Goal: Task Accomplishment & Management: Use online tool/utility

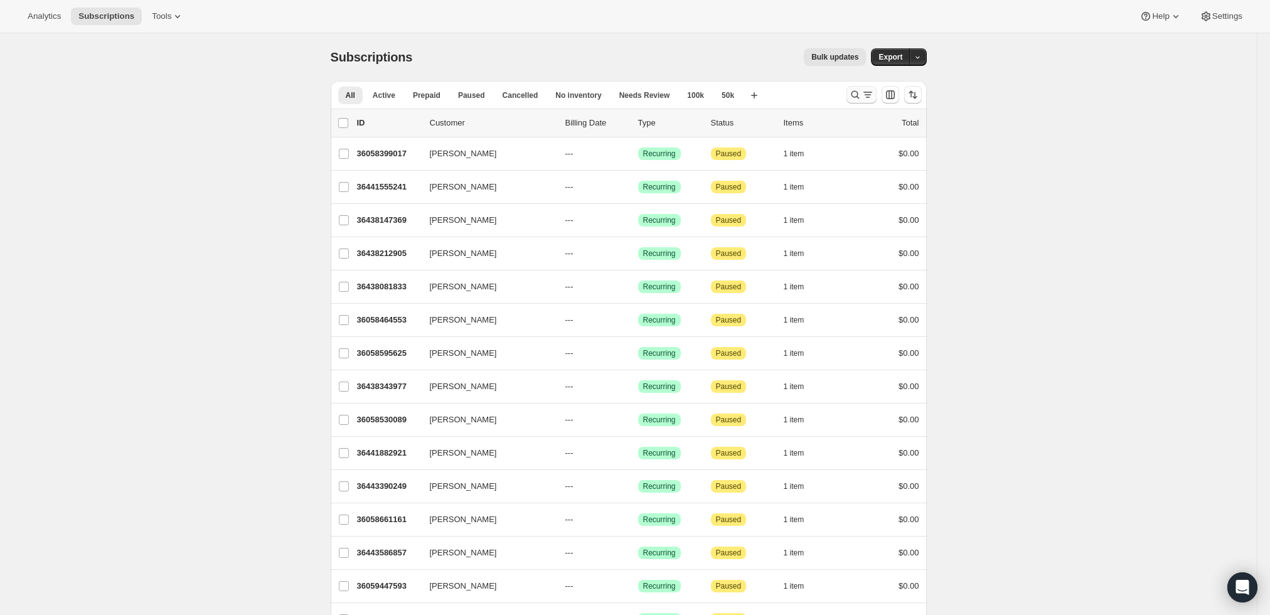
click at [853, 88] on icon "Search and filter results" at bounding box center [855, 94] width 13 height 13
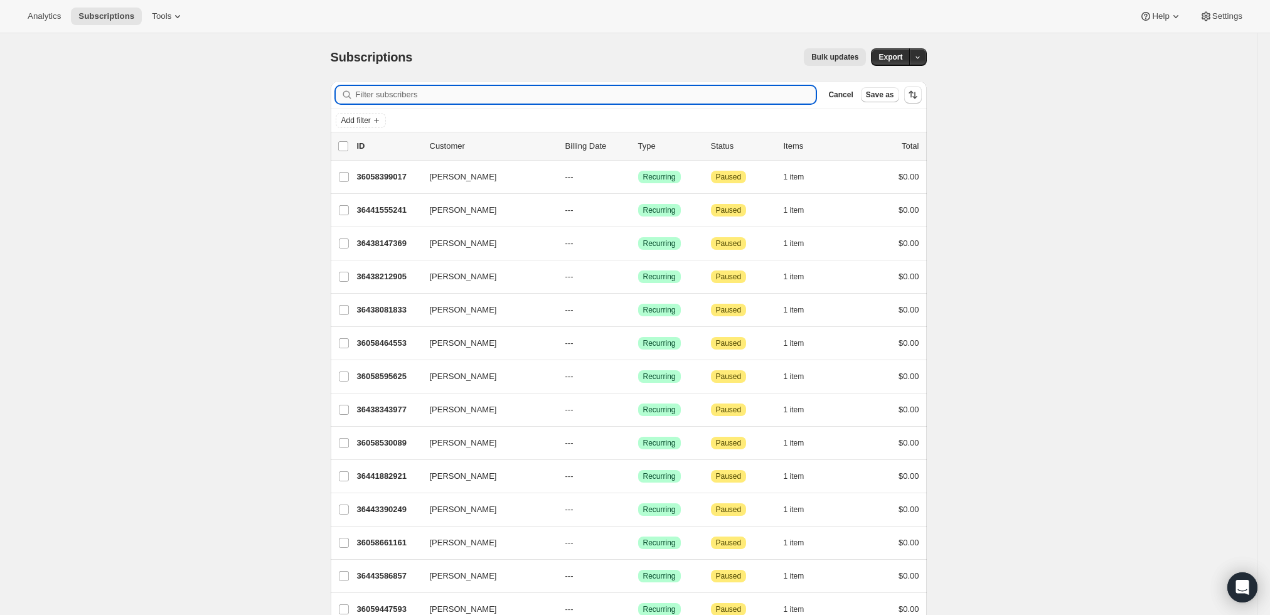
click at [532, 90] on input "Filter subscribers" at bounding box center [586, 95] width 461 height 18
paste input "[EMAIL_ADDRESS][DOMAIN_NAME]"
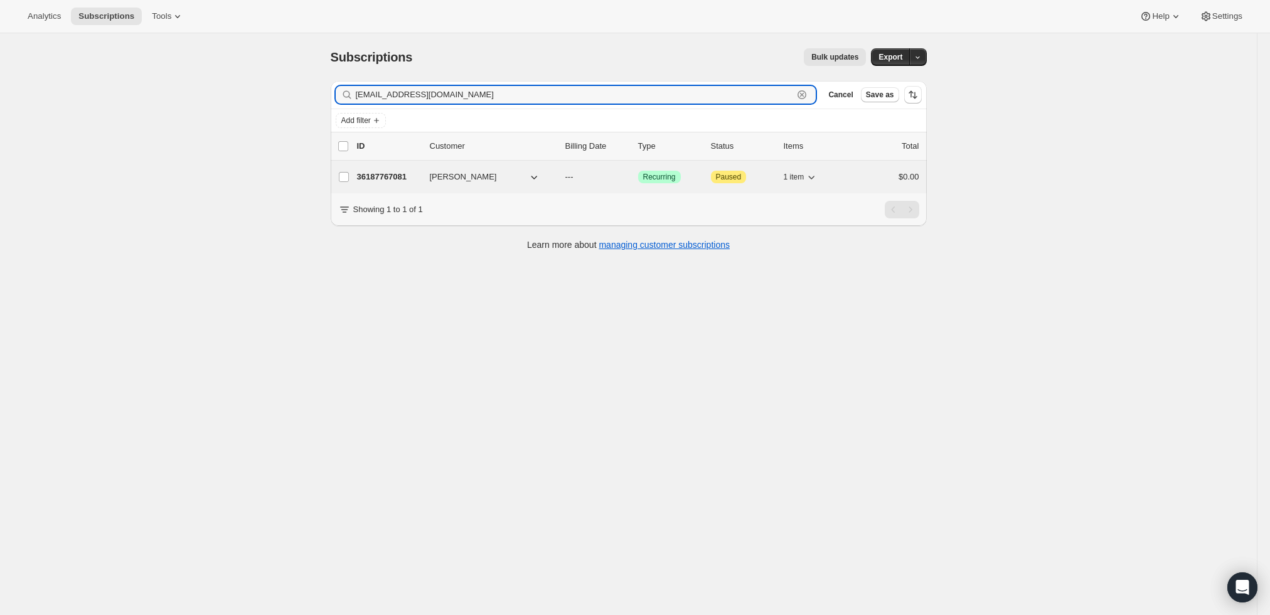
type input "[EMAIL_ADDRESS][DOMAIN_NAME]"
click at [379, 179] on p "36187767081" at bounding box center [388, 177] width 63 height 13
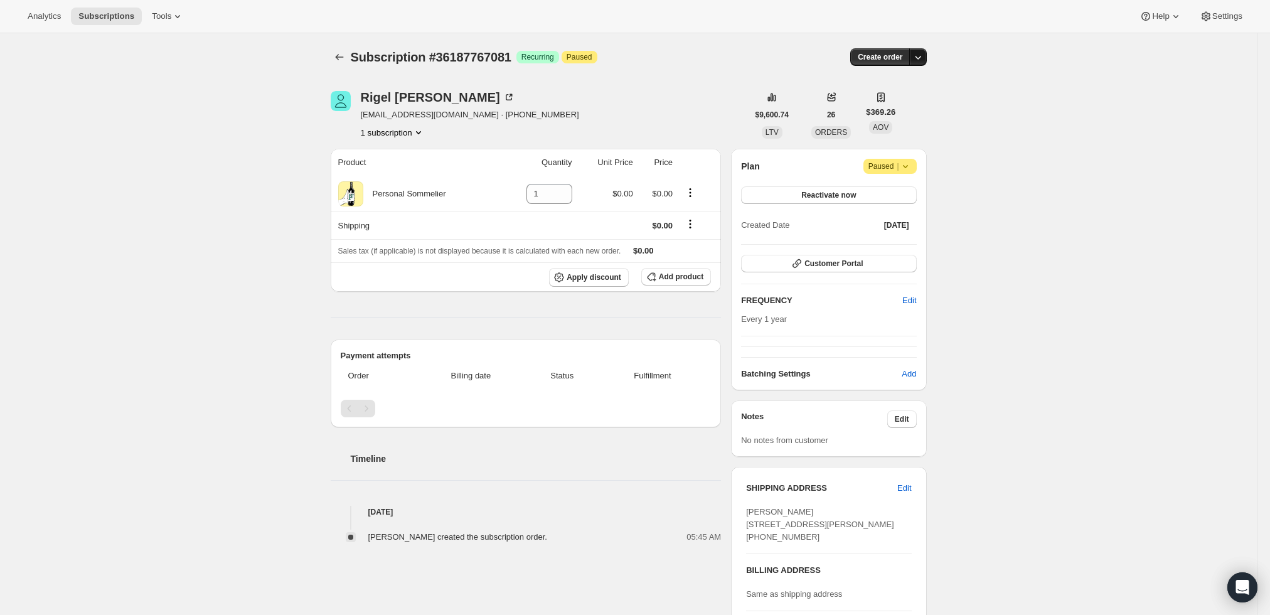
click at [922, 56] on icon "button" at bounding box center [918, 57] width 13 height 13
click at [918, 102] on span "Create custom one-time order" at bounding box center [868, 103] width 109 height 9
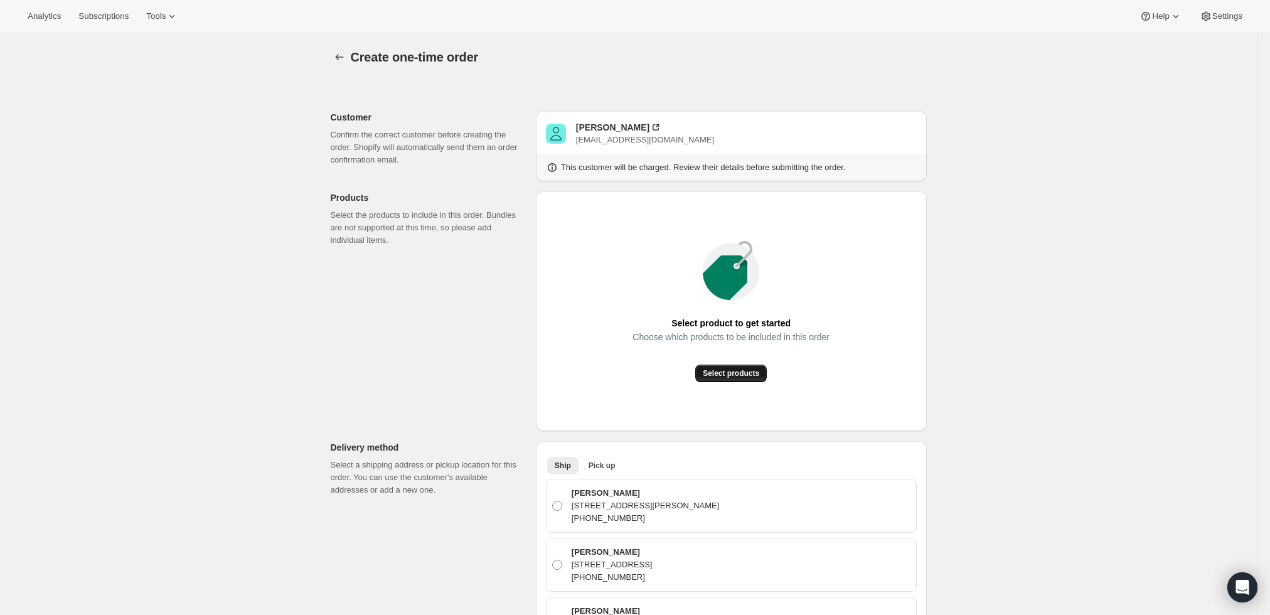
click at [751, 376] on span "Select products" at bounding box center [731, 373] width 56 height 10
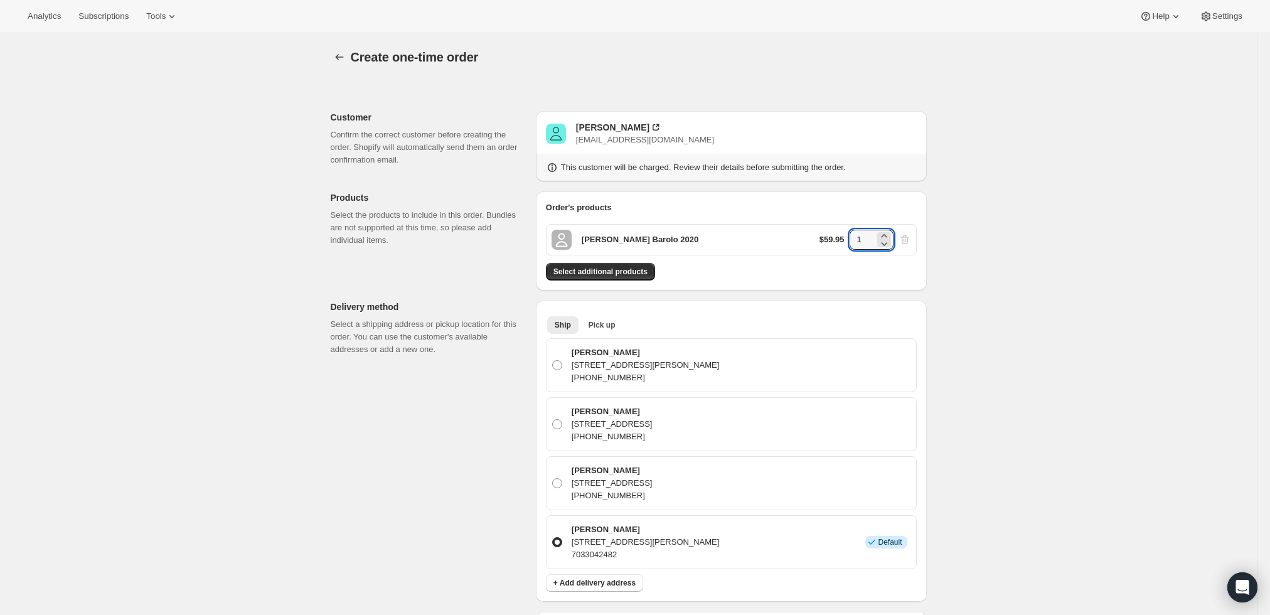
drag, startPoint x: 858, startPoint y: 240, endPoint x: 819, endPoint y: 246, distance: 39.3
click at [819, 246] on div "Roberto Voerzio Barolo 2020 $59.95 1" at bounding box center [731, 239] width 371 height 31
type input "6"
click at [1010, 347] on div "Create one-time order. This page is ready Create one-time order Customer Confir…" at bounding box center [628, 562] width 1257 height 1059
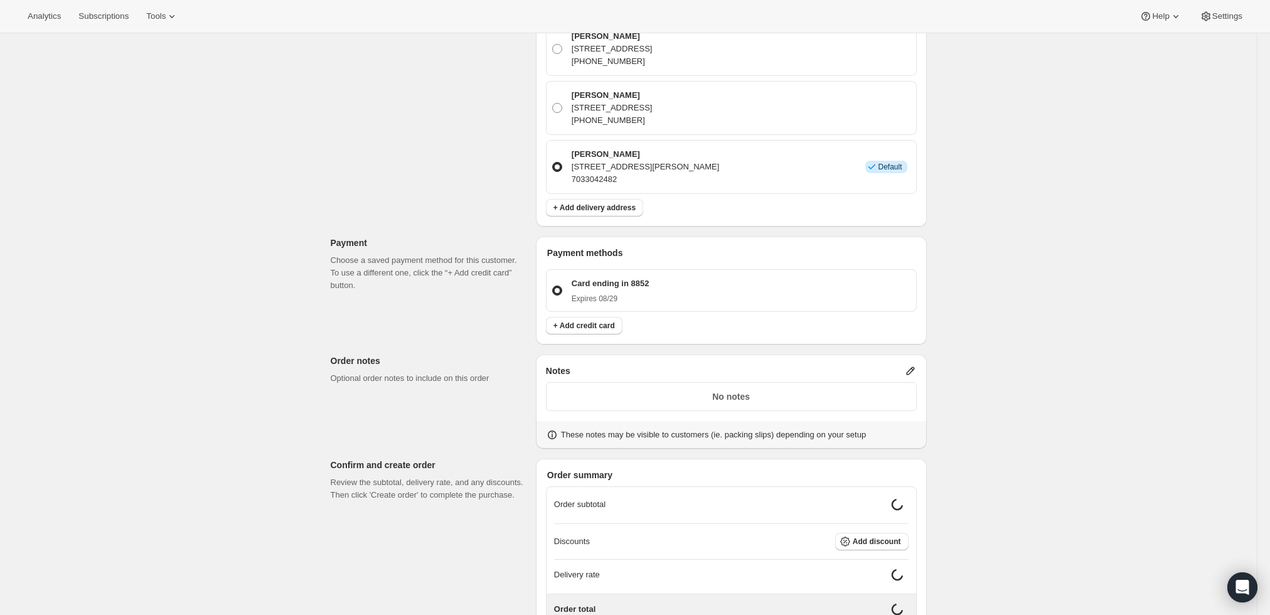
scroll to position [473, 0]
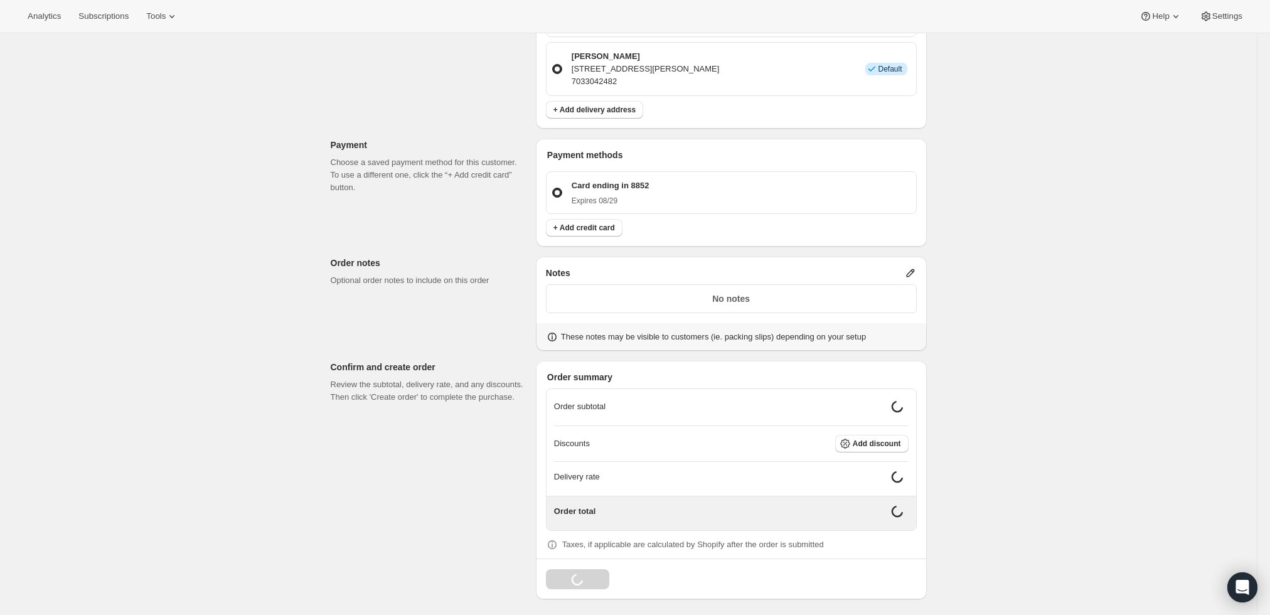
click at [913, 271] on icon at bounding box center [910, 273] width 13 height 13
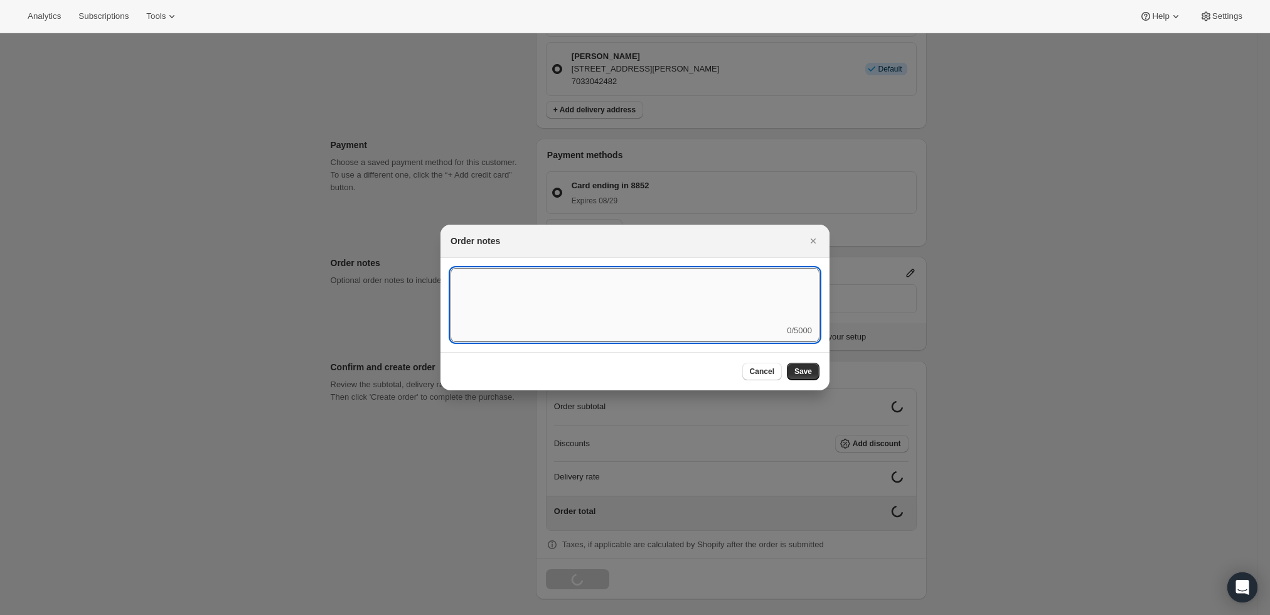
click at [750, 313] on textarea ":rd9:" at bounding box center [635, 296] width 369 height 56
type textarea "Weather HOLD"
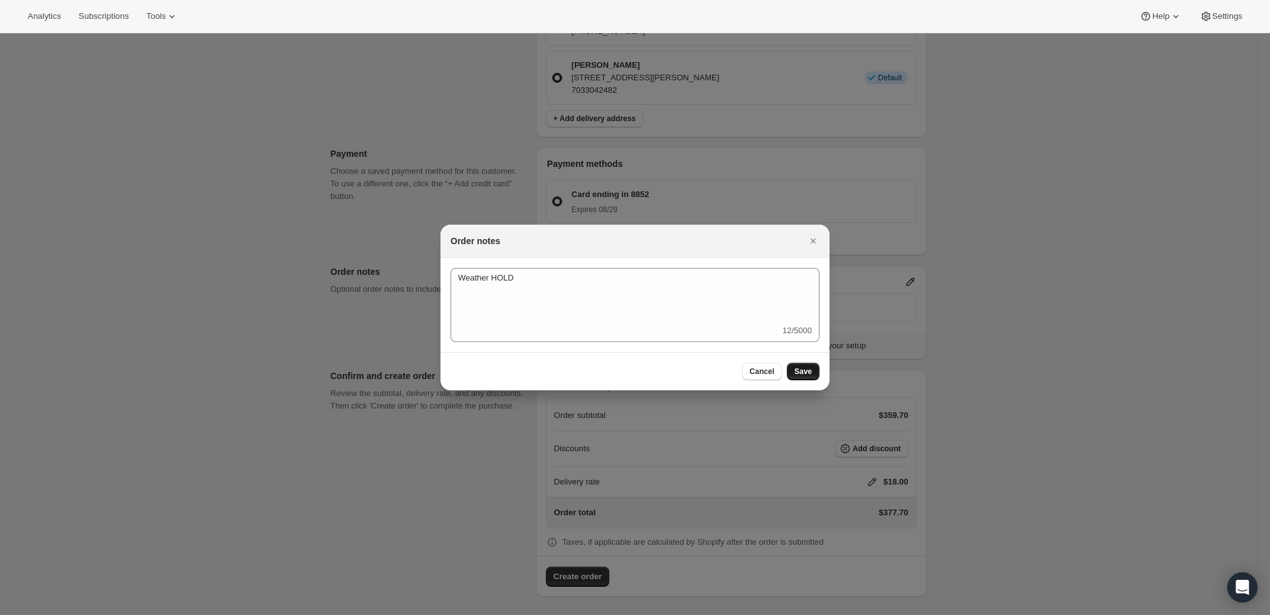
click at [801, 365] on button "Save" at bounding box center [803, 372] width 33 height 18
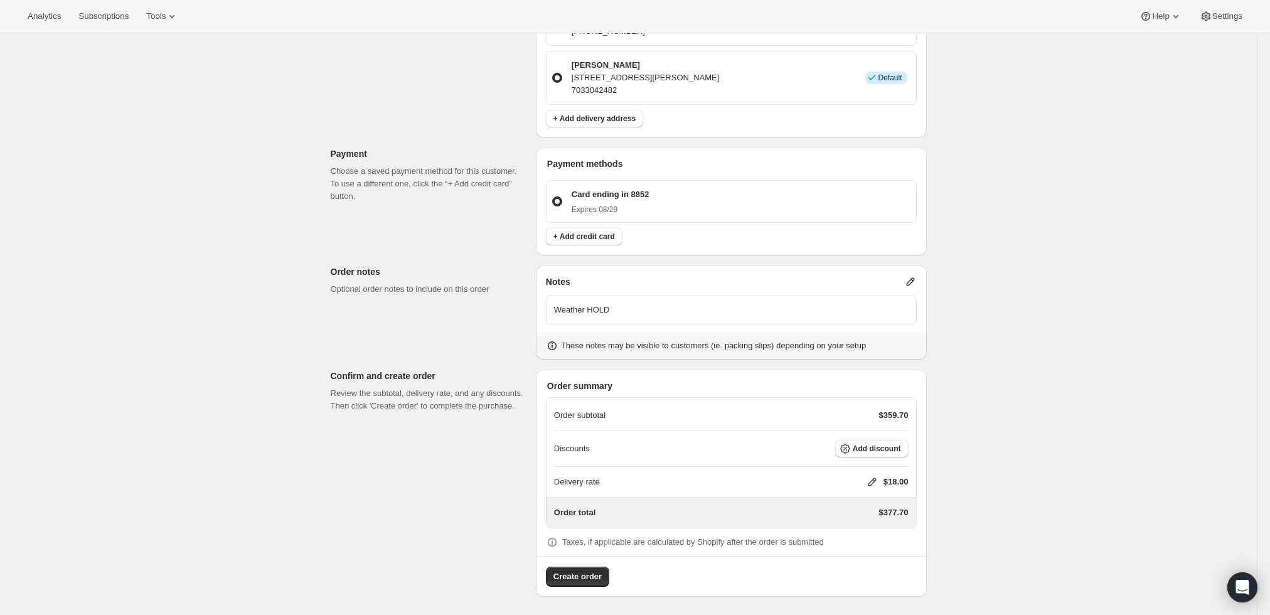
click at [876, 478] on icon at bounding box center [872, 482] width 8 height 8
click at [915, 536] on input "0" at bounding box center [878, 528] width 113 height 20
type input "0"
click at [873, 556] on span "Save" at bounding box center [870, 557] width 18 height 10
click at [556, 579] on button "Create order" at bounding box center [577, 577] width 63 height 20
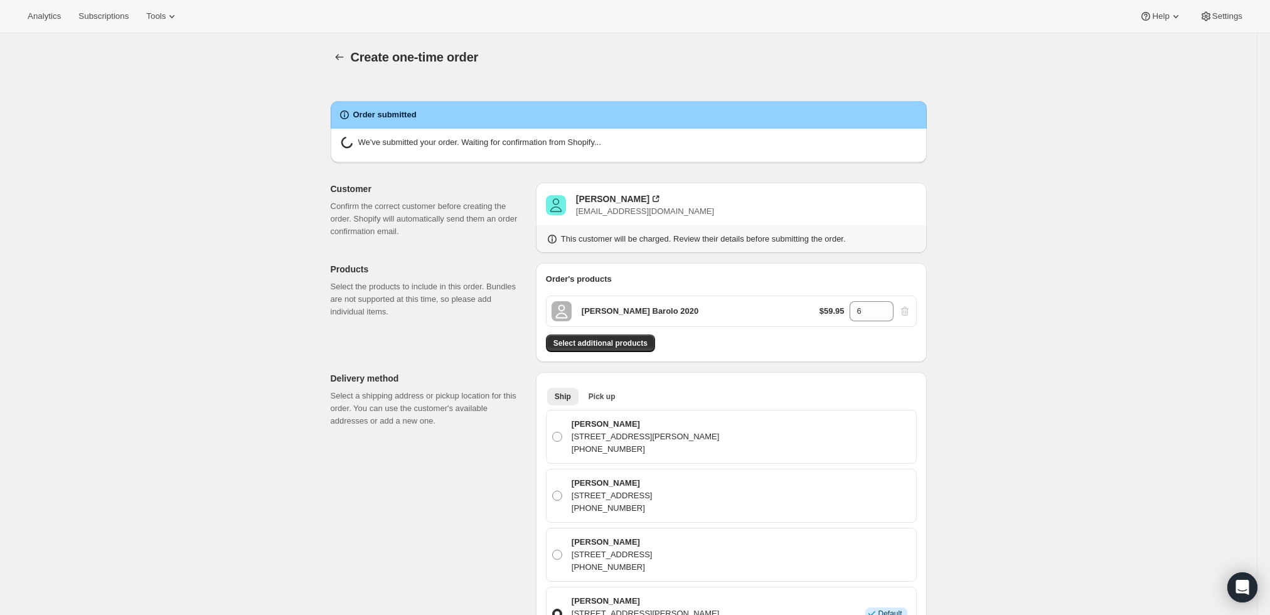
radio input "true"
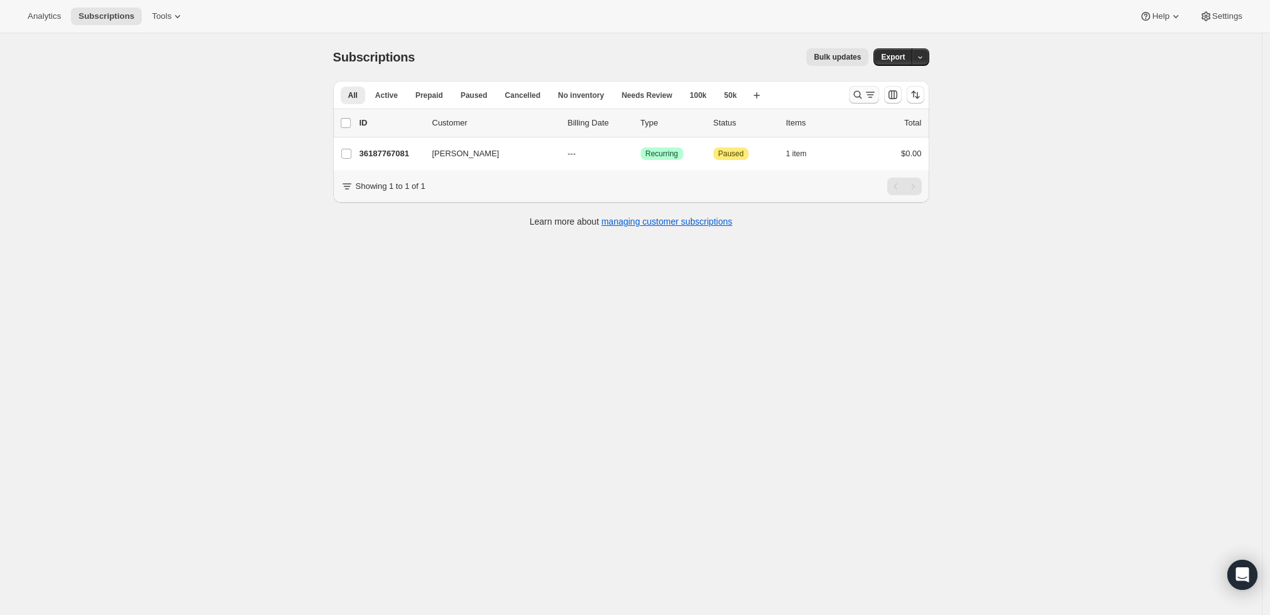
click at [858, 94] on icon "Search and filter results" at bounding box center [857, 94] width 13 height 13
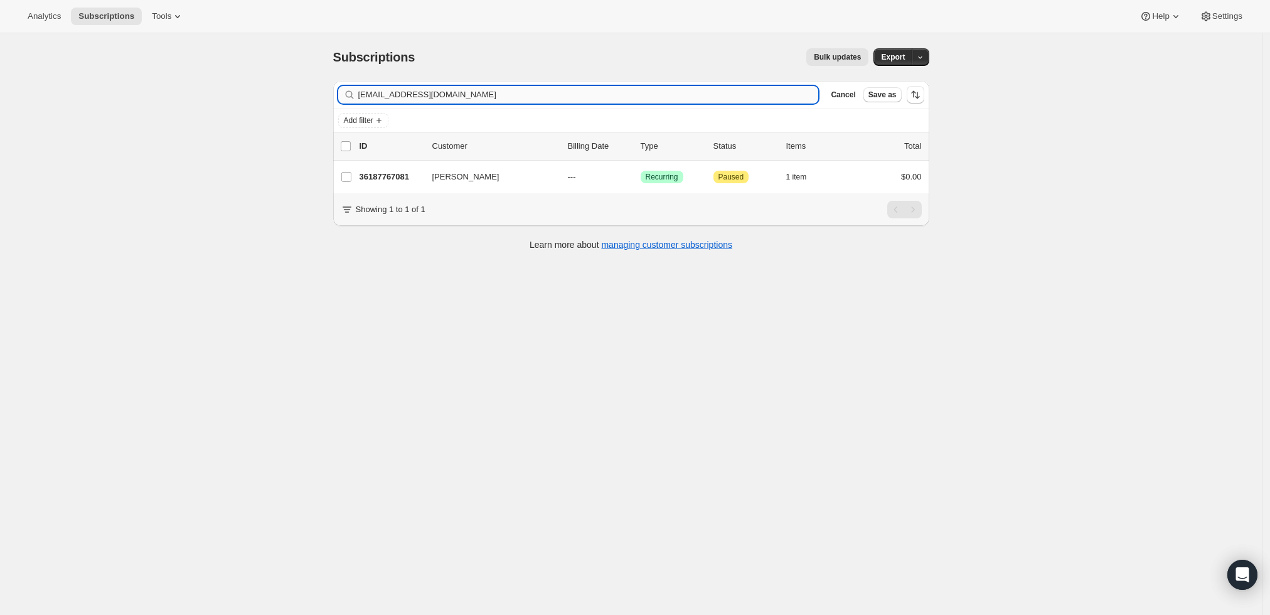
click at [462, 90] on input "[EMAIL_ADDRESS][DOMAIN_NAME]" at bounding box center [588, 95] width 461 height 18
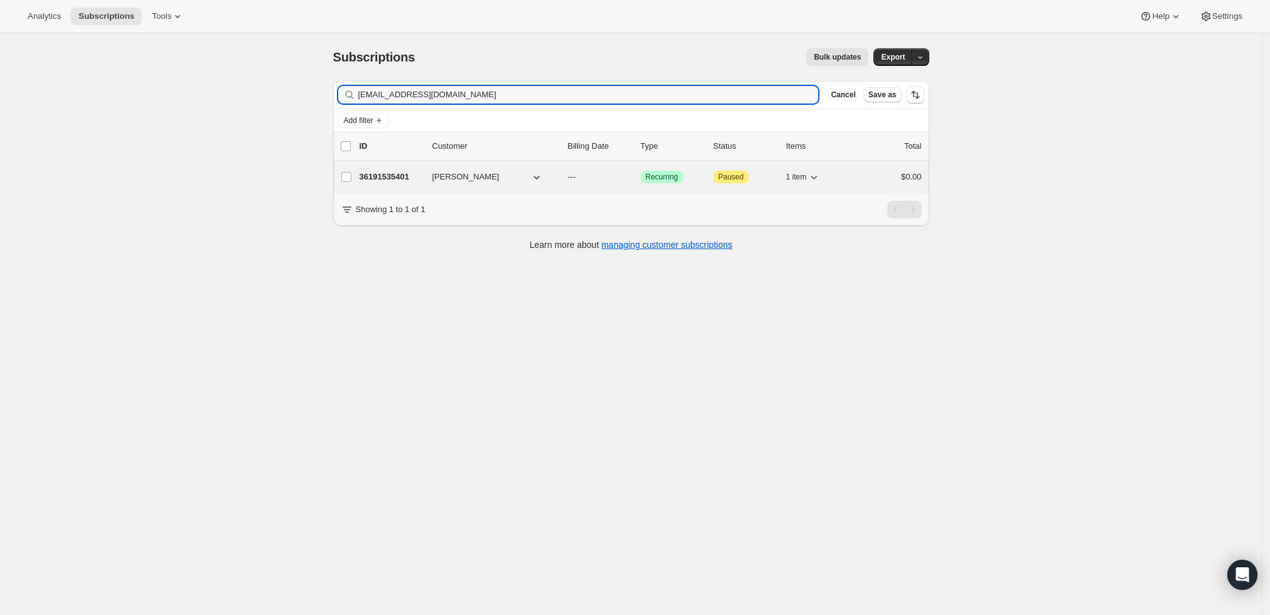
type input "[EMAIL_ADDRESS][DOMAIN_NAME]"
click at [385, 176] on p "36191535401" at bounding box center [391, 177] width 63 height 13
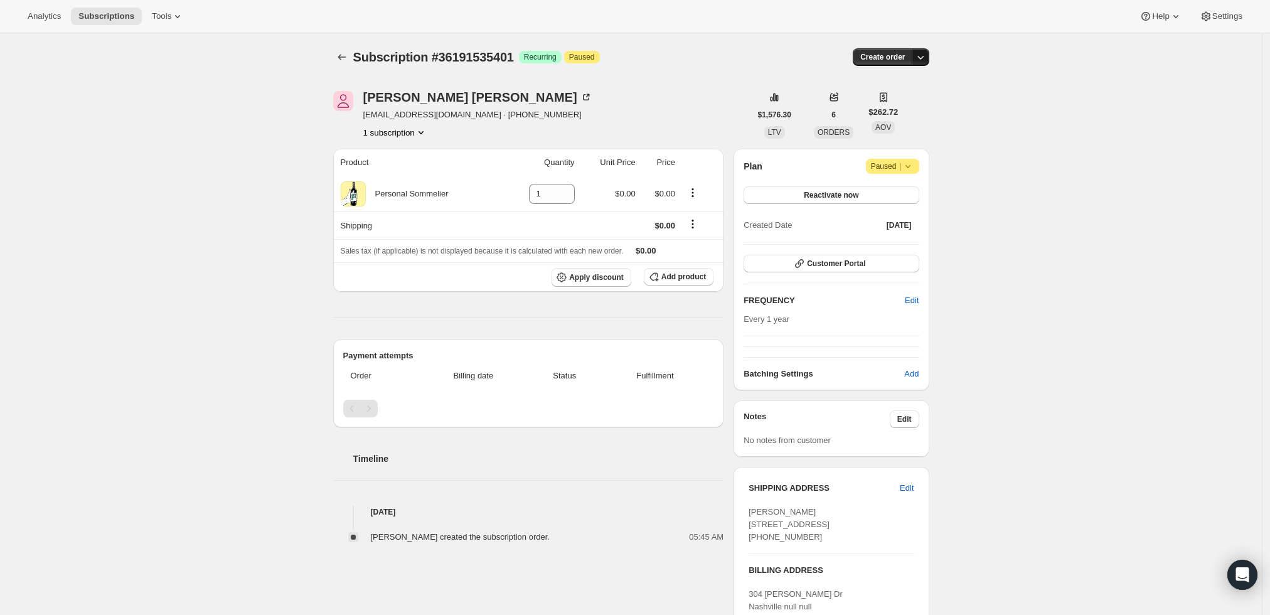
click at [923, 53] on icon "button" at bounding box center [920, 57] width 13 height 13
click at [906, 97] on button "Create custom one-time order" at bounding box center [863, 104] width 132 height 20
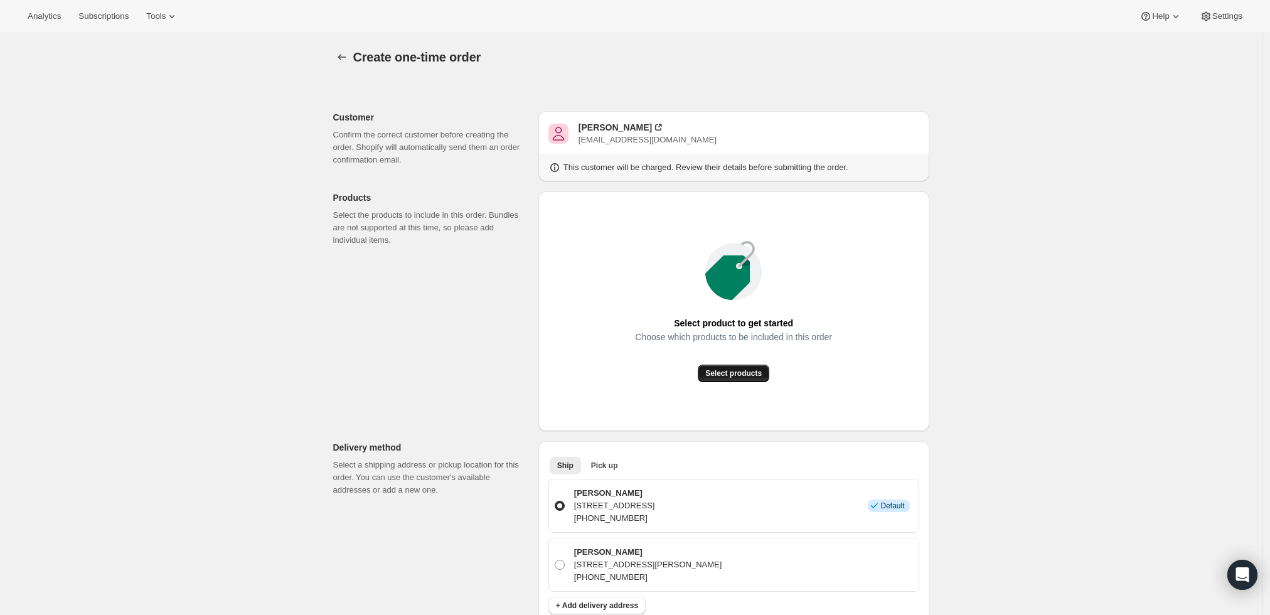
click at [749, 370] on span "Select products" at bounding box center [733, 373] width 56 height 10
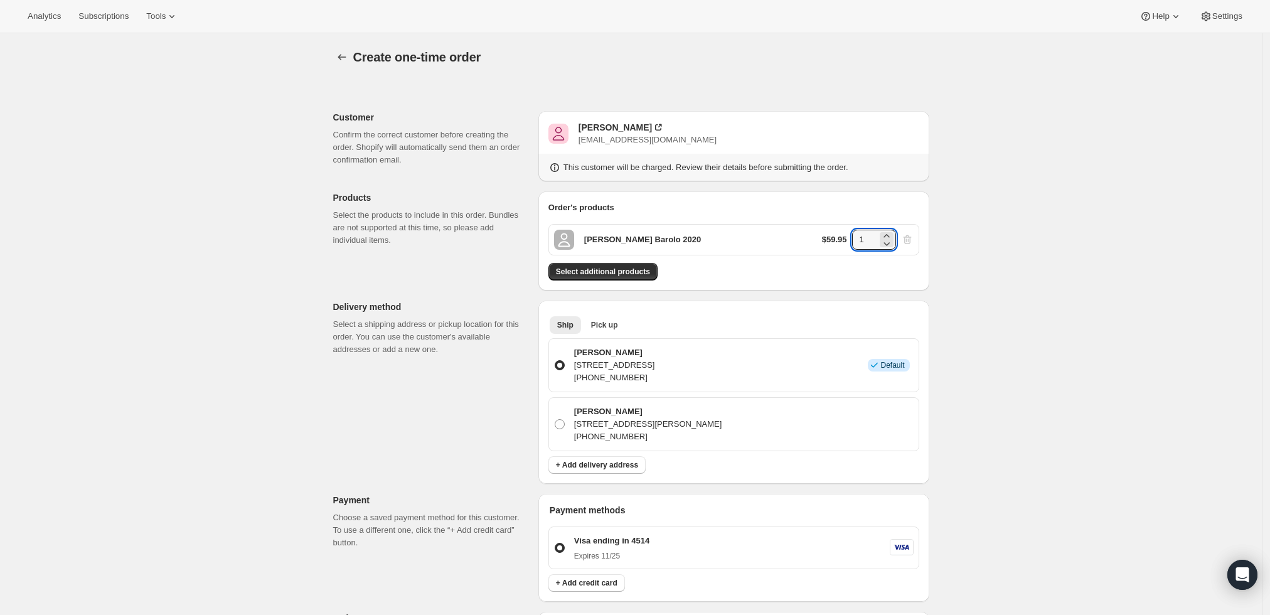
drag, startPoint x: 870, startPoint y: 235, endPoint x: 840, endPoint y: 235, distance: 29.5
click at [840, 235] on div "$59.95 1" at bounding box center [868, 240] width 92 height 20
type input "6"
click at [1025, 242] on div "Create one-time order. This page is ready Create one-time order Customer Confir…" at bounding box center [631, 503] width 1262 height 941
click at [628, 272] on span "Select additional products" at bounding box center [603, 272] width 94 height 10
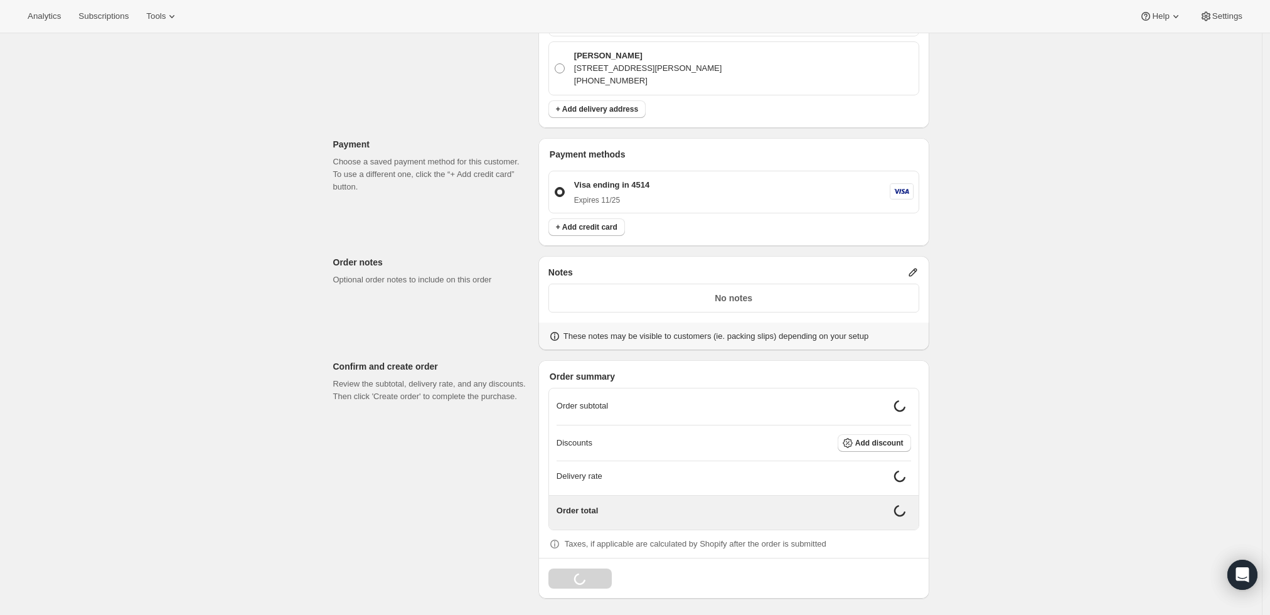
scroll to position [385, 0]
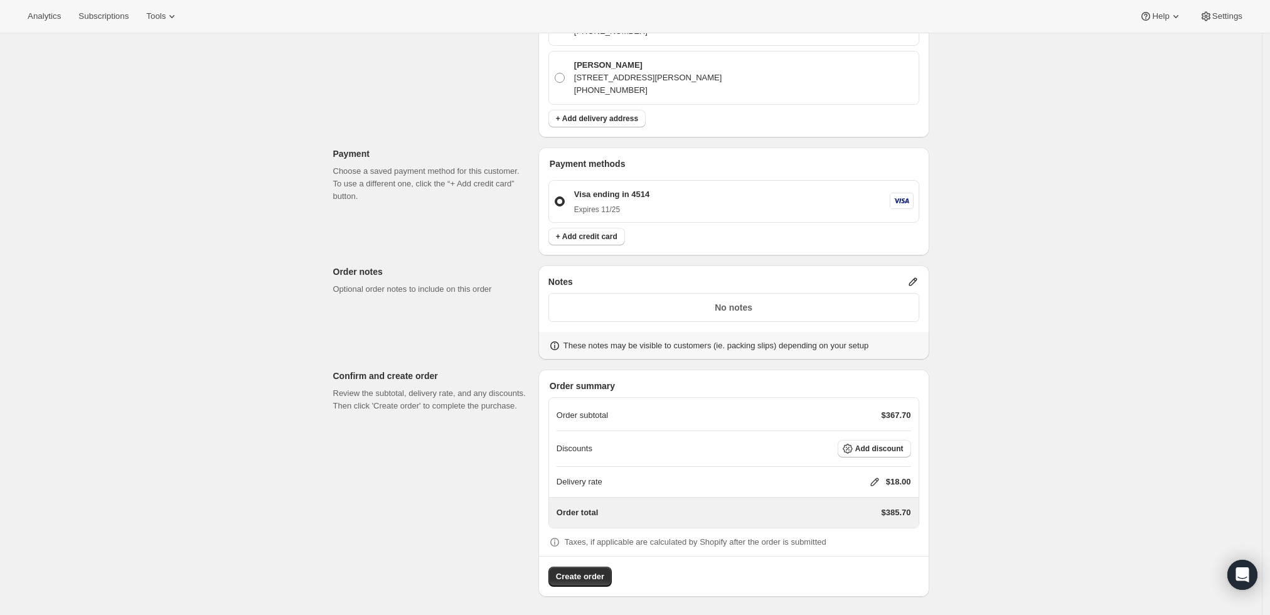
click at [878, 481] on icon at bounding box center [874, 482] width 8 height 8
click at [840, 527] on input "0" at bounding box center [880, 528] width 113 height 20
type input "0"
click at [863, 553] on span "Save" at bounding box center [872, 557] width 18 height 10
click at [582, 577] on span "Create order" at bounding box center [580, 576] width 48 height 13
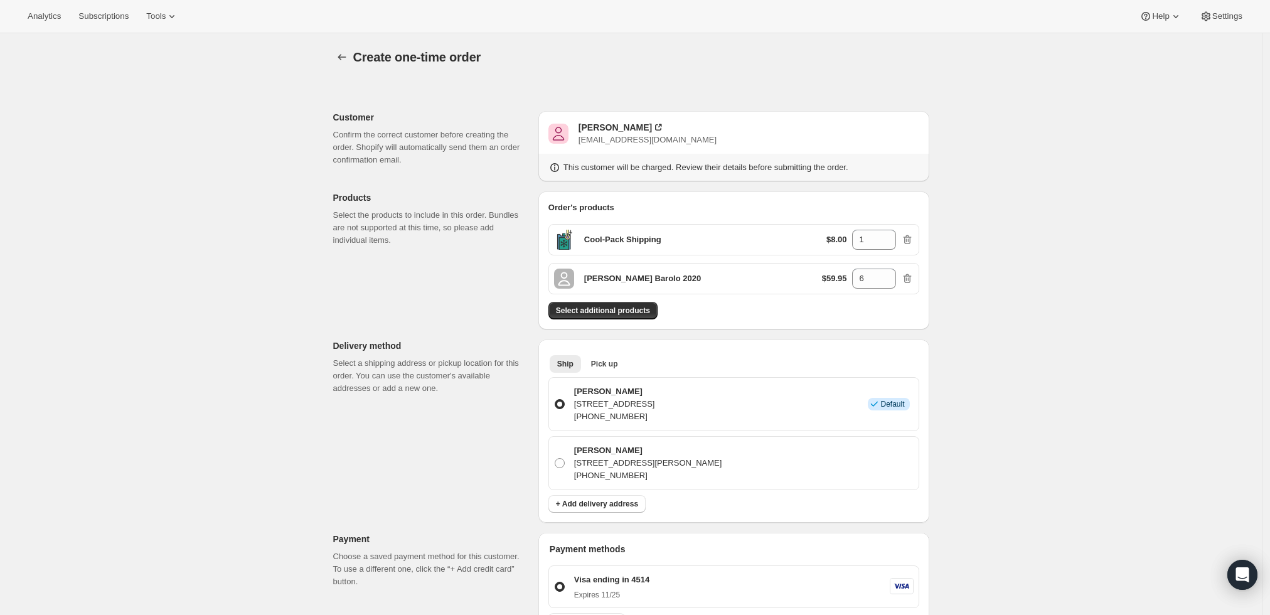
scroll to position [0, 0]
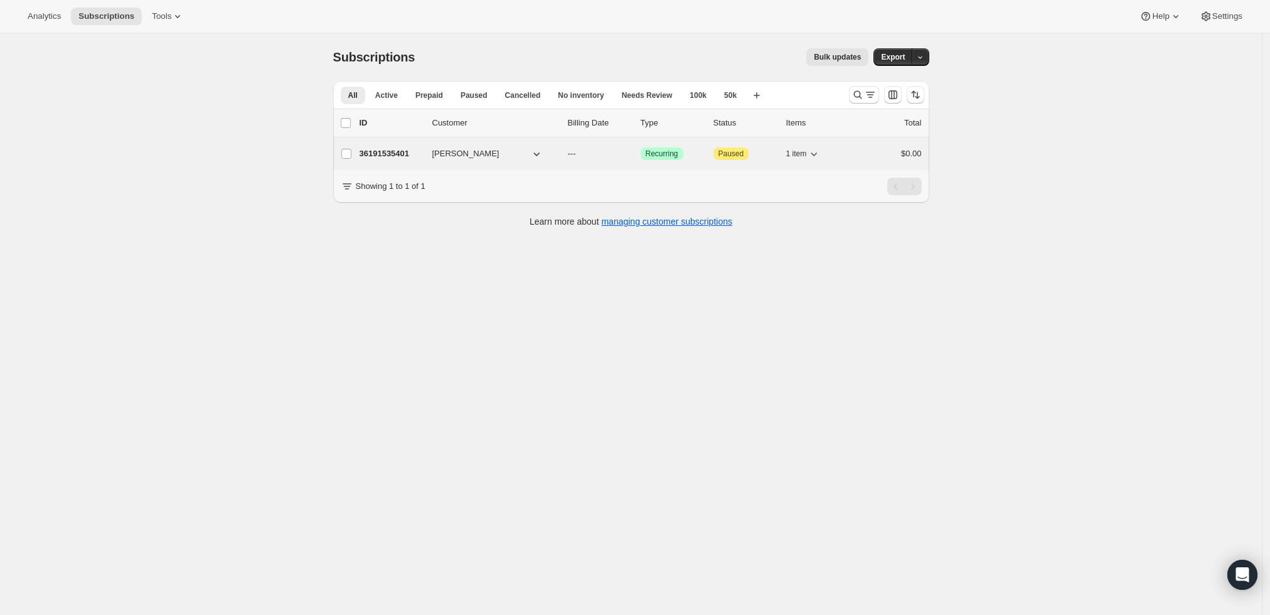
click at [392, 152] on p "36191535401" at bounding box center [391, 153] width 63 height 13
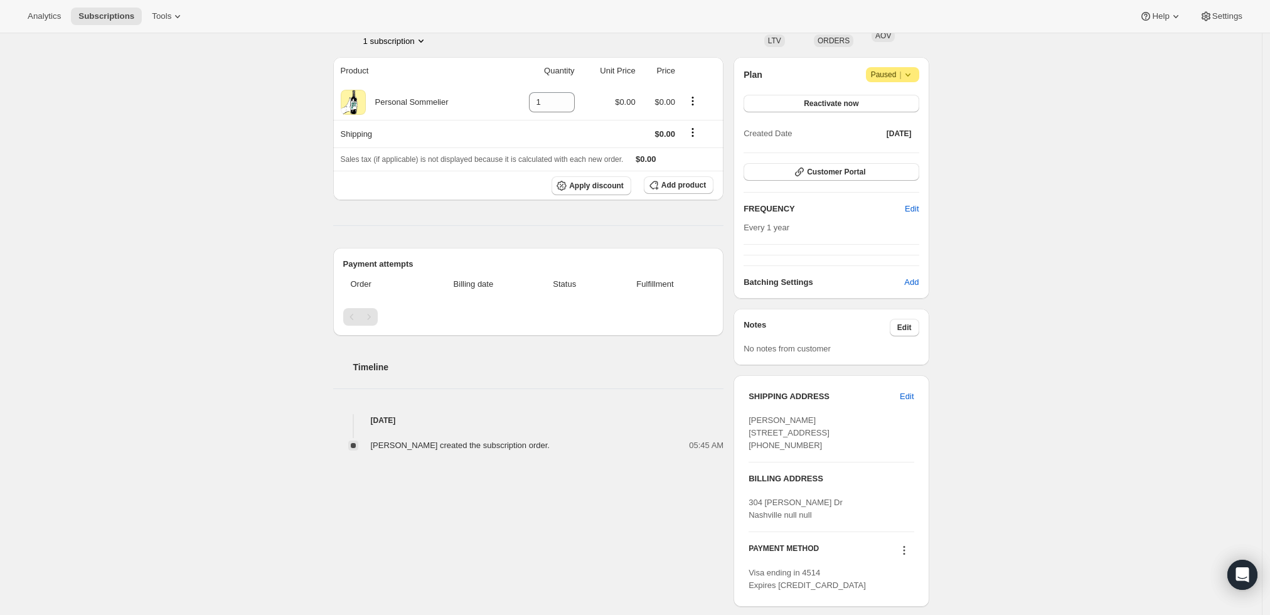
scroll to position [233, 0]
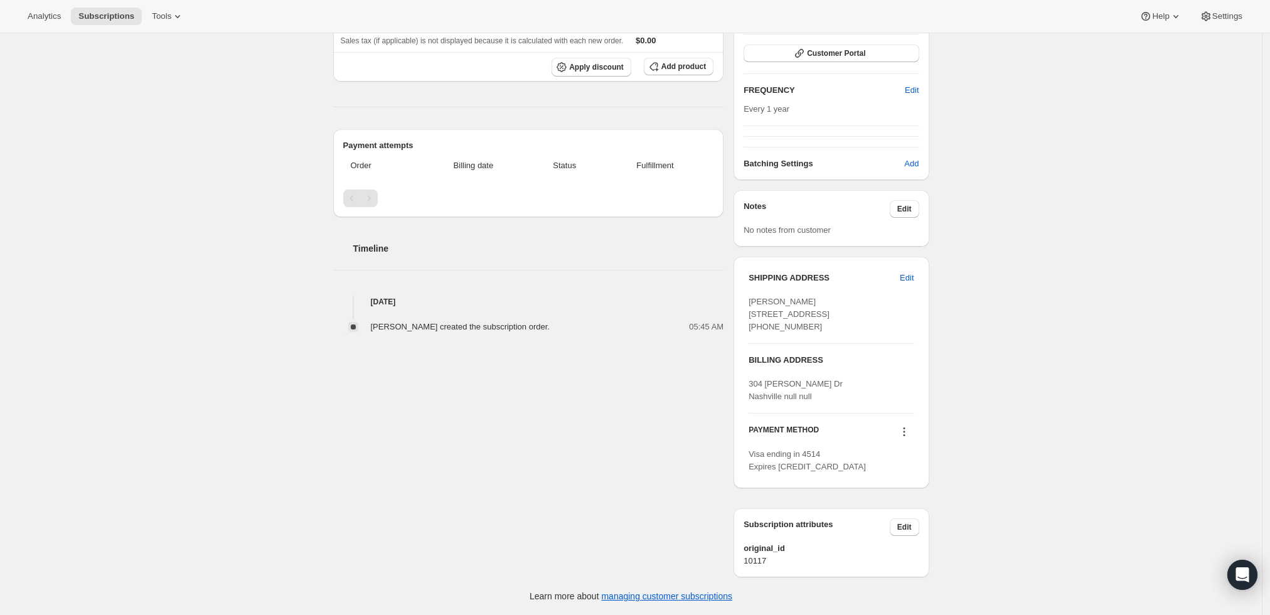
click at [910, 430] on icon at bounding box center [904, 431] width 13 height 13
click at [905, 475] on span "Send link to update card" at bounding box center [907, 479] width 88 height 9
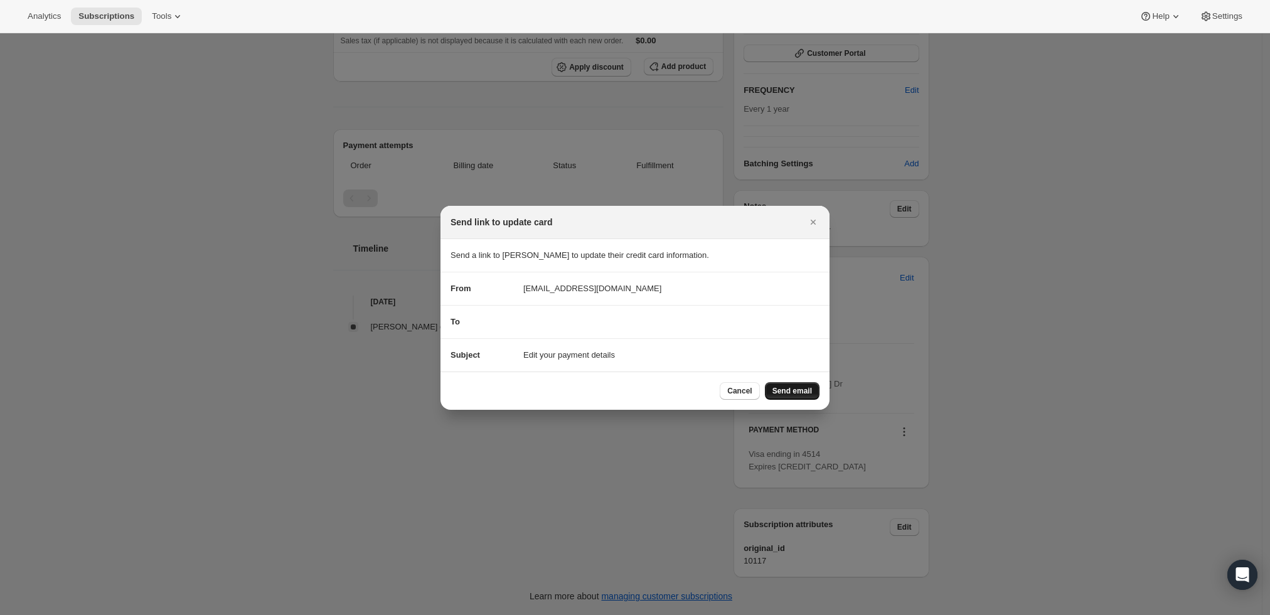
click at [784, 393] on span "Send email" at bounding box center [792, 391] width 40 height 10
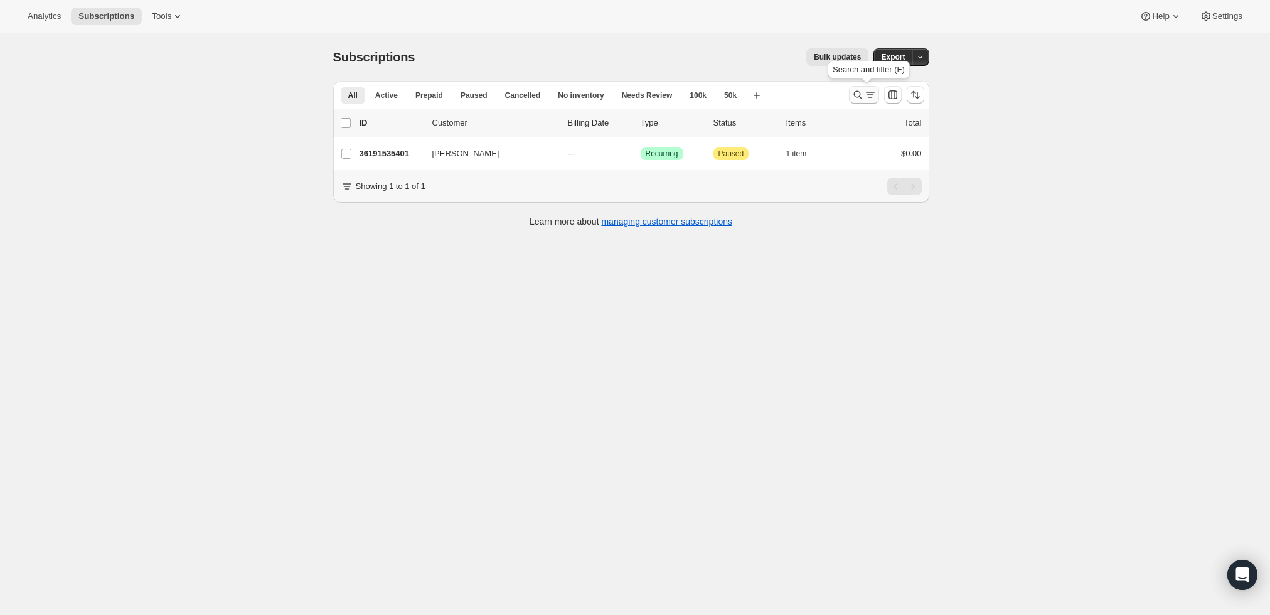
click at [856, 93] on icon "Search and filter results" at bounding box center [857, 94] width 13 height 13
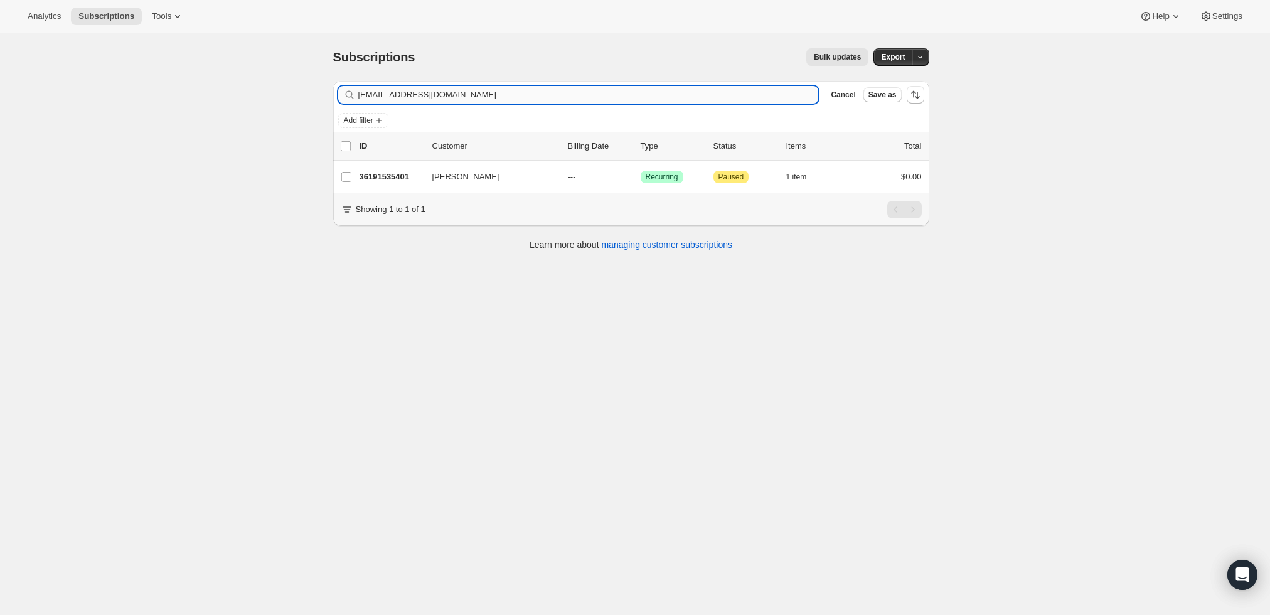
click at [674, 93] on input "jon0738@gmail.com" at bounding box center [588, 95] width 461 height 18
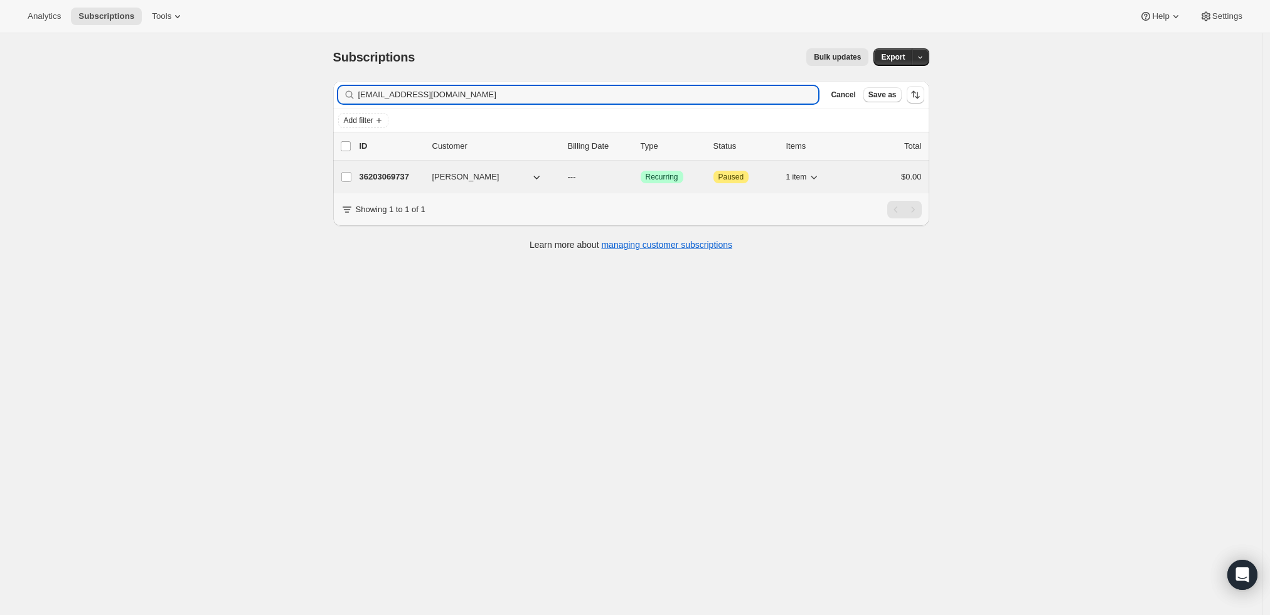
type input "veracini@mchsi.com"
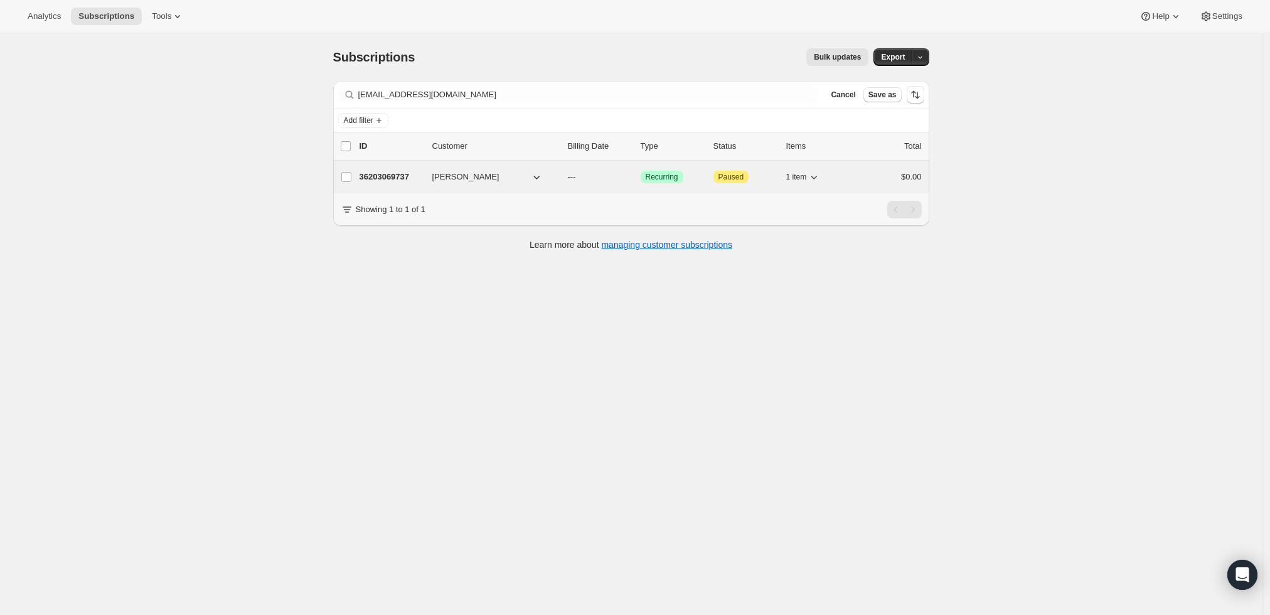
click at [376, 173] on p "36203069737" at bounding box center [391, 177] width 63 height 13
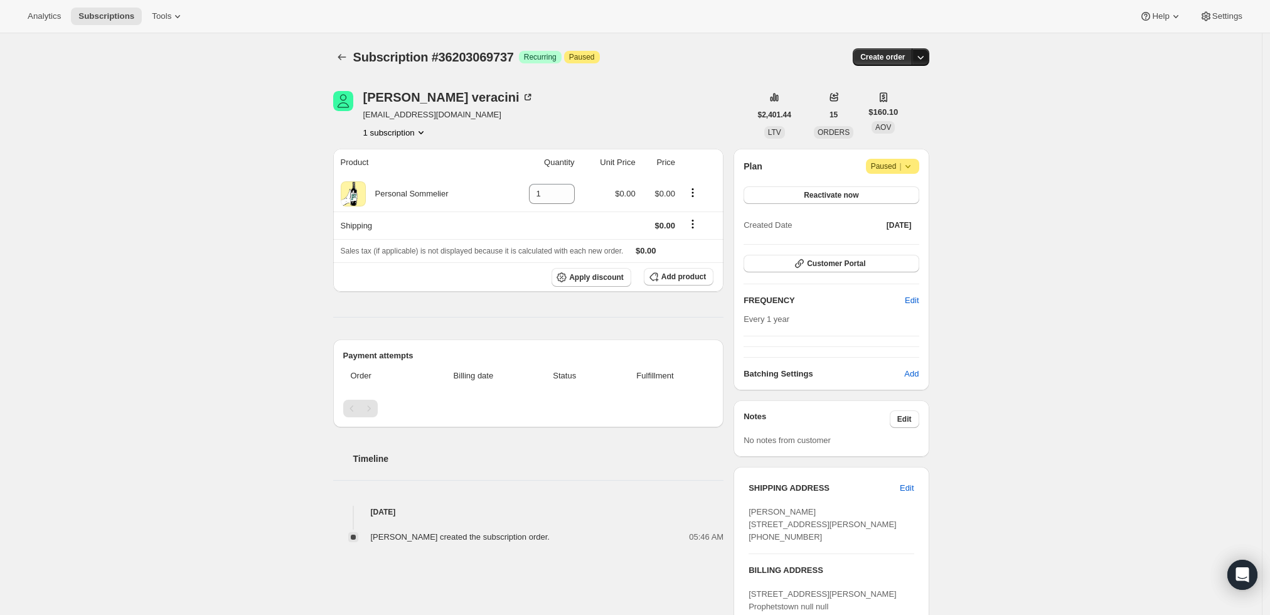
click at [927, 61] on icon "button" at bounding box center [920, 57] width 13 height 13
click at [912, 102] on span "Create custom one-time order" at bounding box center [871, 103] width 109 height 9
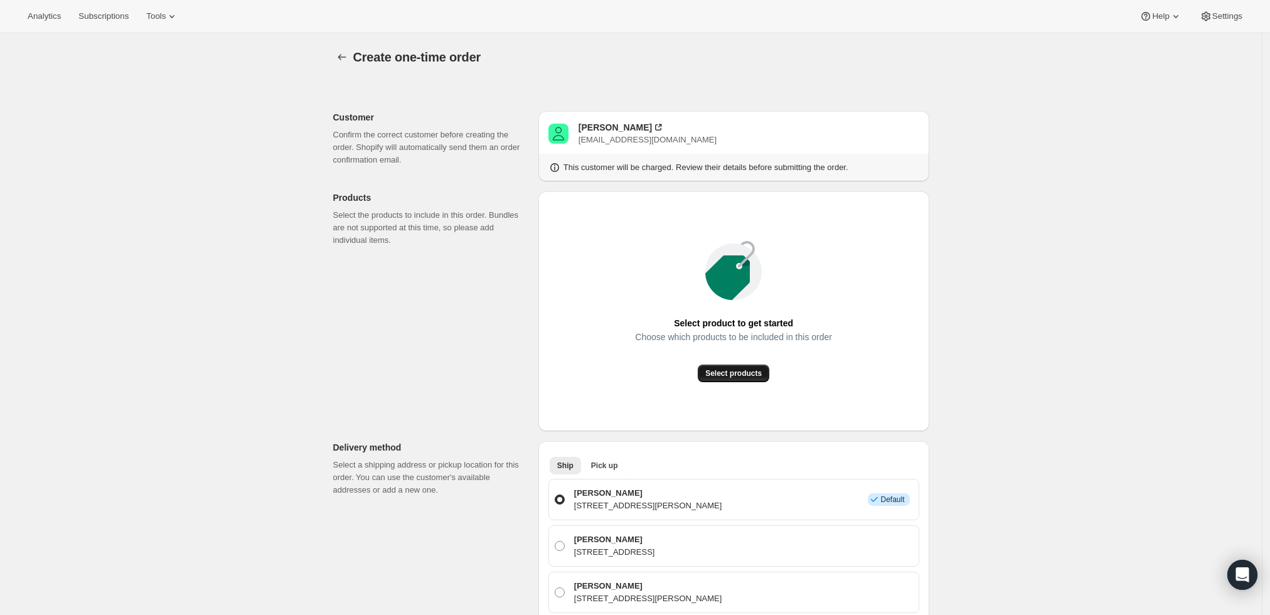
click at [739, 373] on span "Select products" at bounding box center [733, 373] width 56 height 10
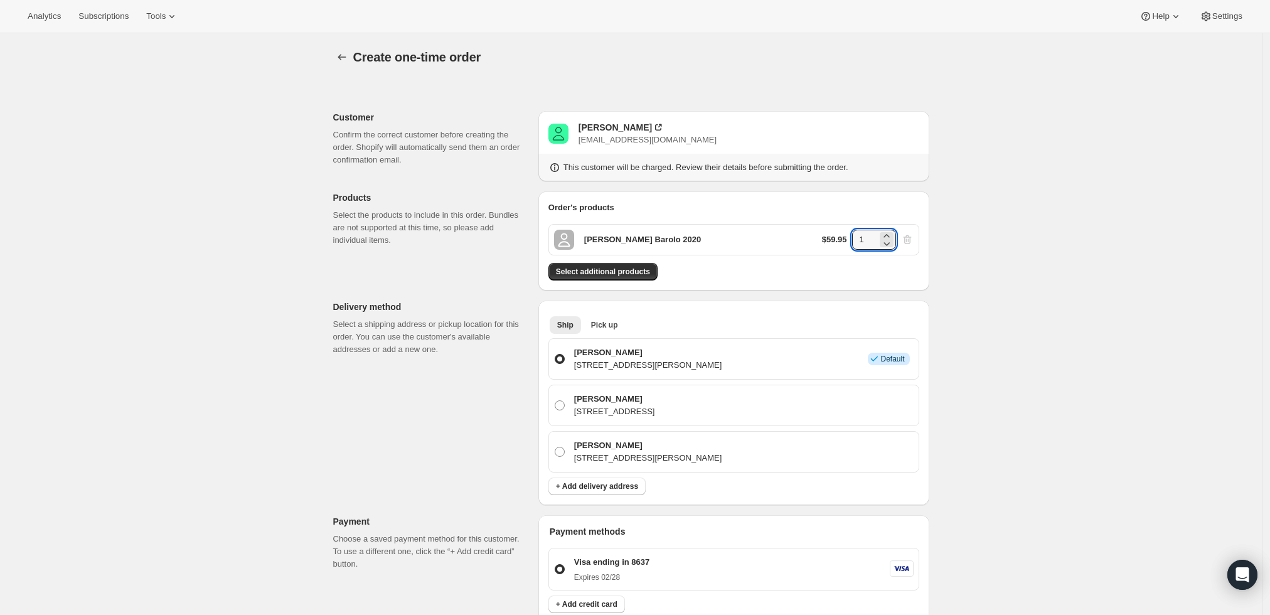
drag, startPoint x: 868, startPoint y: 235, endPoint x: 844, endPoint y: 237, distance: 24.5
click at [844, 237] on div "$59.95 1" at bounding box center [868, 240] width 92 height 20
type input "6"
click at [1035, 232] on div "Create one-time order. This page is ready Create one-time order Customer Confir…" at bounding box center [631, 514] width 1262 height 962
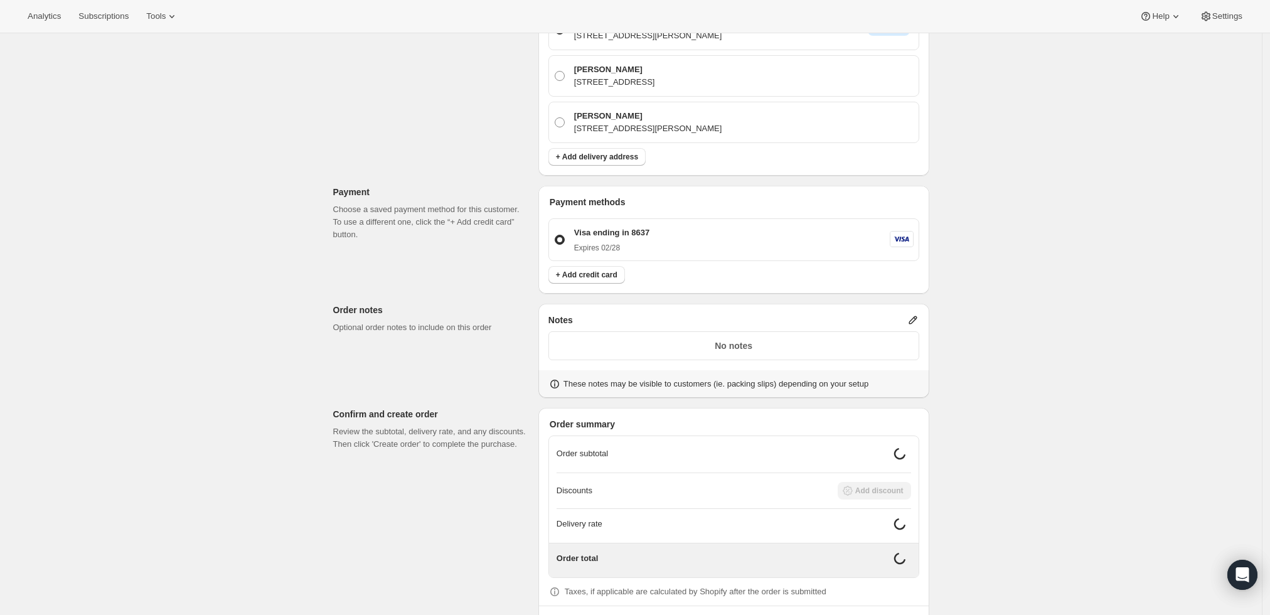
scroll to position [376, 0]
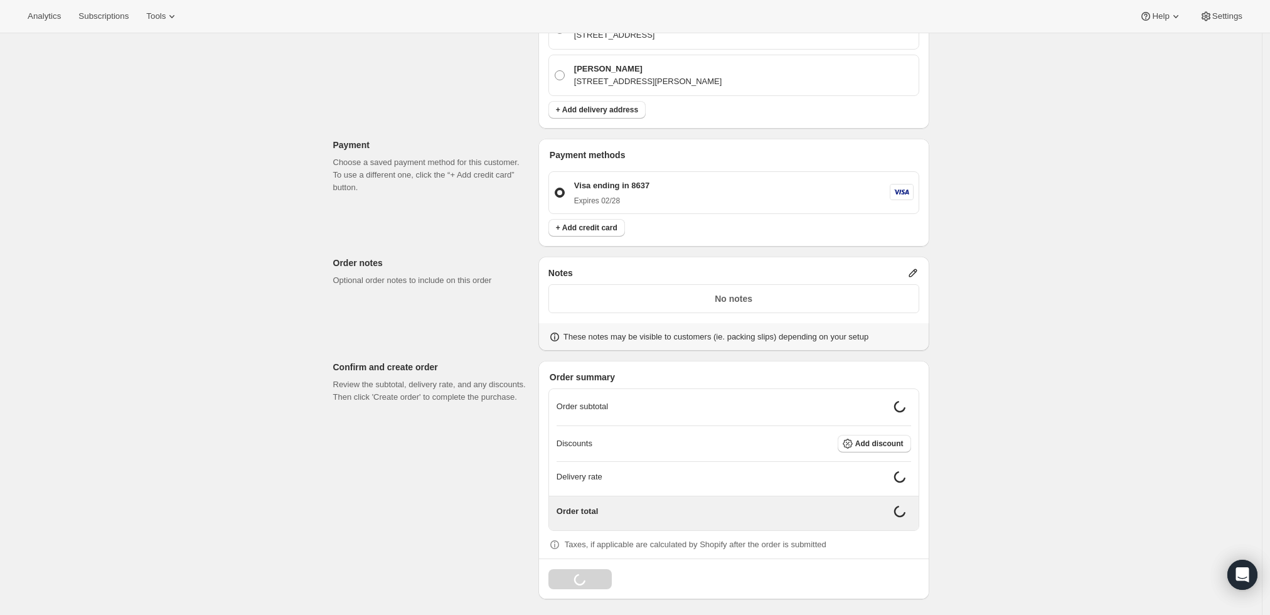
click at [914, 274] on icon at bounding box center [913, 273] width 13 height 13
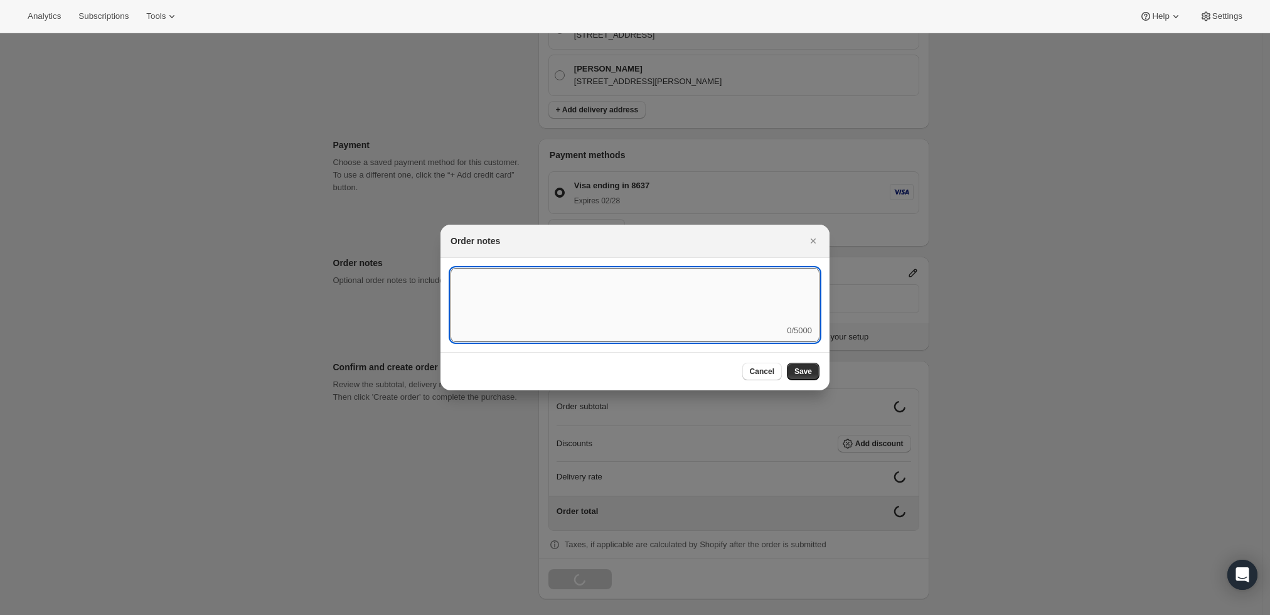
click at [718, 296] on textarea ":rbu:" at bounding box center [635, 296] width 369 height 56
type textarea "Weather HOLD"
click at [808, 371] on span "Save" at bounding box center [803, 371] width 18 height 10
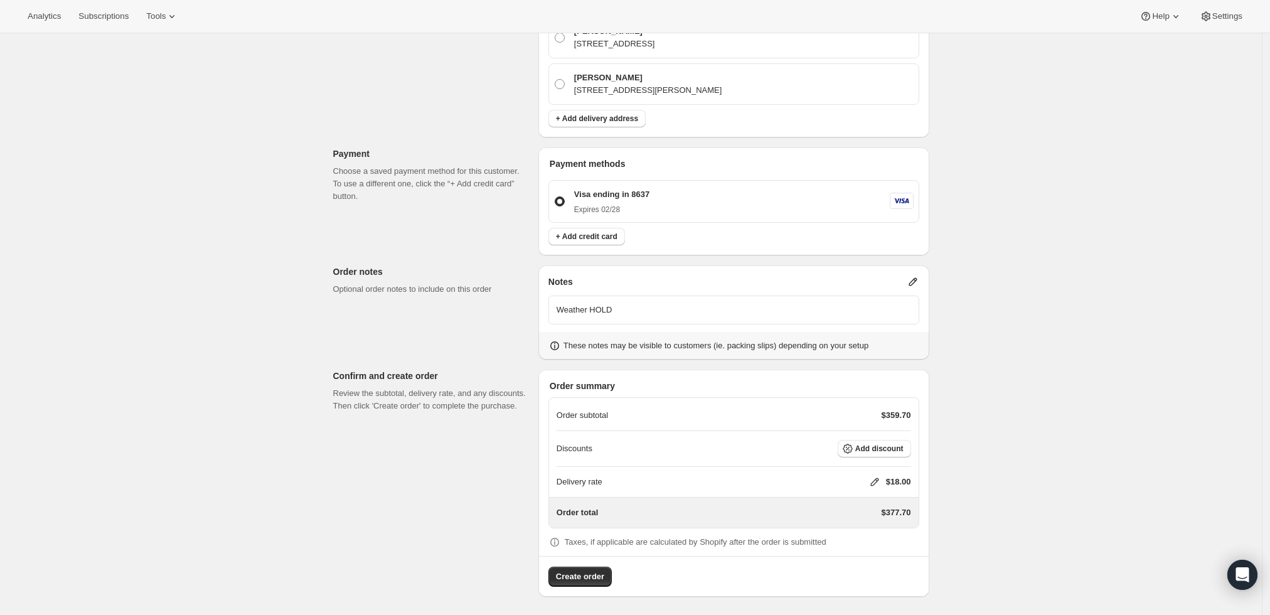
click at [875, 482] on icon at bounding box center [874, 482] width 13 height 13
click at [858, 531] on input "0" at bounding box center [880, 528] width 113 height 20
type input "0"
click at [868, 558] on span "Save" at bounding box center [872, 557] width 18 height 10
click at [597, 570] on span "Create order" at bounding box center [580, 576] width 48 height 13
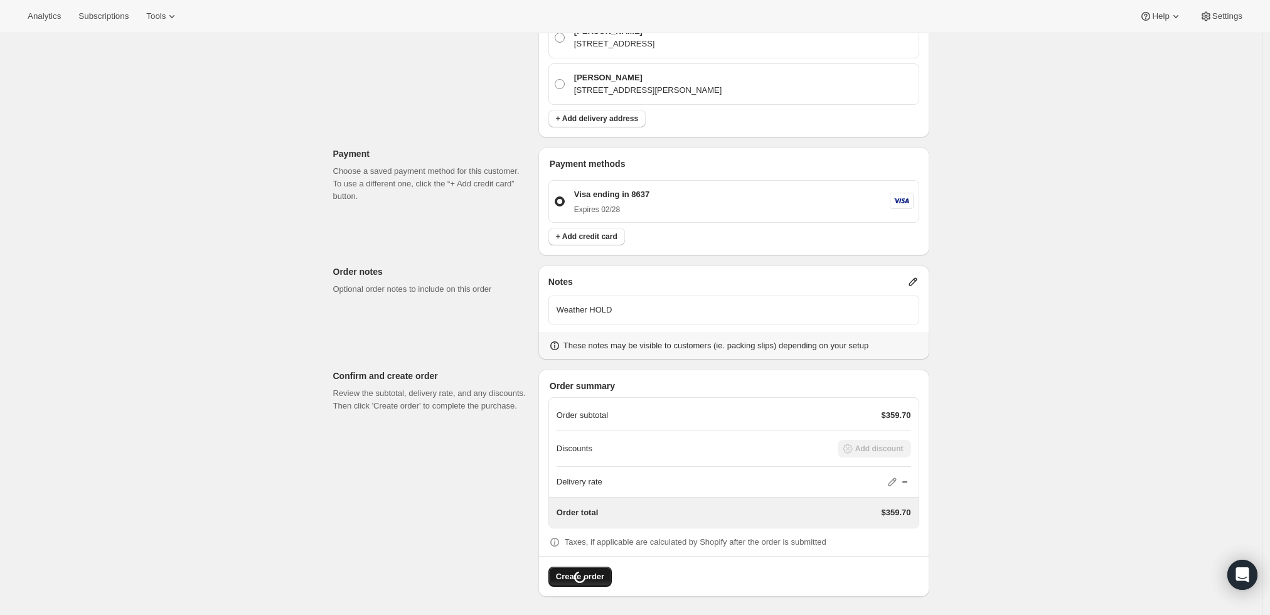
scroll to position [0, 0]
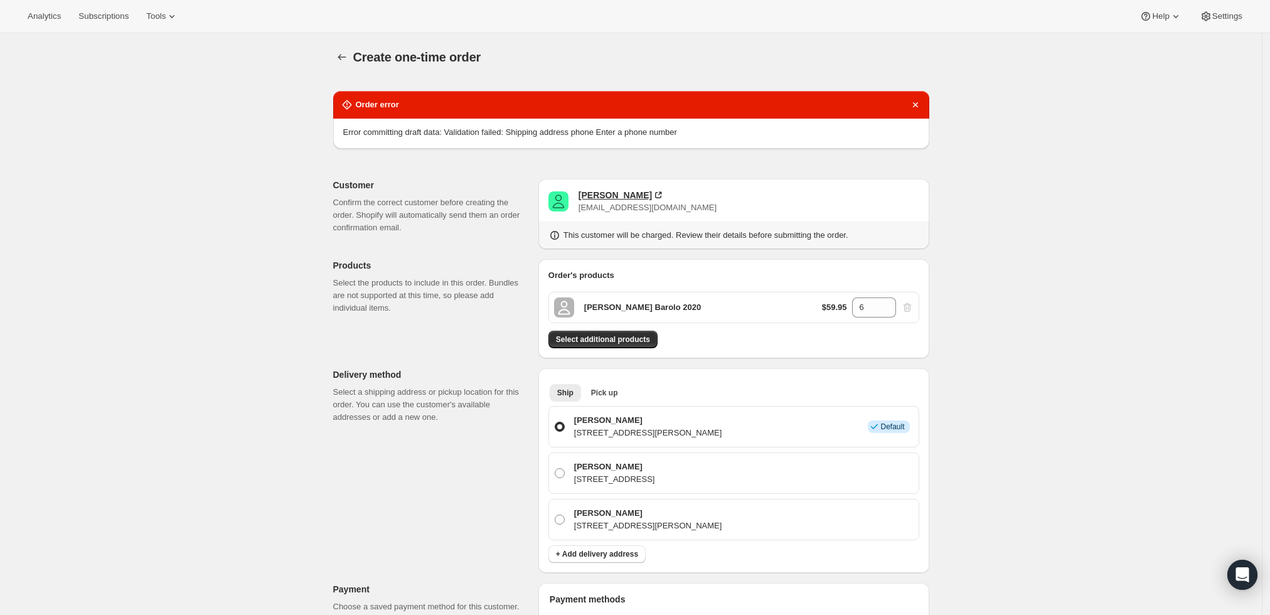
click at [608, 195] on div "Leroy veracini" at bounding box center [615, 195] width 73 height 13
click at [610, 196] on div "Leroy veracini" at bounding box center [615, 195] width 73 height 13
click at [919, 101] on icon "Dismiss notification" at bounding box center [915, 105] width 13 height 13
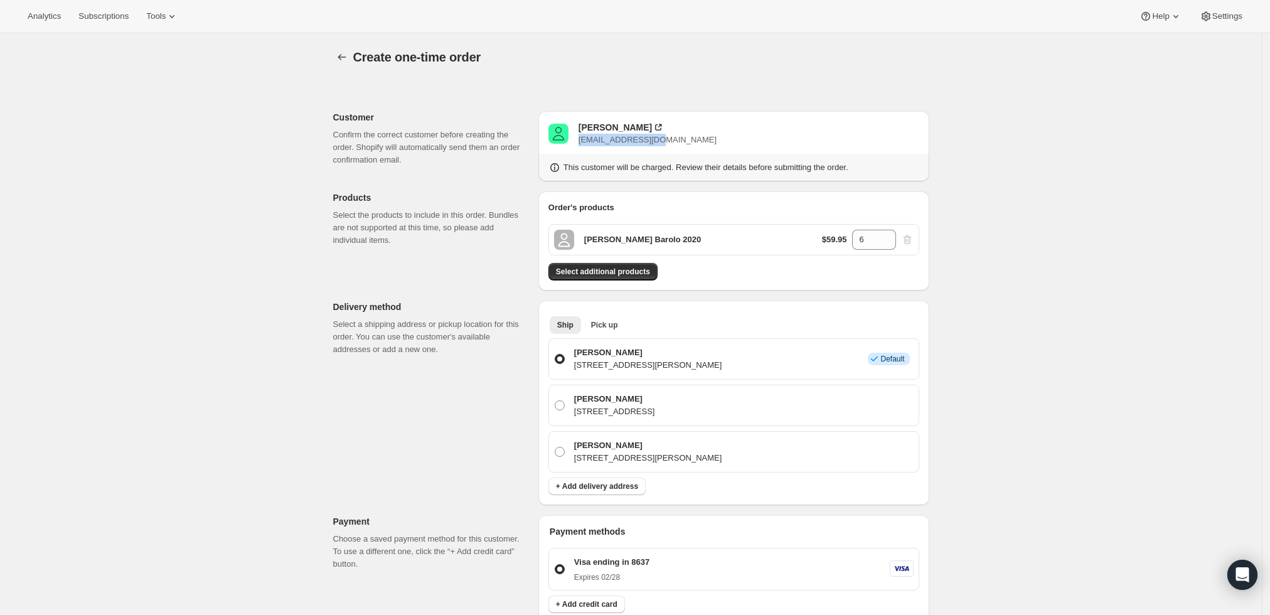
drag, startPoint x: 670, startPoint y: 136, endPoint x: 579, endPoint y: 144, distance: 91.4
click at [579, 144] on div "Leroy veracini veracini@mchsi.com" at bounding box center [733, 133] width 371 height 25
copy span "veracini@mchsi.com"
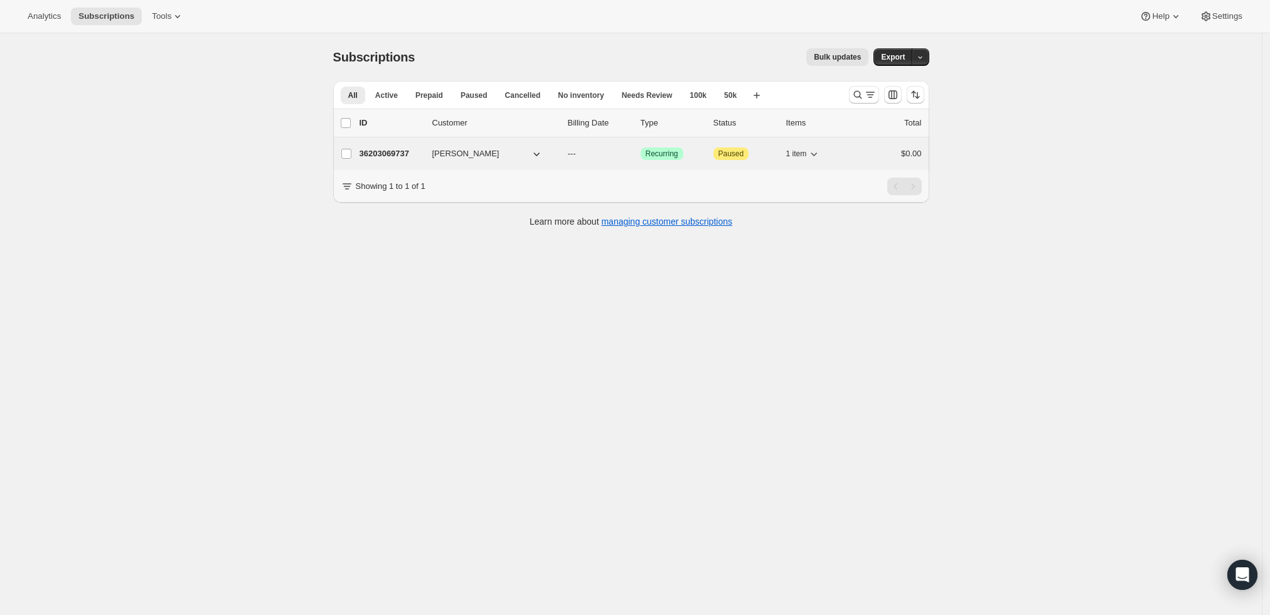
click at [388, 146] on div "36203069737 Leroy veracini --- Success Recurring Attention Paused 1 item $0.00" at bounding box center [641, 154] width 562 height 18
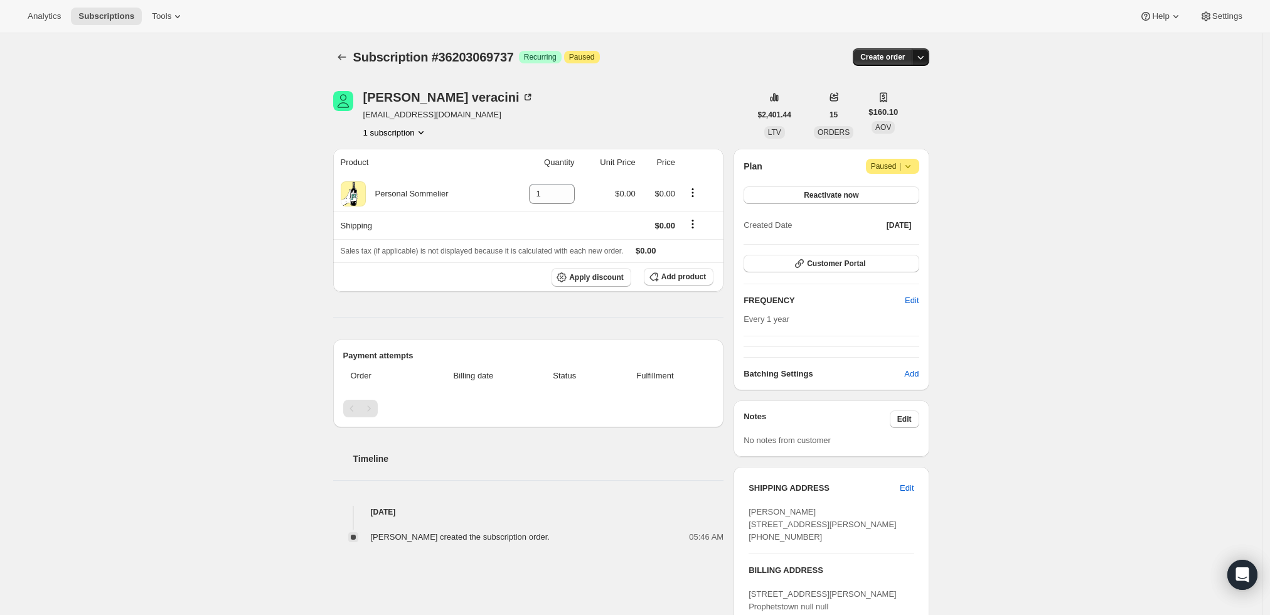
click at [923, 54] on icon "button" at bounding box center [920, 57] width 13 height 13
click at [905, 102] on span "Create custom one-time order" at bounding box center [871, 103] width 109 height 9
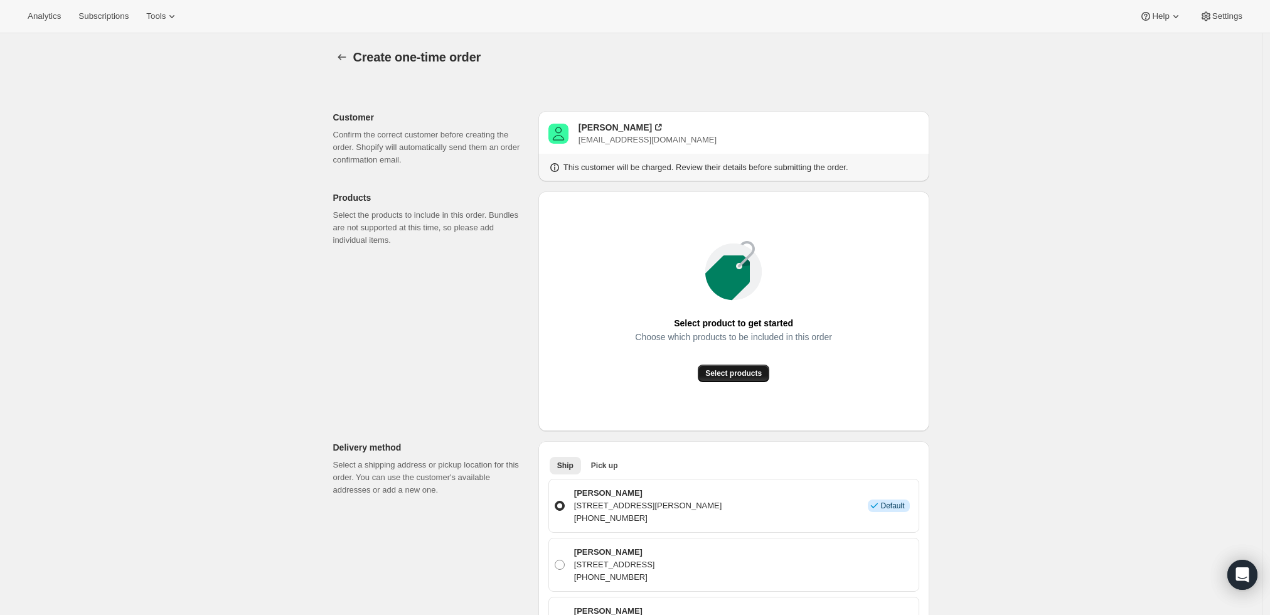
click at [749, 375] on span "Select products" at bounding box center [733, 373] width 56 height 10
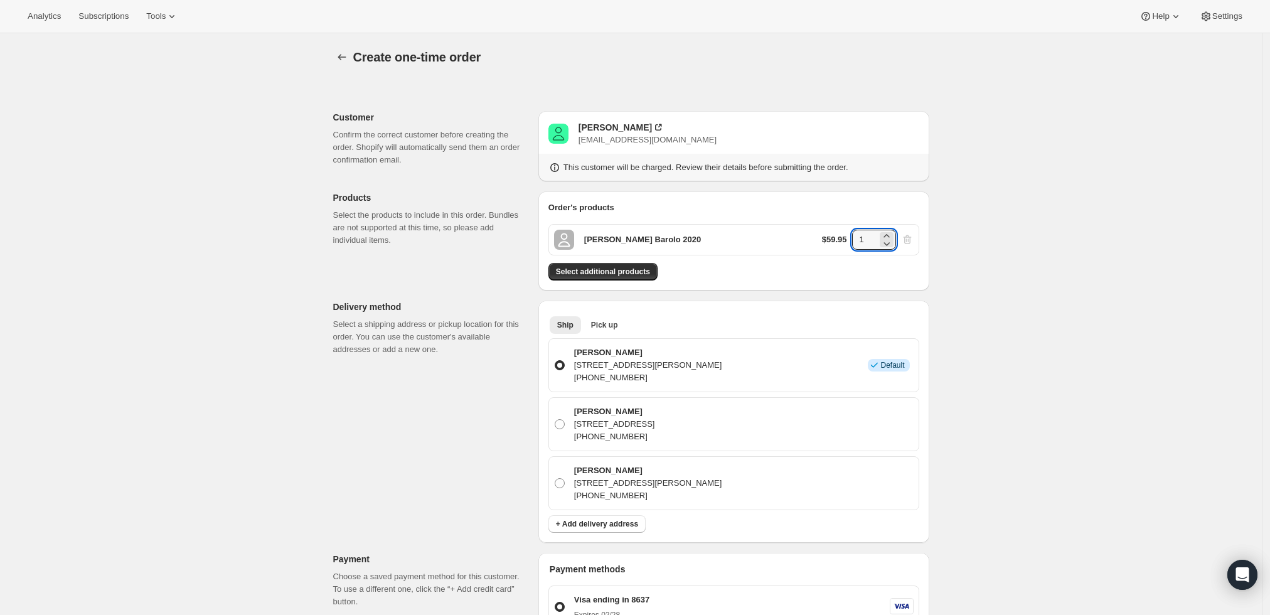
drag, startPoint x: 867, startPoint y: 238, endPoint x: 851, endPoint y: 240, distance: 16.4
click at [851, 240] on div "$59.95 1" at bounding box center [868, 240] width 92 height 20
type input "6"
click at [1048, 230] on div "Create one-time order. This page is ready Create one-time order Customer Confir…" at bounding box center [631, 533] width 1262 height 1000
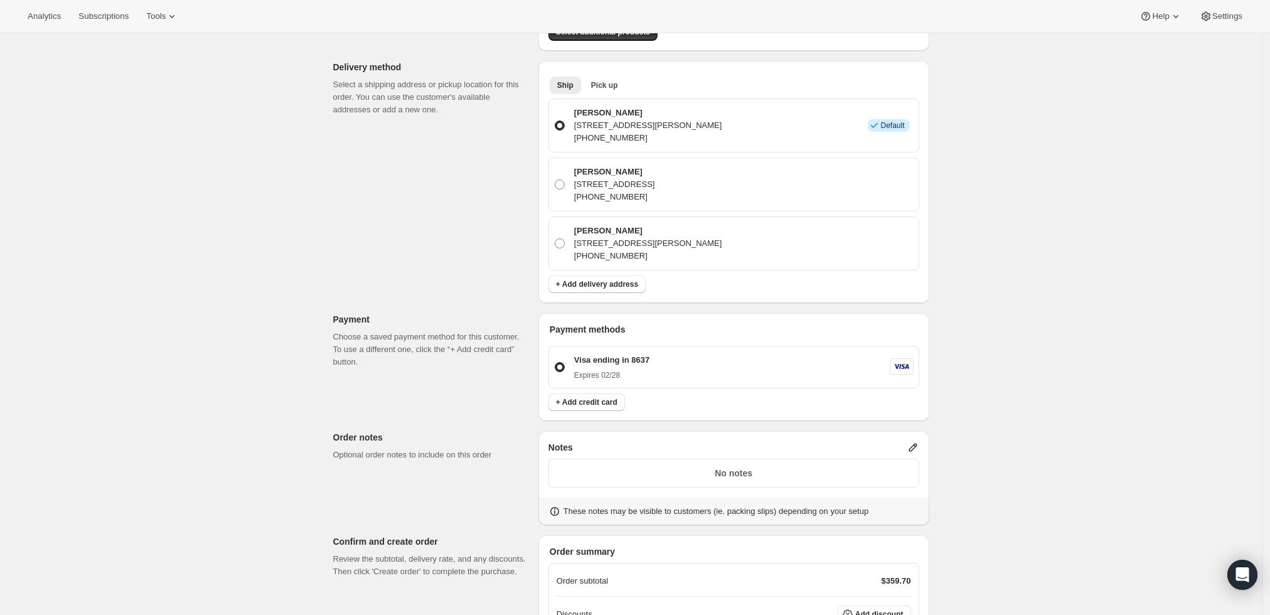
scroll to position [348, 0]
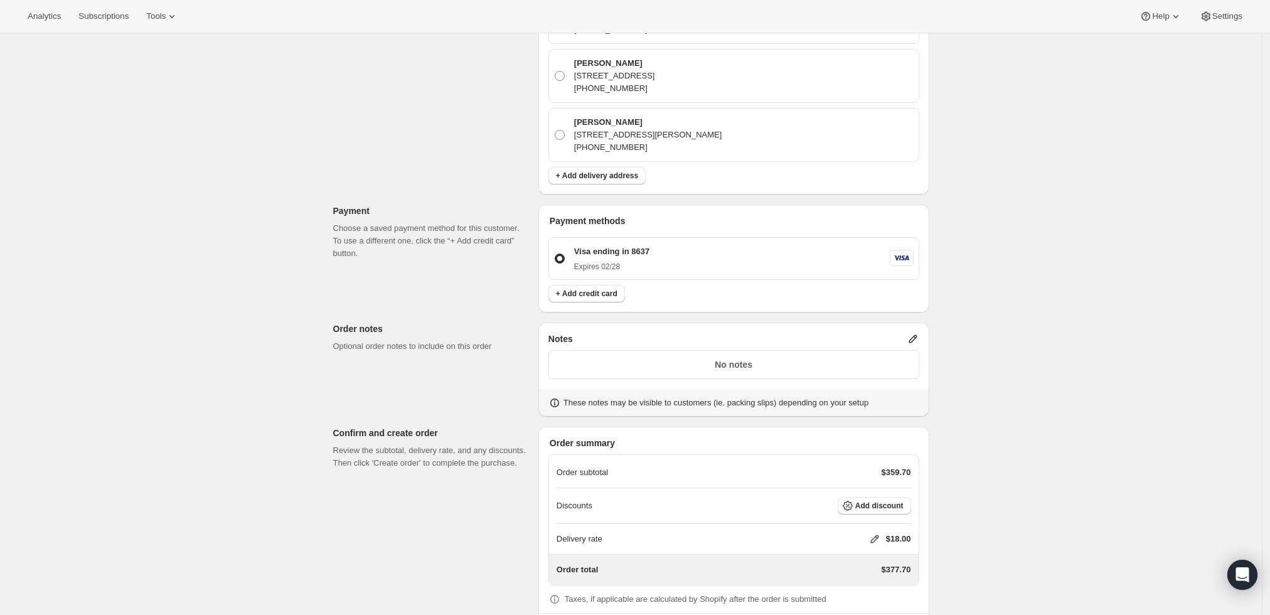
click at [911, 335] on icon at bounding box center [913, 339] width 13 height 13
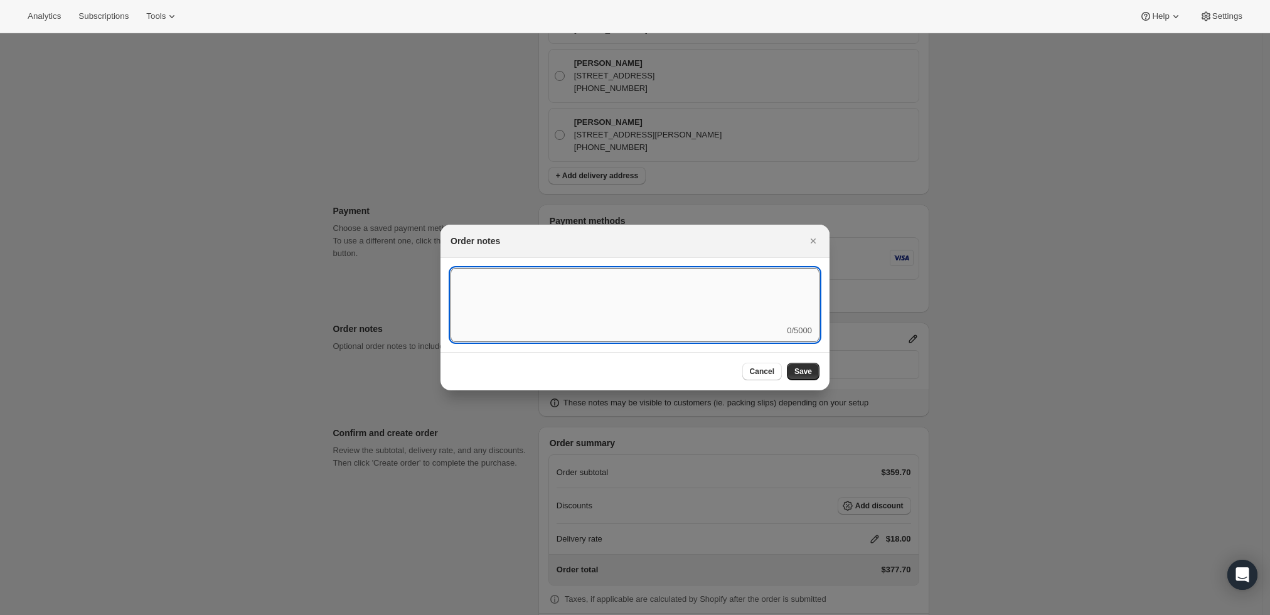
click at [744, 321] on textarea ":rgf:" at bounding box center [635, 296] width 369 height 56
type textarea "Weather HOLD"
click at [804, 366] on button "Save" at bounding box center [803, 372] width 33 height 18
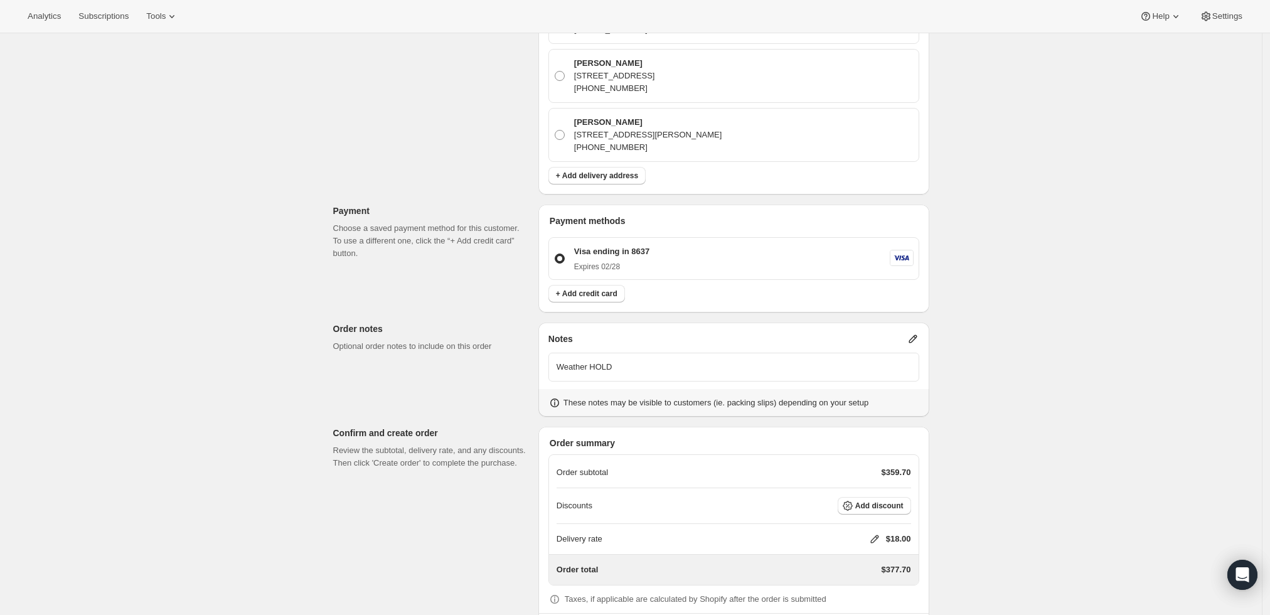
click at [875, 536] on icon at bounding box center [874, 539] width 13 height 13
click at [899, 491] on input "0" at bounding box center [880, 487] width 113 height 20
type input "0"
click at [865, 511] on span "Save" at bounding box center [872, 516] width 18 height 10
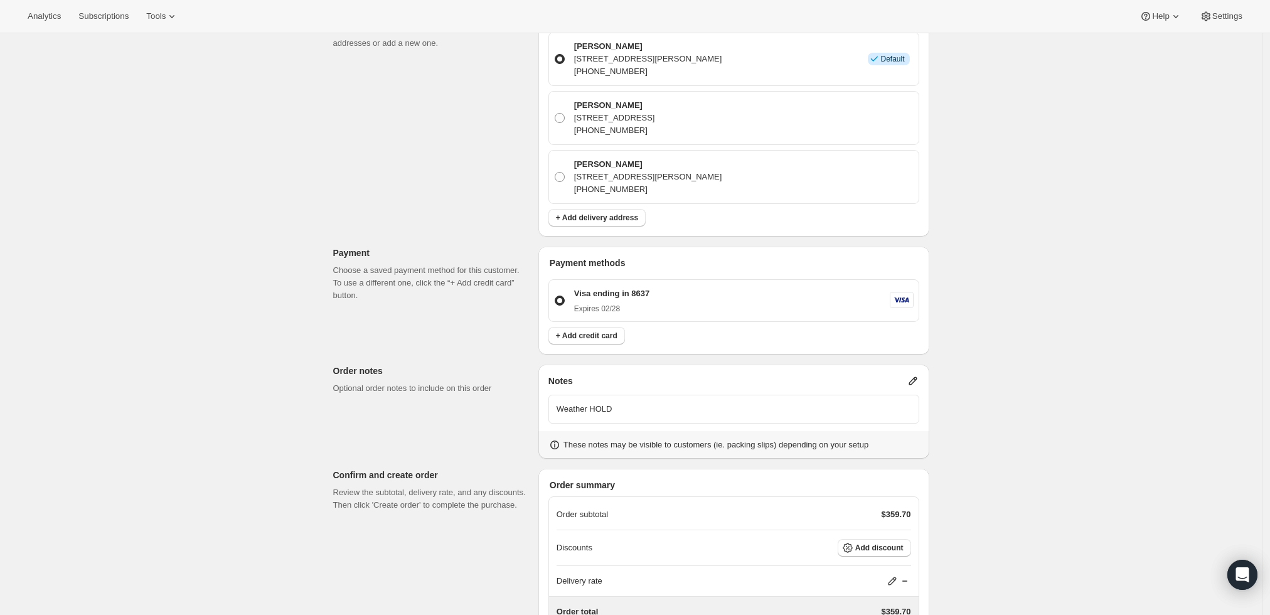
scroll to position [405, 0]
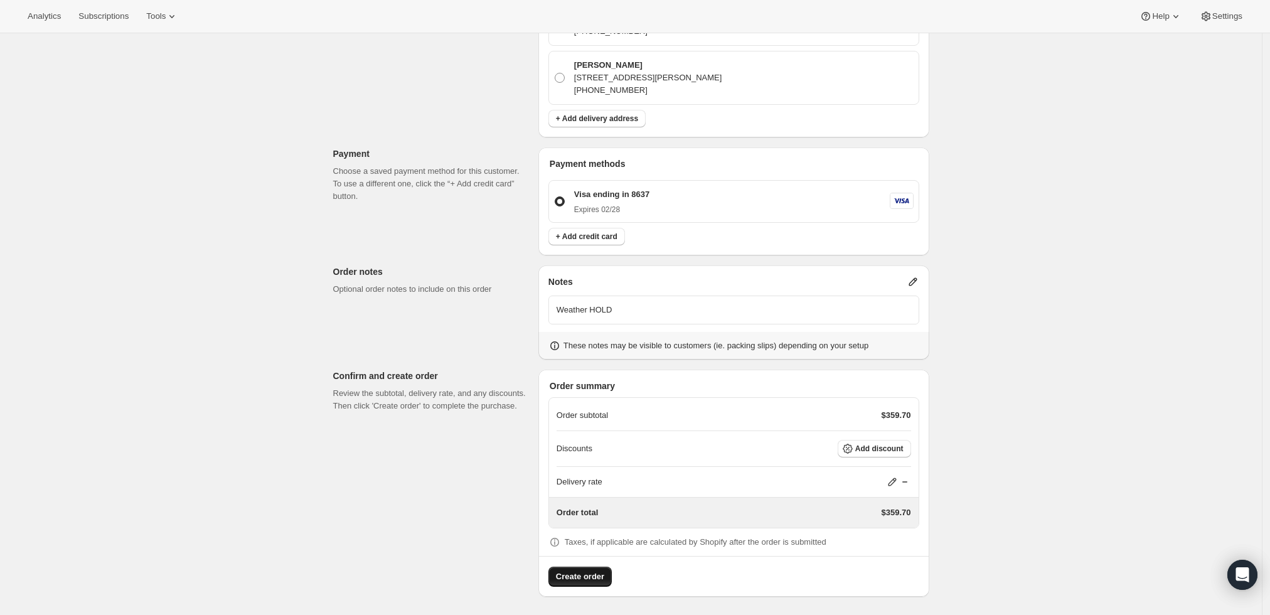
click at [579, 577] on span "Create order" at bounding box center [580, 576] width 48 height 13
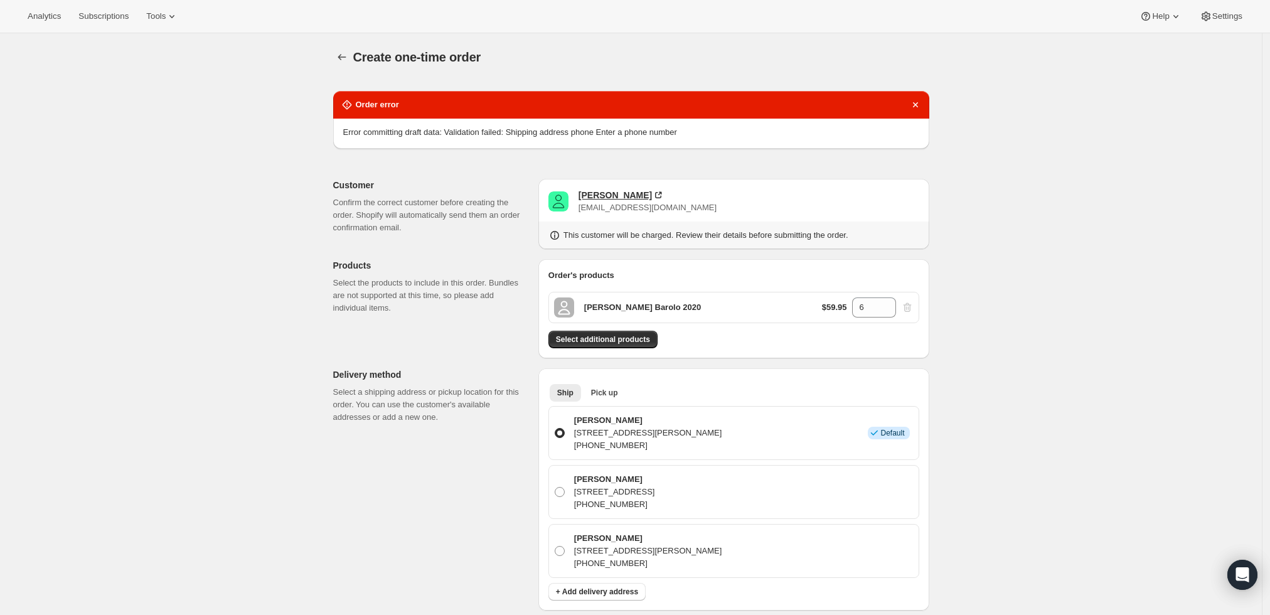
click at [621, 193] on div "Leroy veracini" at bounding box center [615, 195] width 73 height 13
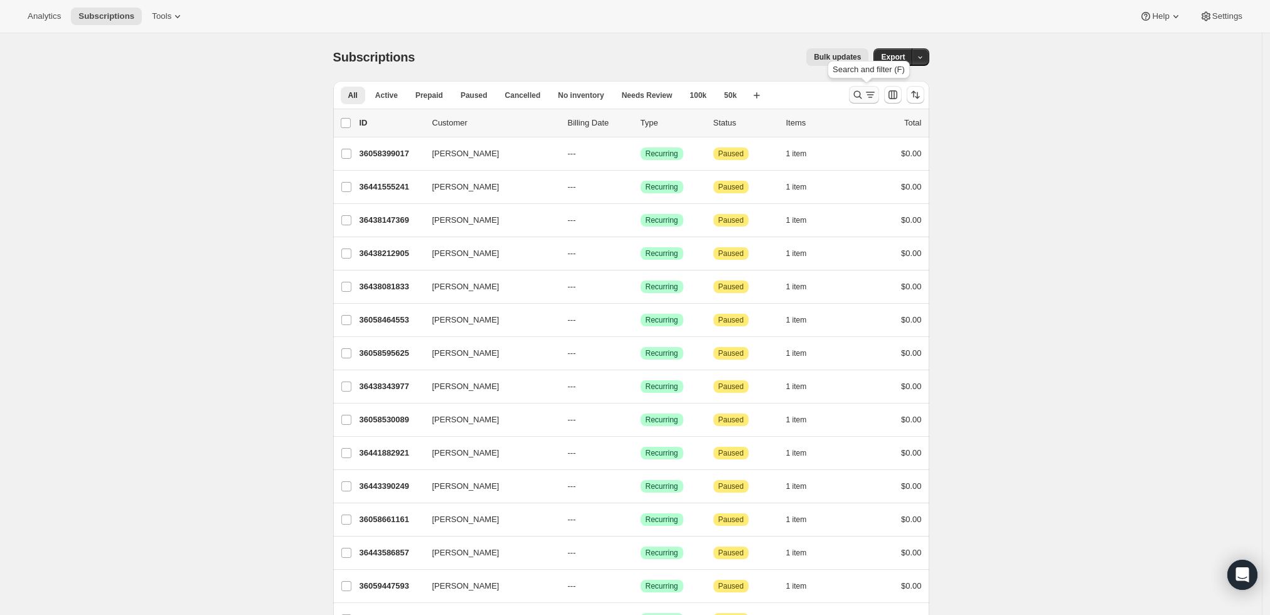
click at [867, 100] on icon "Search and filter results" at bounding box center [870, 94] width 13 height 13
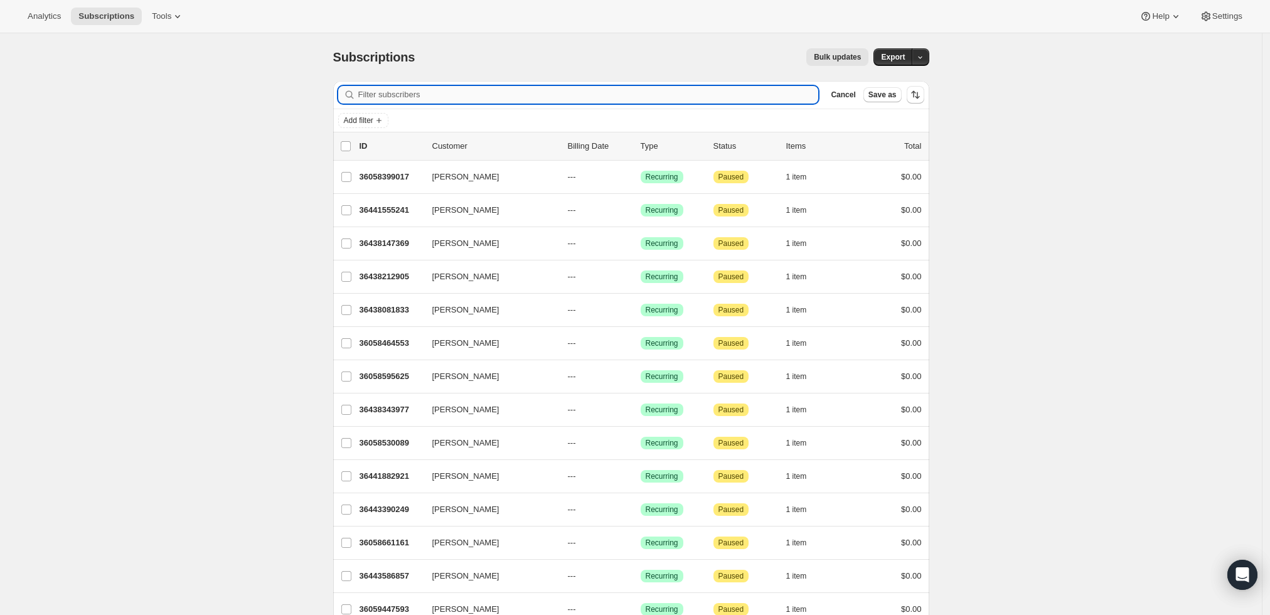
click at [678, 92] on input "Filter subscribers" at bounding box center [588, 95] width 461 height 18
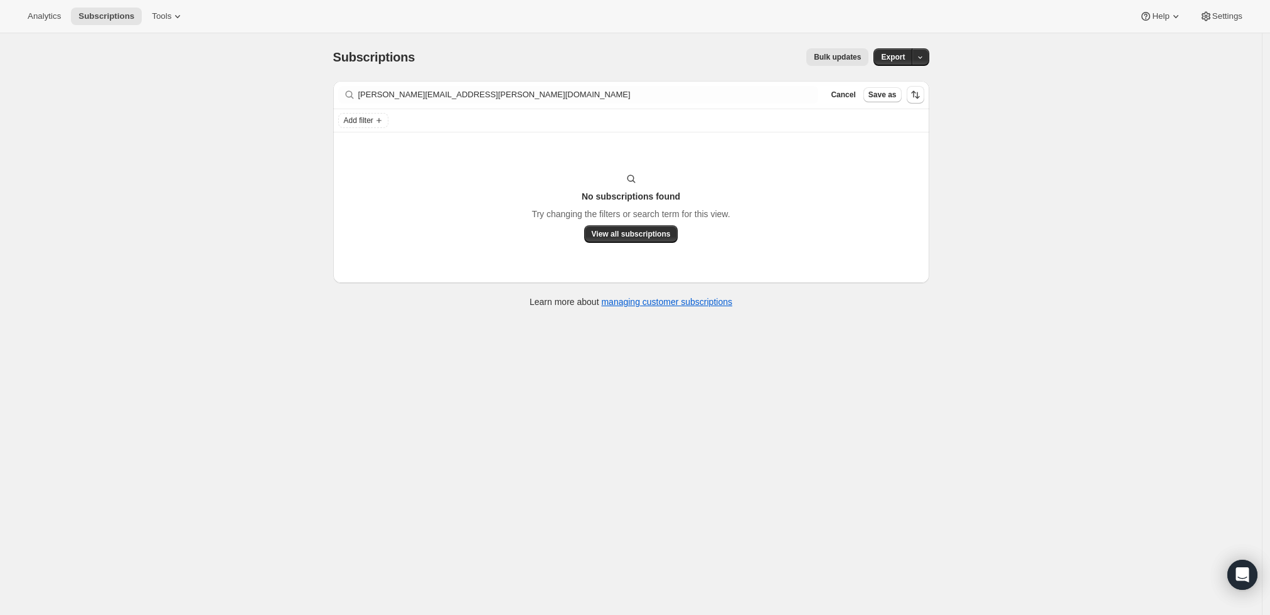
click at [551, 118] on div "Add filter" at bounding box center [631, 120] width 586 height 15
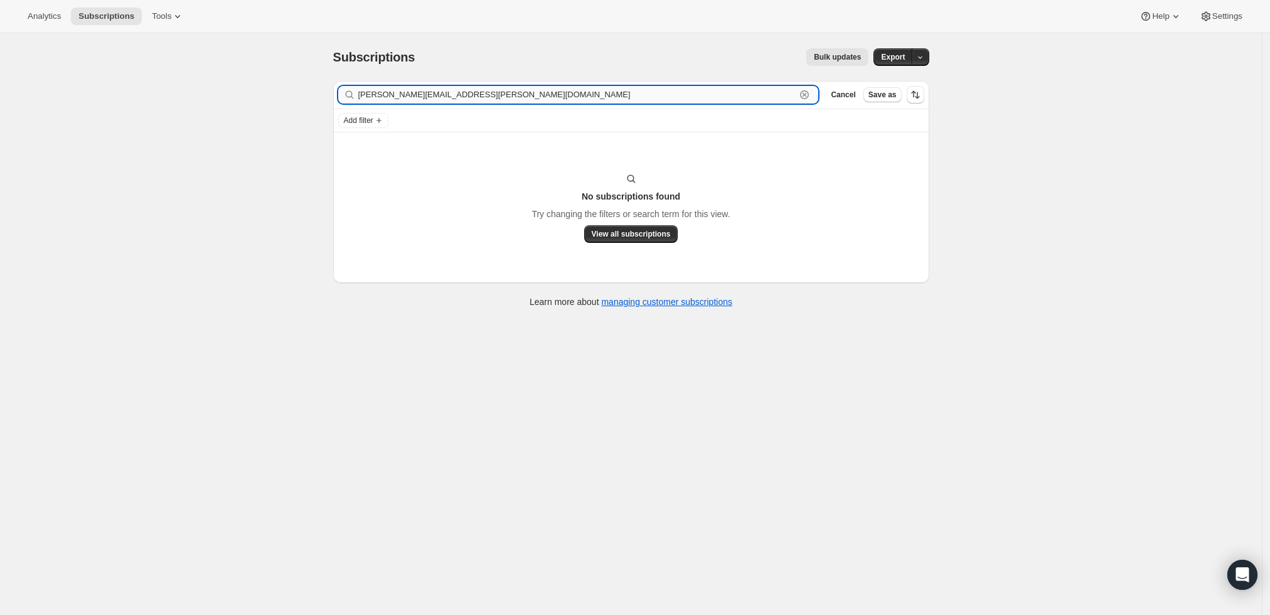
click at [553, 93] on input "hauser.nikki@gmail.com" at bounding box center [577, 95] width 438 height 18
paste input "Nikki Hollady"
type input "Nikki Hollady"
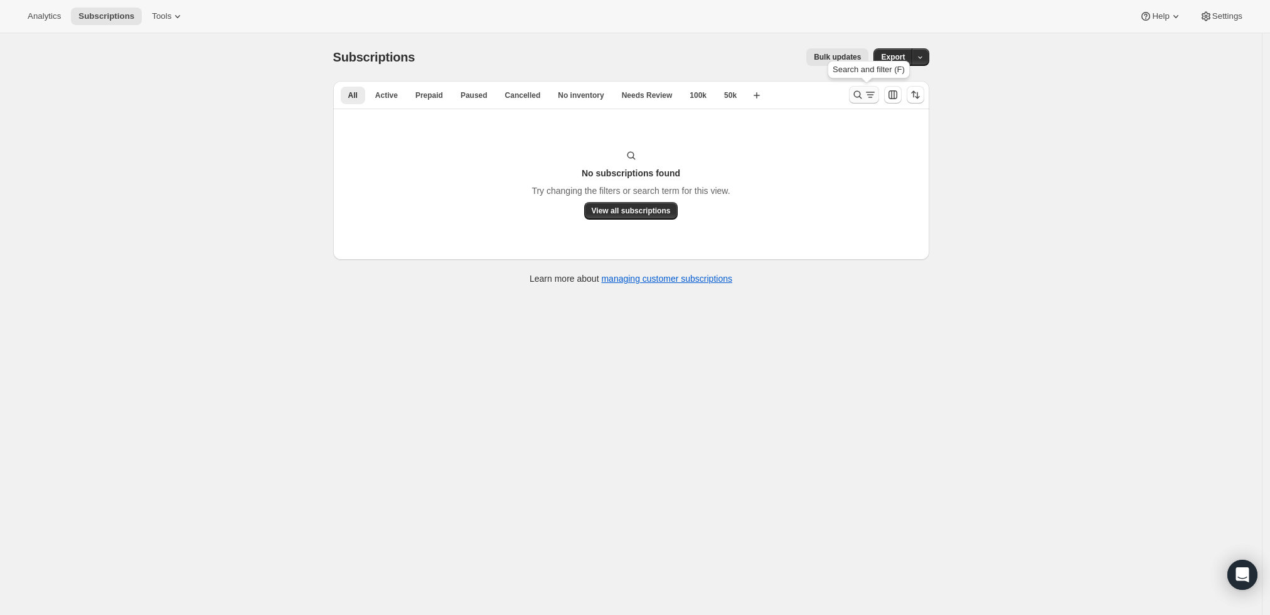
click at [864, 90] on icon "Search and filter results" at bounding box center [857, 94] width 13 height 13
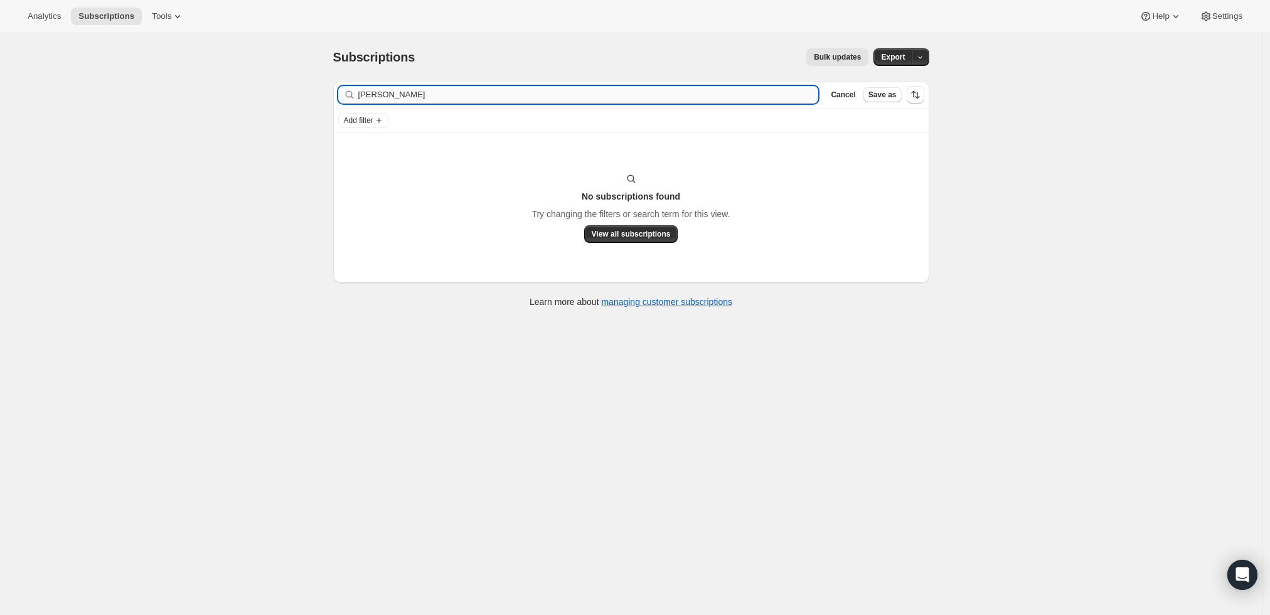
click at [458, 96] on input "Nikki Hollady" at bounding box center [588, 95] width 461 height 18
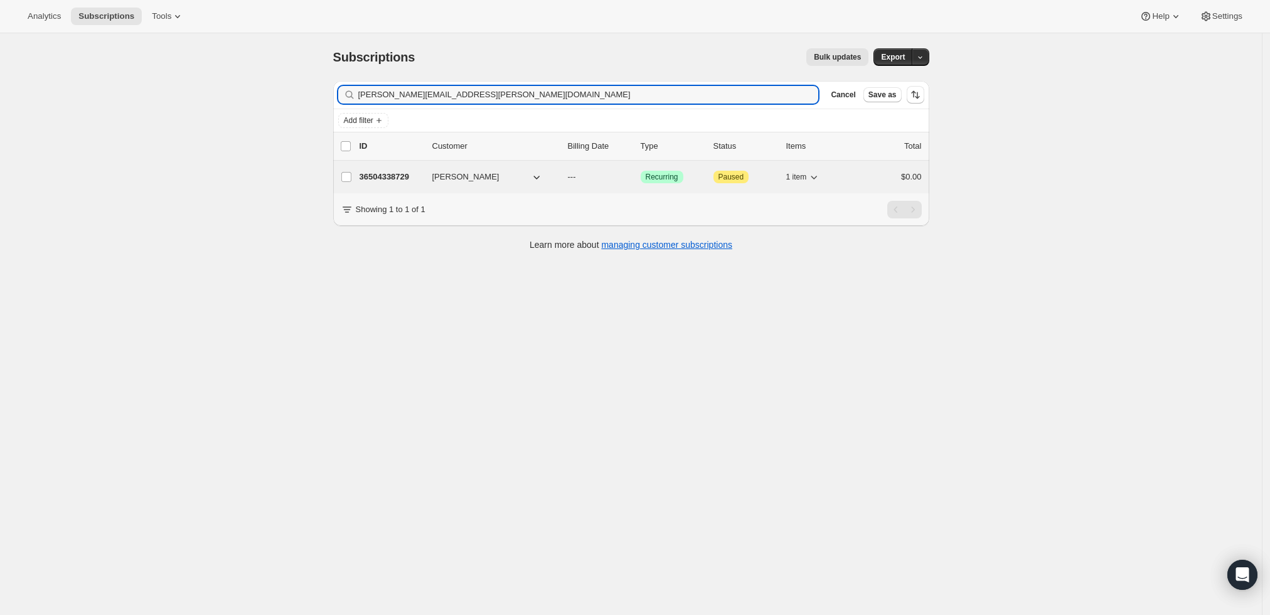
type input "nikki@hollady.com"
click at [382, 172] on p "36504338729" at bounding box center [391, 177] width 63 height 13
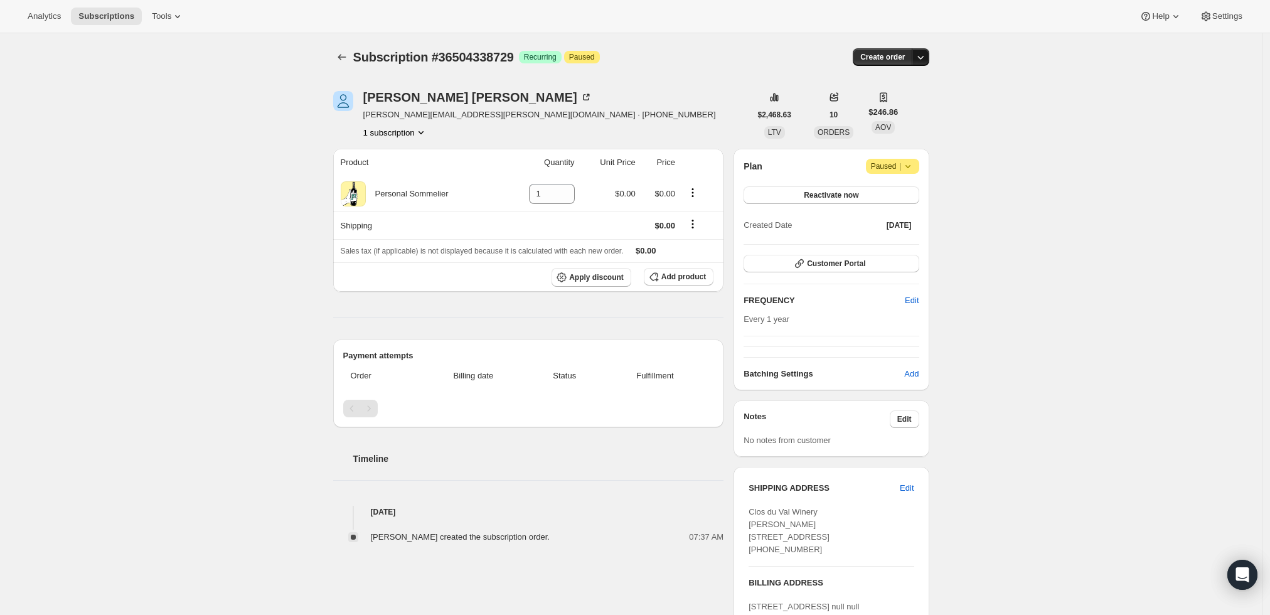
click at [923, 51] on icon "button" at bounding box center [920, 57] width 13 height 13
click at [888, 100] on span "Create custom one-time order" at bounding box center [871, 103] width 109 height 9
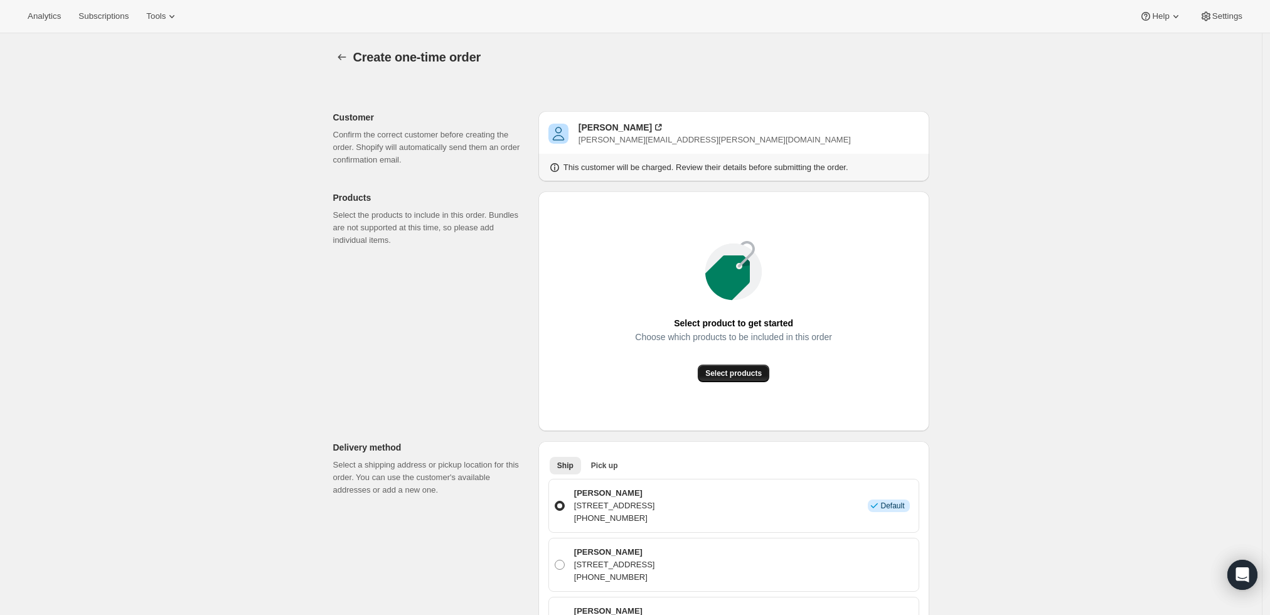
click at [740, 376] on span "Select products" at bounding box center [733, 373] width 56 height 10
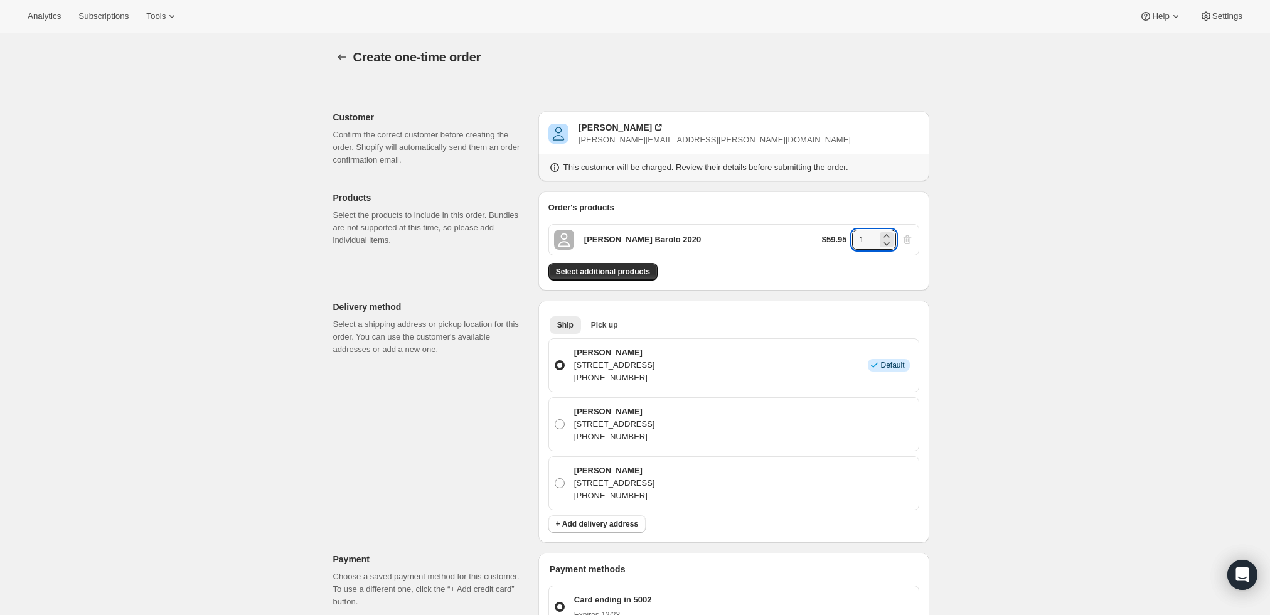
drag, startPoint x: 871, startPoint y: 243, endPoint x: 841, endPoint y: 245, distance: 29.5
click at [841, 245] on div "$59.95 1" at bounding box center [868, 240] width 92 height 20
type input "2"
click at [964, 256] on div "Create one-time order. This page is ready Create one-time order Customer Confir…" at bounding box center [631, 533] width 1262 height 1000
click at [1089, 306] on div "Create one-time order. This page is ready Create one-time order Customer Confir…" at bounding box center [631, 533] width 1262 height 1000
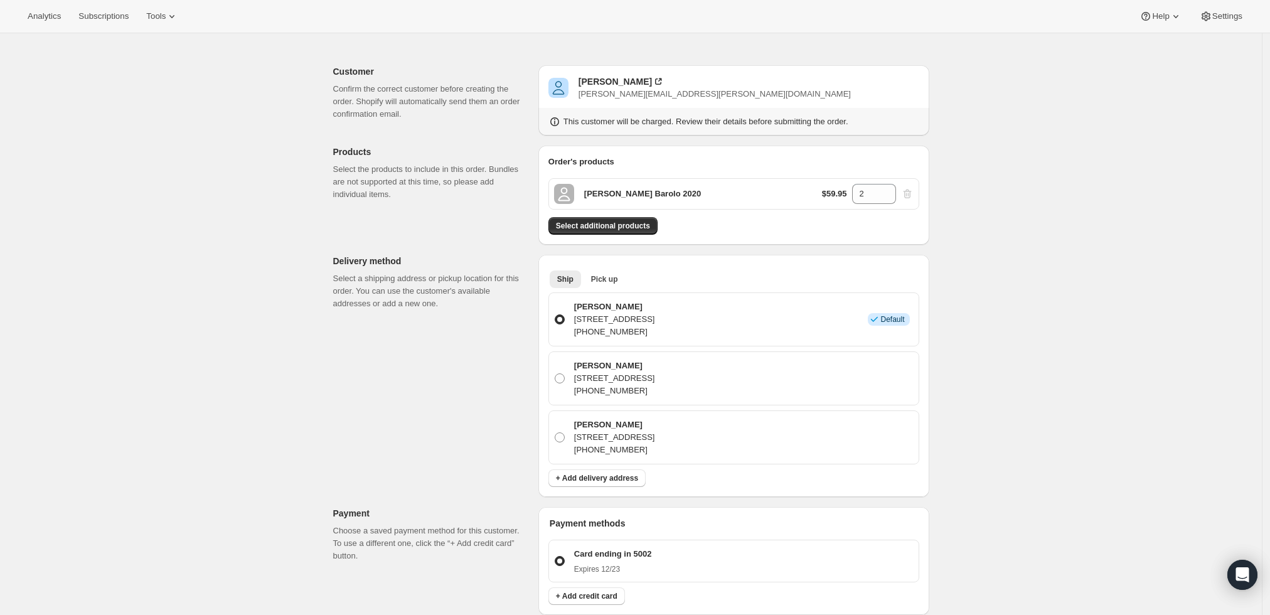
scroll to position [70, 0]
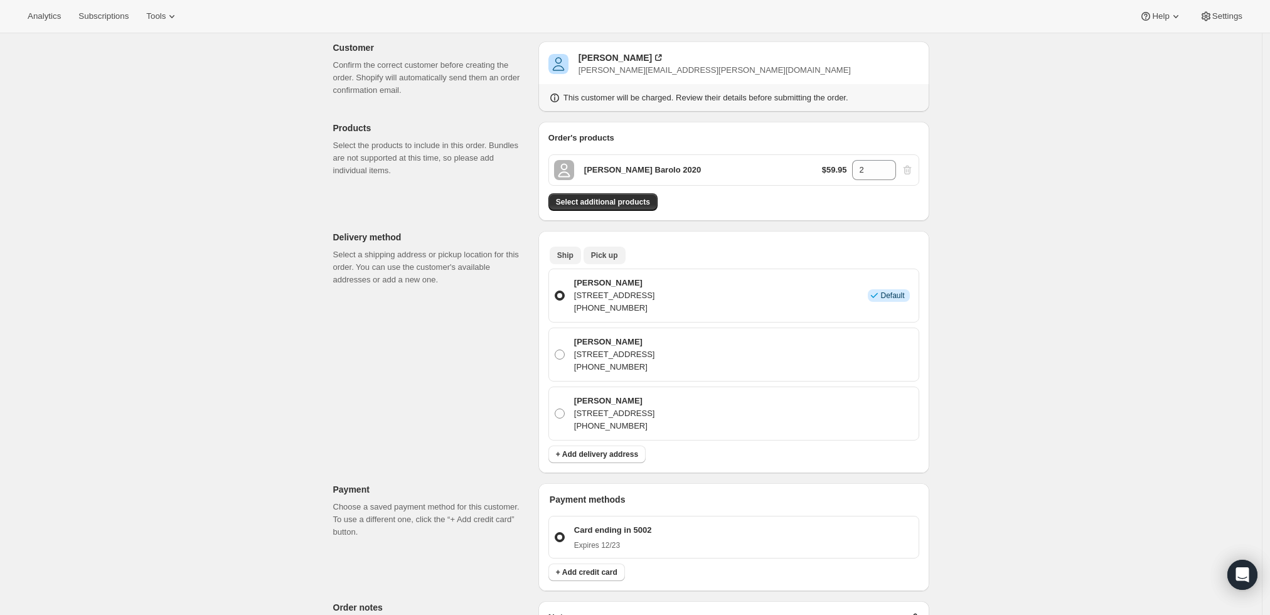
click at [602, 258] on span "Pick up" at bounding box center [604, 255] width 27 height 10
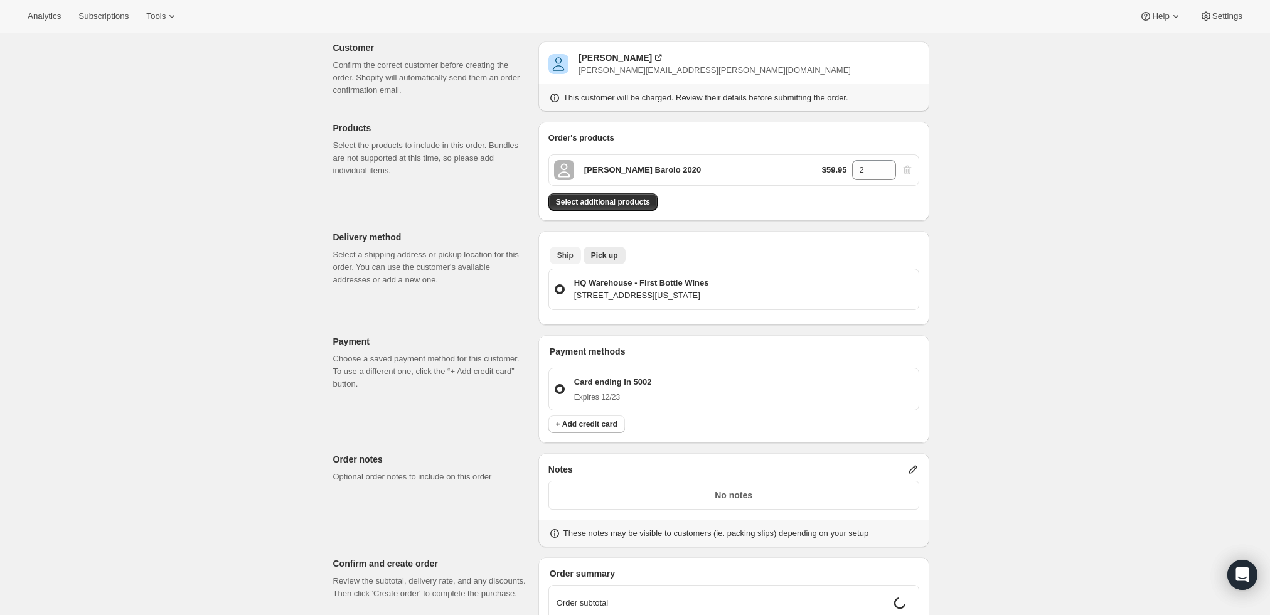
click at [571, 250] on span "Ship" at bounding box center [565, 255] width 16 height 10
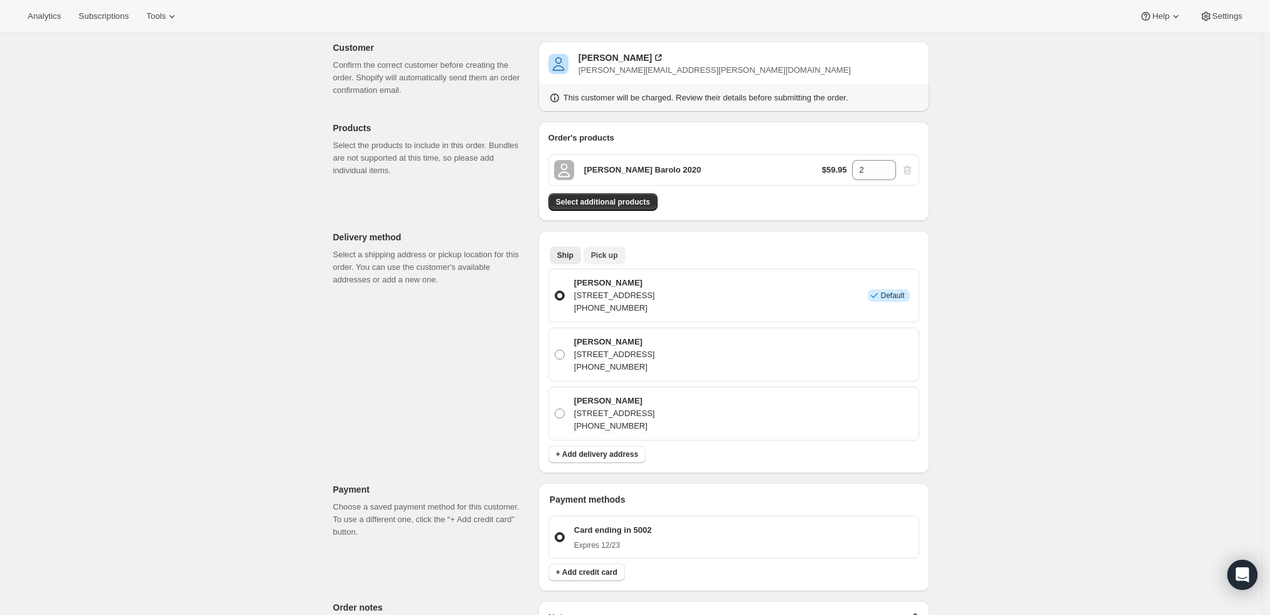
click at [603, 250] on span "Pick up" at bounding box center [604, 255] width 27 height 10
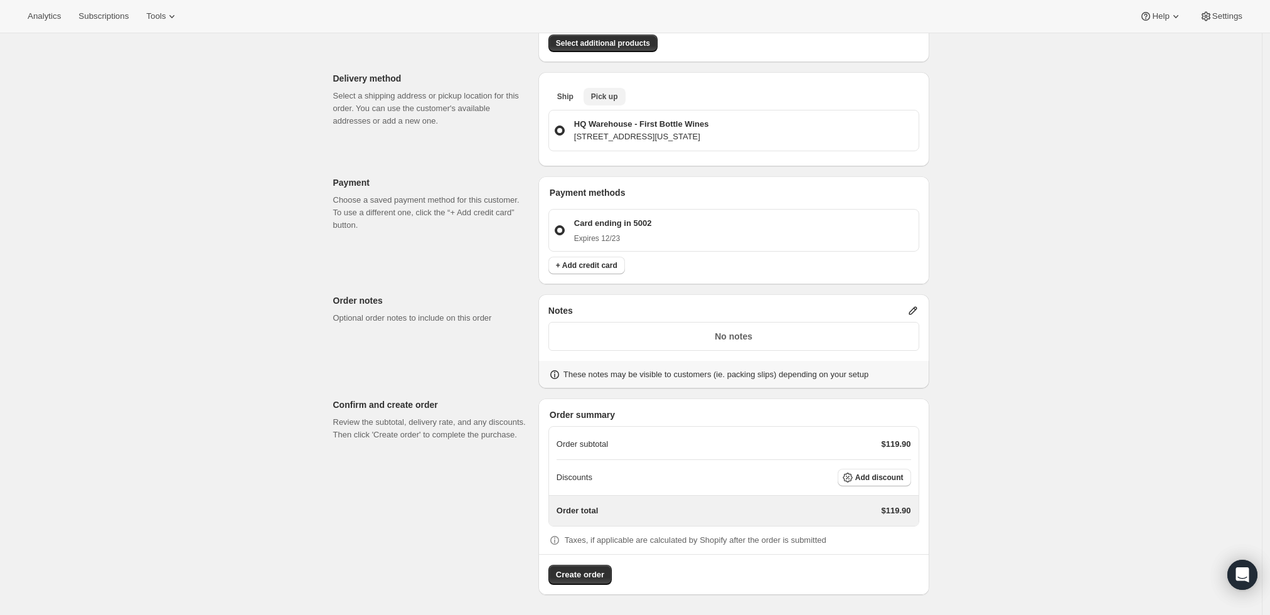
scroll to position [227, 0]
click at [917, 306] on icon at bounding box center [913, 312] width 13 height 13
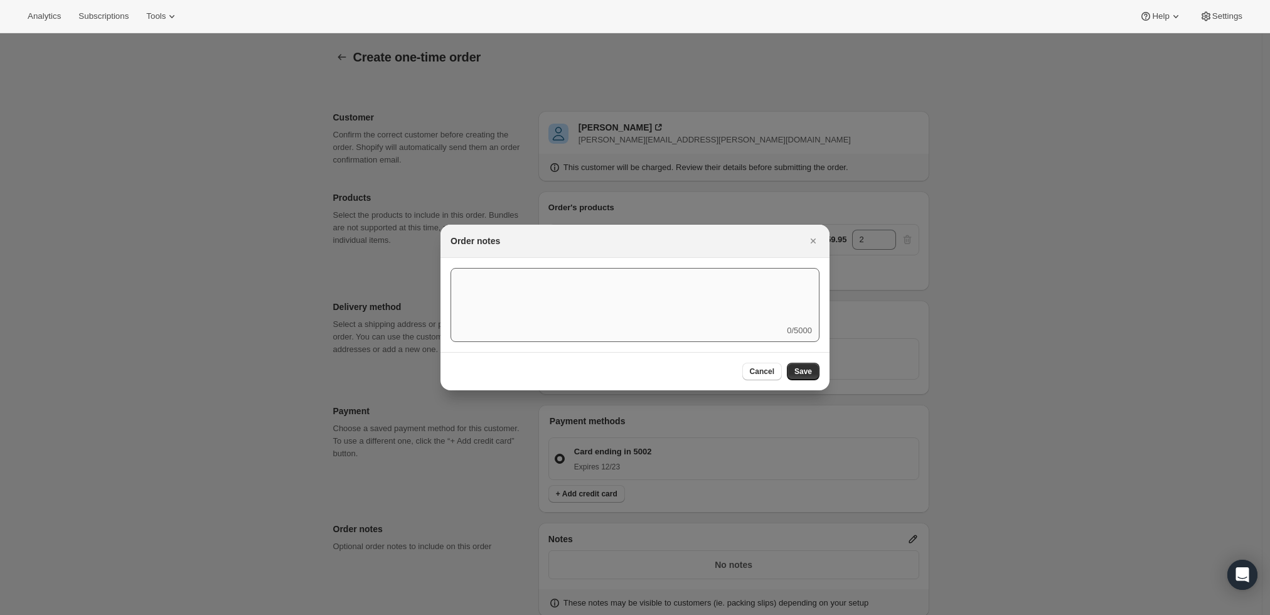
scroll to position [0, 0]
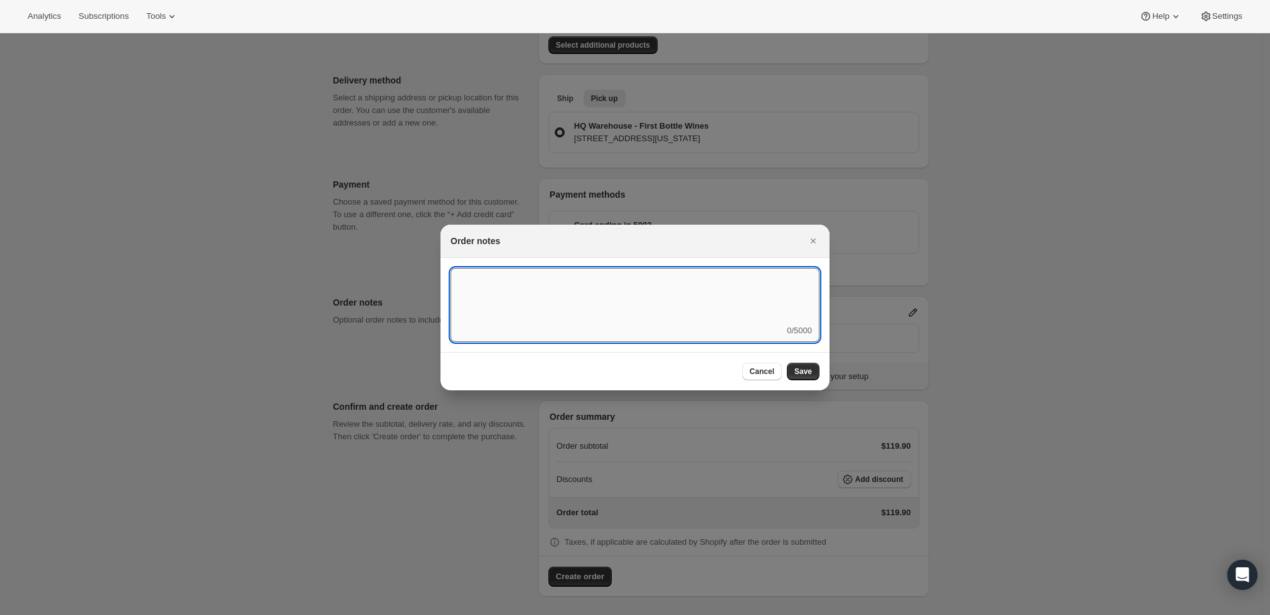
click at [752, 317] on textarea ":r3v:" at bounding box center [635, 296] width 369 height 56
type textarea "Warehouse Will-Call"
click at [1114, 290] on div at bounding box center [635, 307] width 1270 height 615
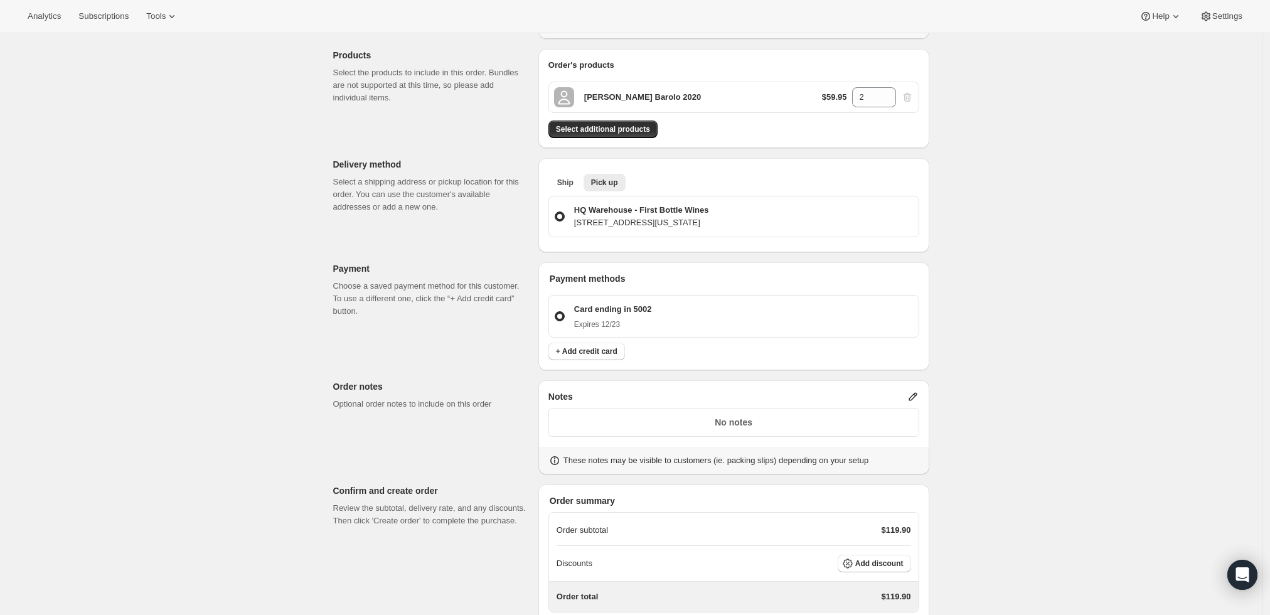
scroll to position [227, 0]
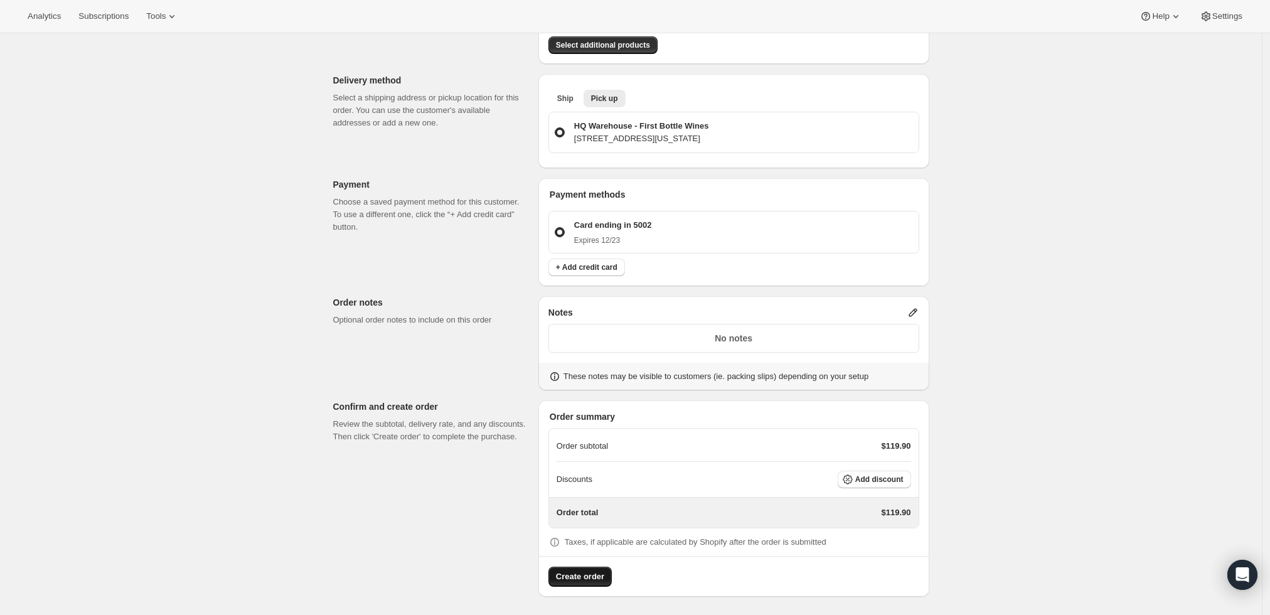
click at [589, 573] on span "Create order" at bounding box center [580, 576] width 48 height 13
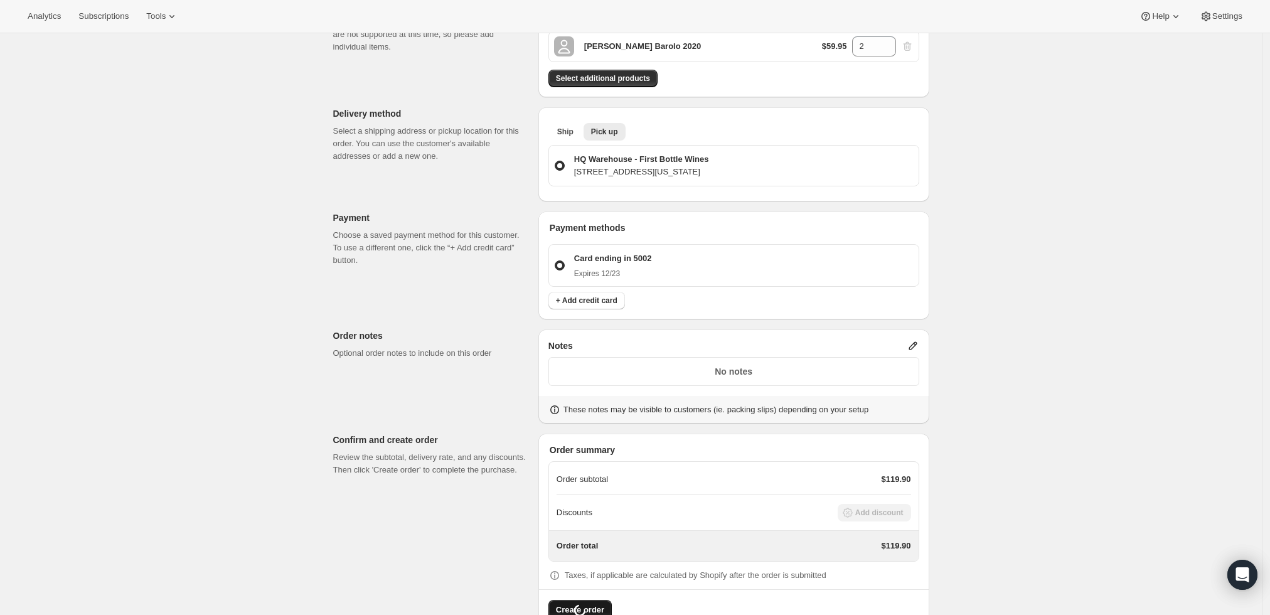
scroll to position [0, 0]
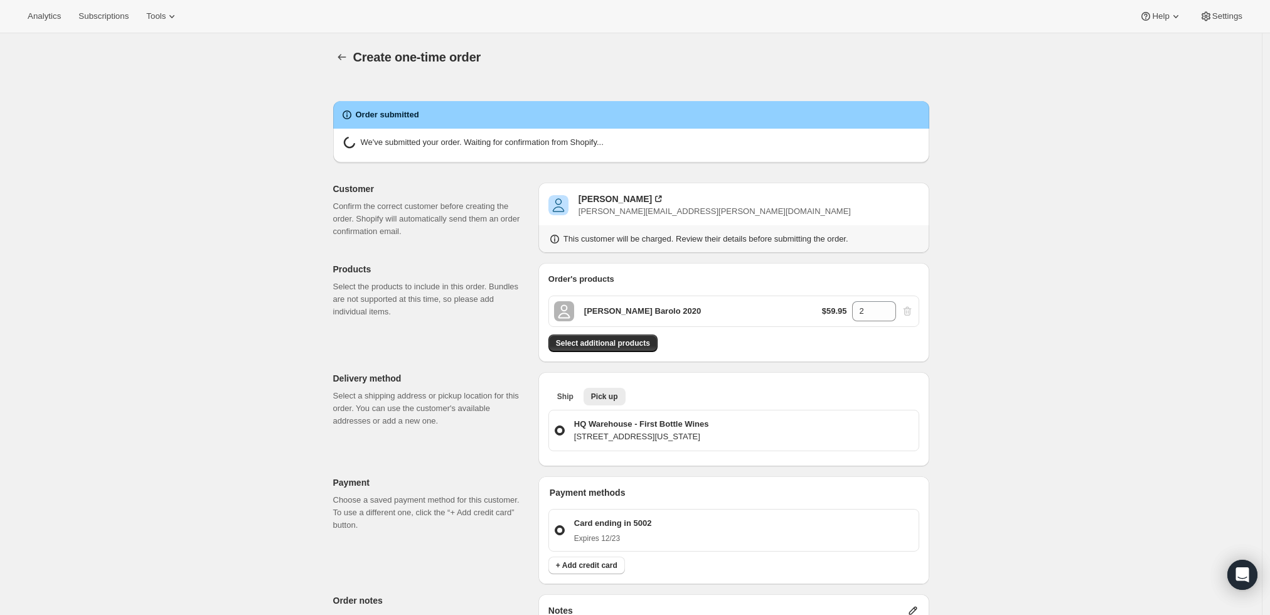
radio input "true"
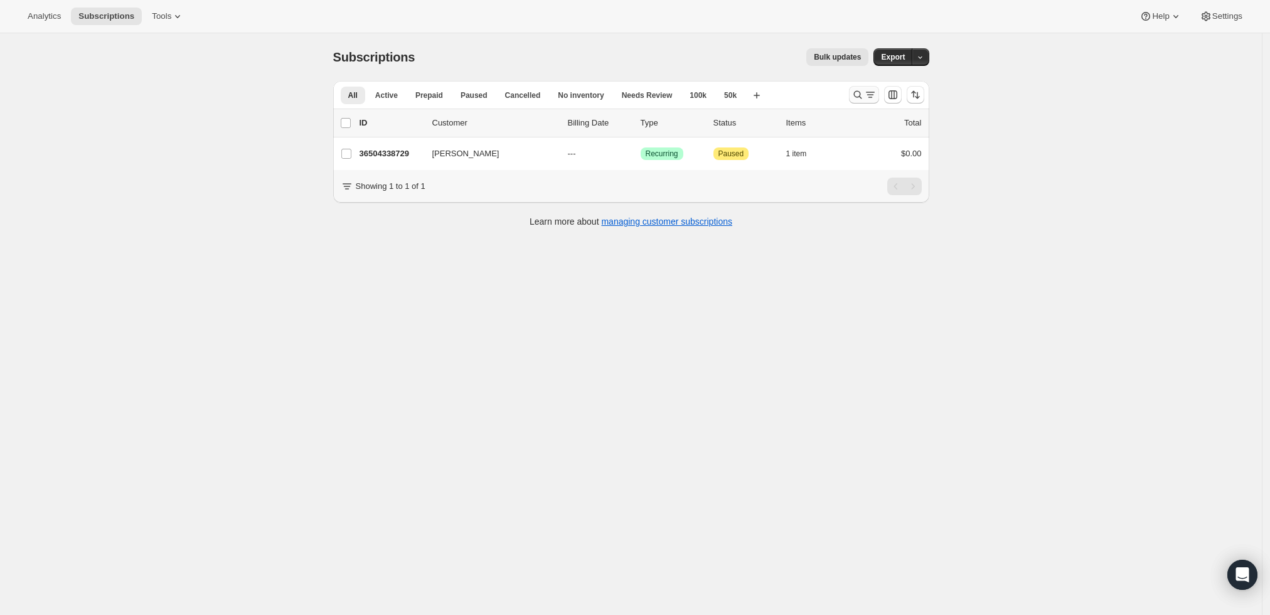
click at [860, 97] on icon "Search and filter results" at bounding box center [857, 94] width 13 height 13
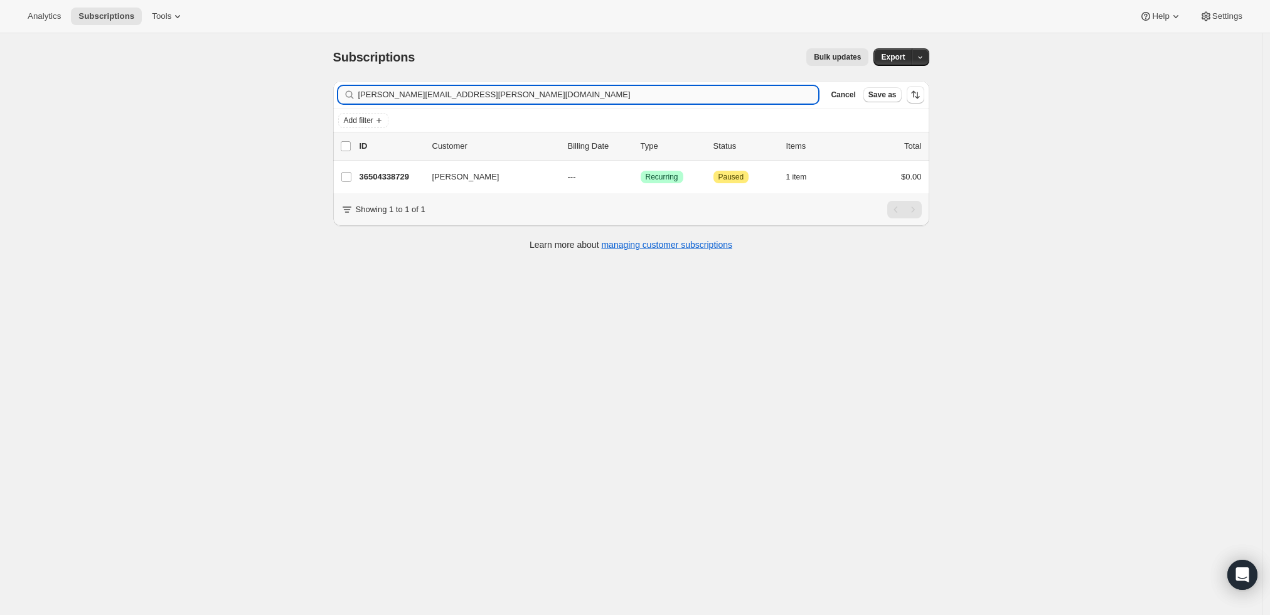
click at [540, 99] on input "nikki@hollady.com" at bounding box center [588, 95] width 461 height 18
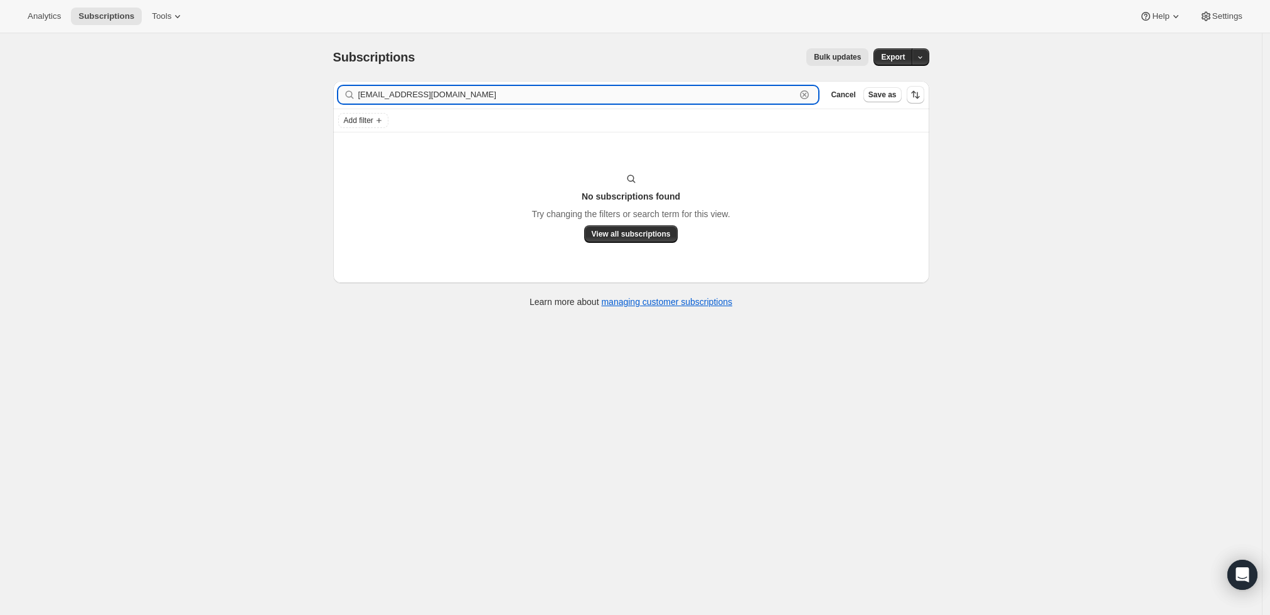
click at [460, 93] on input "[EMAIL_ADDRESS][DOMAIN_NAME]" at bounding box center [577, 95] width 438 height 18
paste input "text"
click at [363, 93] on input "evenjgg@aol.com" at bounding box center [577, 95] width 438 height 18
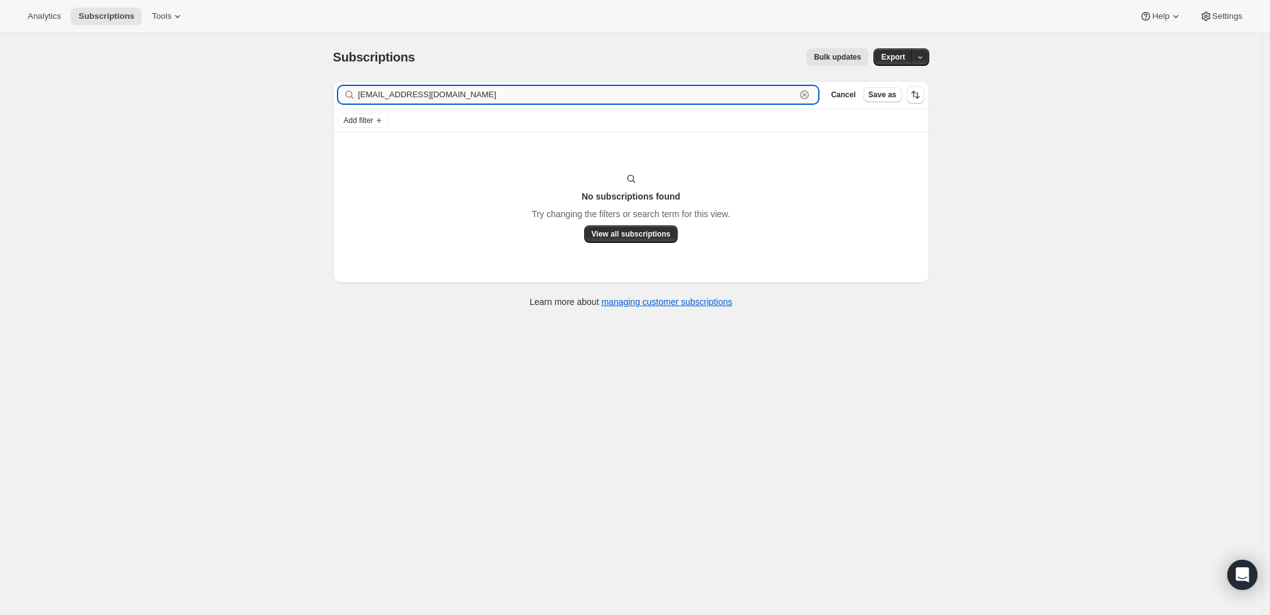
type input "[EMAIL_ADDRESS][DOMAIN_NAME]"
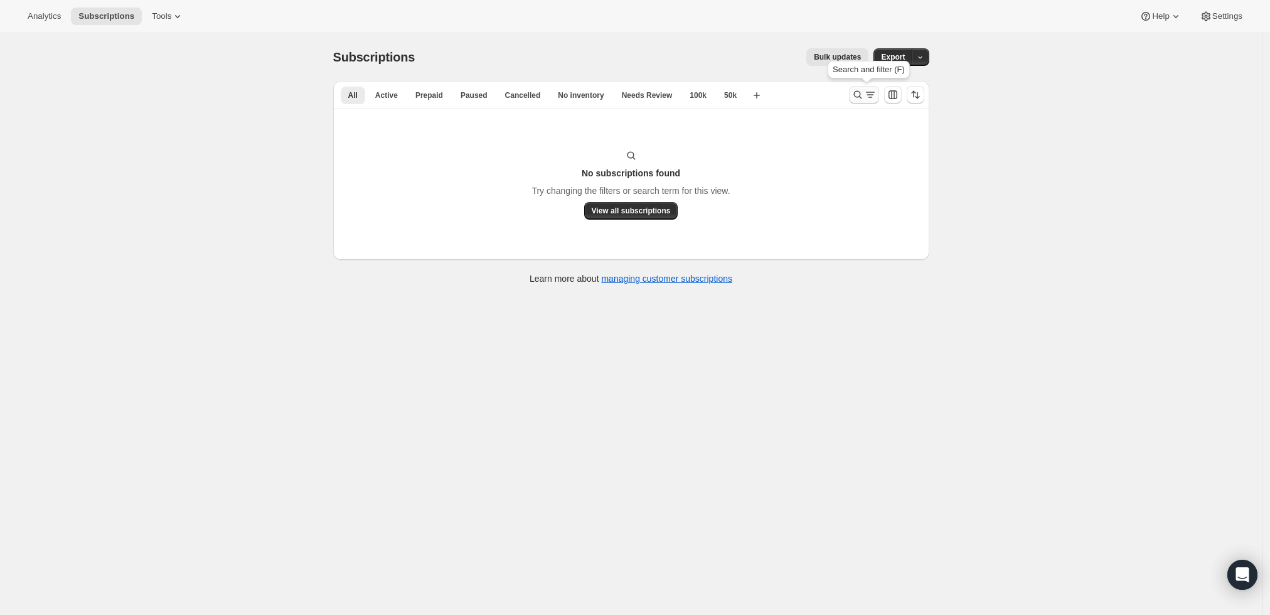
click at [868, 96] on icon "Search and filter results" at bounding box center [870, 94] width 13 height 13
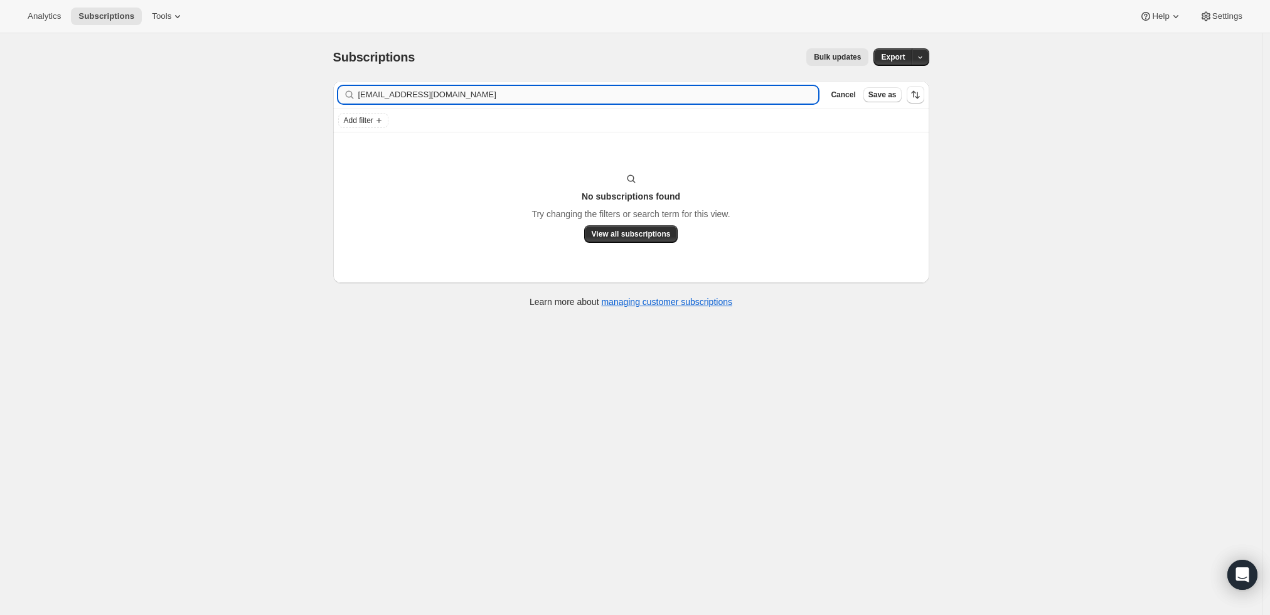
click at [580, 99] on input "[EMAIL_ADDRESS][DOMAIN_NAME]" at bounding box center [588, 95] width 461 height 18
type input "[PERSON_NAME]"
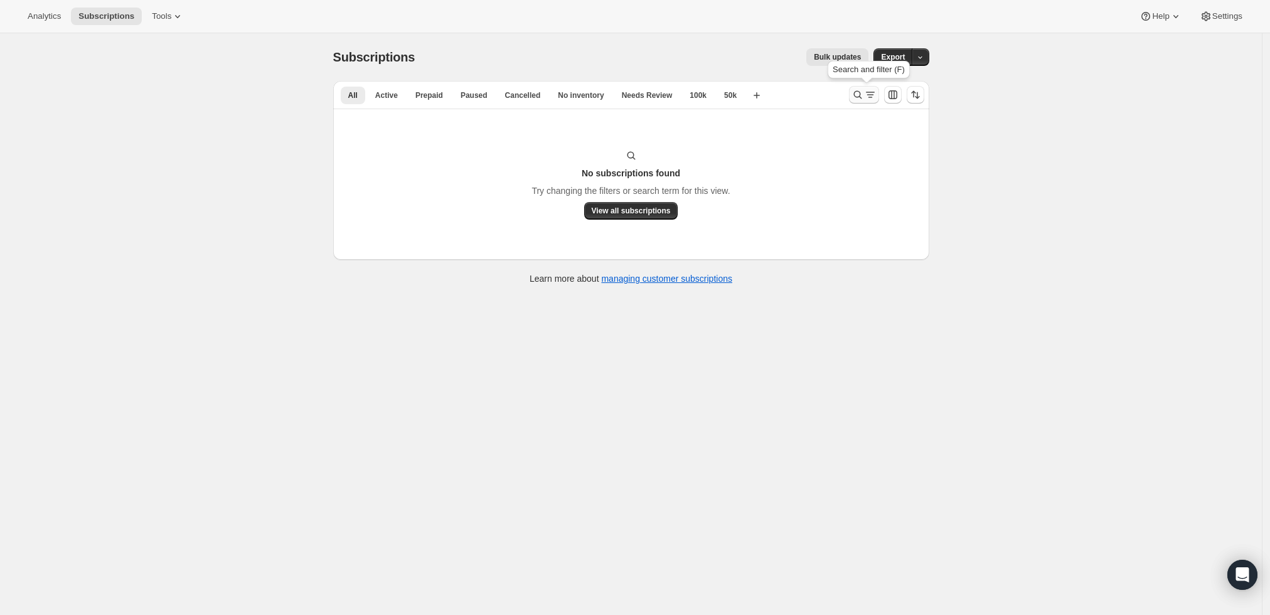
click at [873, 92] on icon "Search and filter results" at bounding box center [870, 94] width 13 height 13
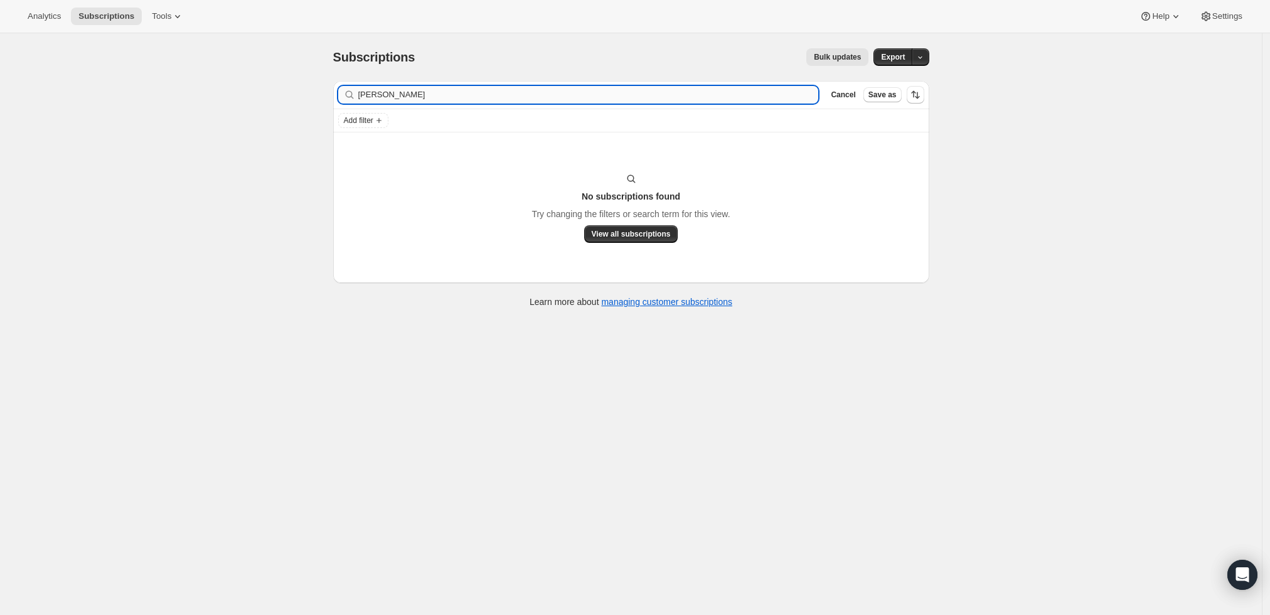
click at [676, 90] on input "[PERSON_NAME]" at bounding box center [588, 95] width 461 height 18
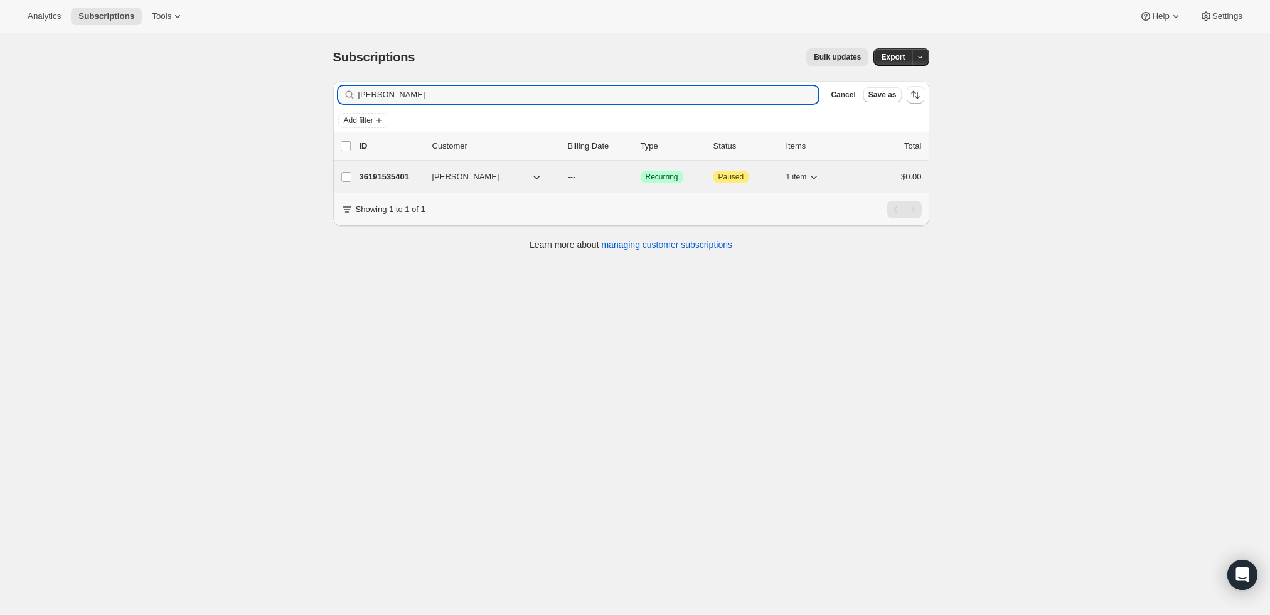
type input "[PERSON_NAME]"
click at [402, 172] on p "36191535401" at bounding box center [391, 177] width 63 height 13
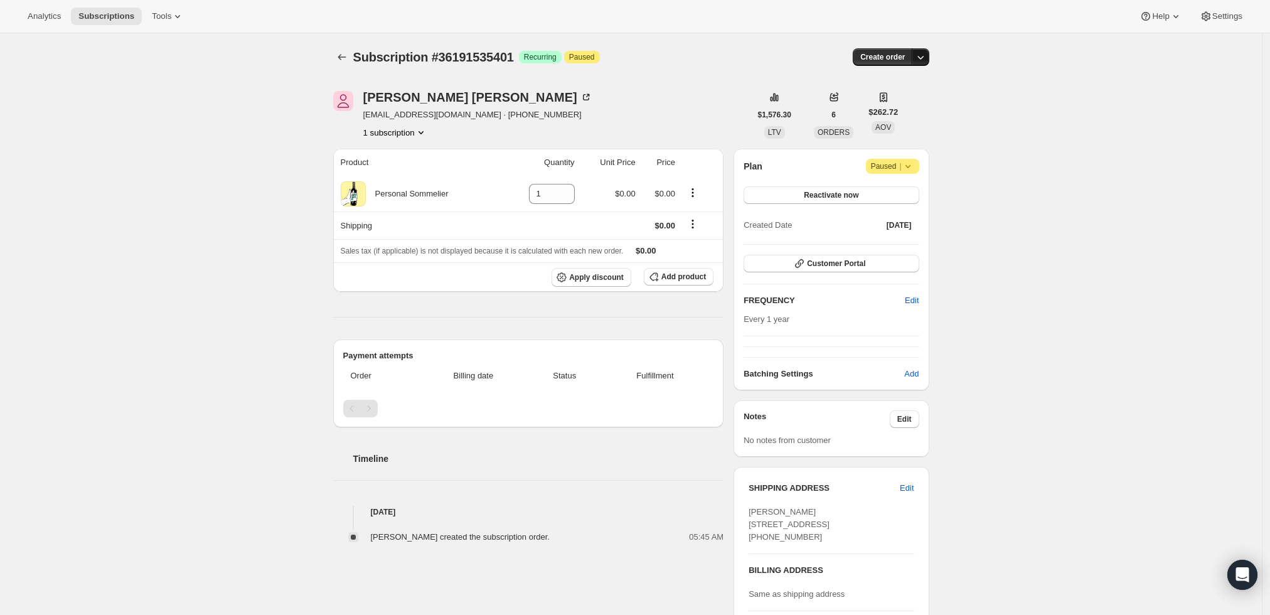
click at [924, 54] on icon "button" at bounding box center [920, 57] width 13 height 13
click at [888, 110] on button "Create custom one-time order" at bounding box center [863, 104] width 132 height 20
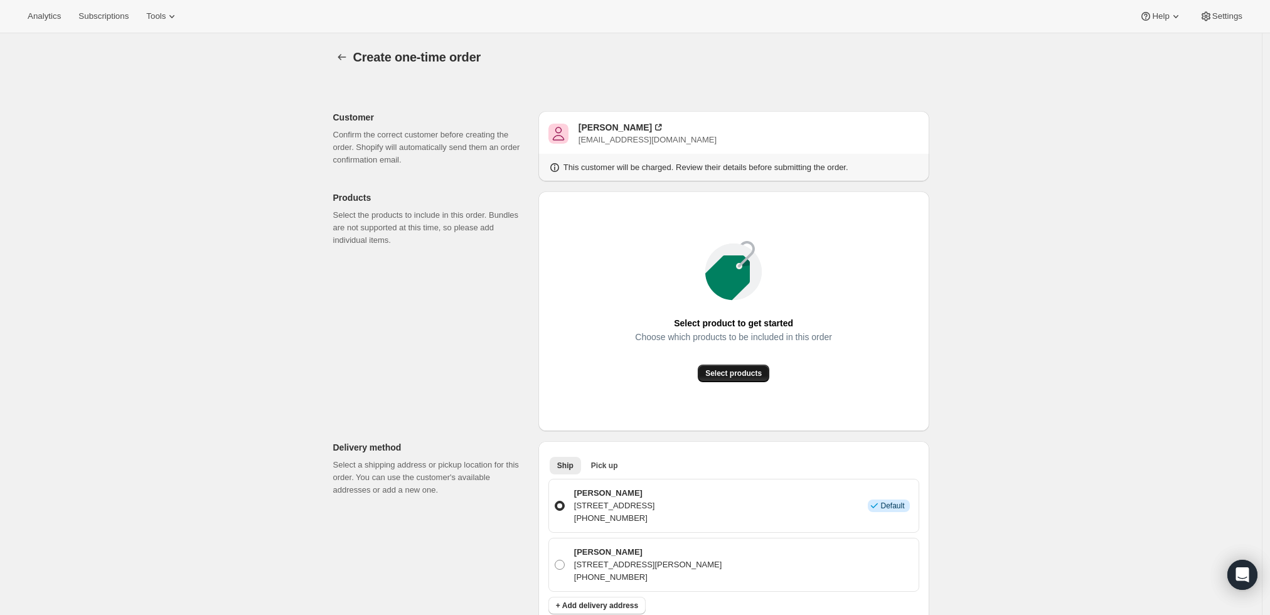
click at [730, 370] on span "Select products" at bounding box center [733, 373] width 56 height 10
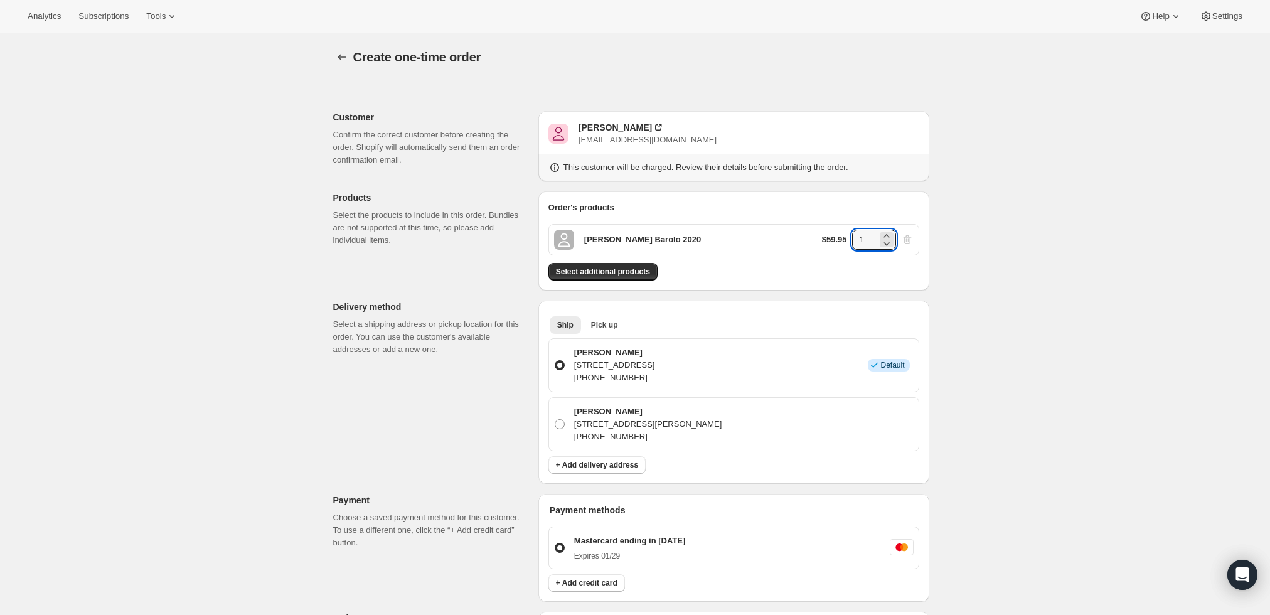
drag, startPoint x: 873, startPoint y: 238, endPoint x: 846, endPoint y: 242, distance: 27.3
click at [846, 242] on div "$59.95 1" at bounding box center [868, 240] width 92 height 20
type input "6"
click at [1045, 153] on div "Create one-time order. This page is ready Create one-time order Customer Confir…" at bounding box center [631, 503] width 1262 height 941
click at [607, 265] on button "Select additional products" at bounding box center [602, 272] width 109 height 18
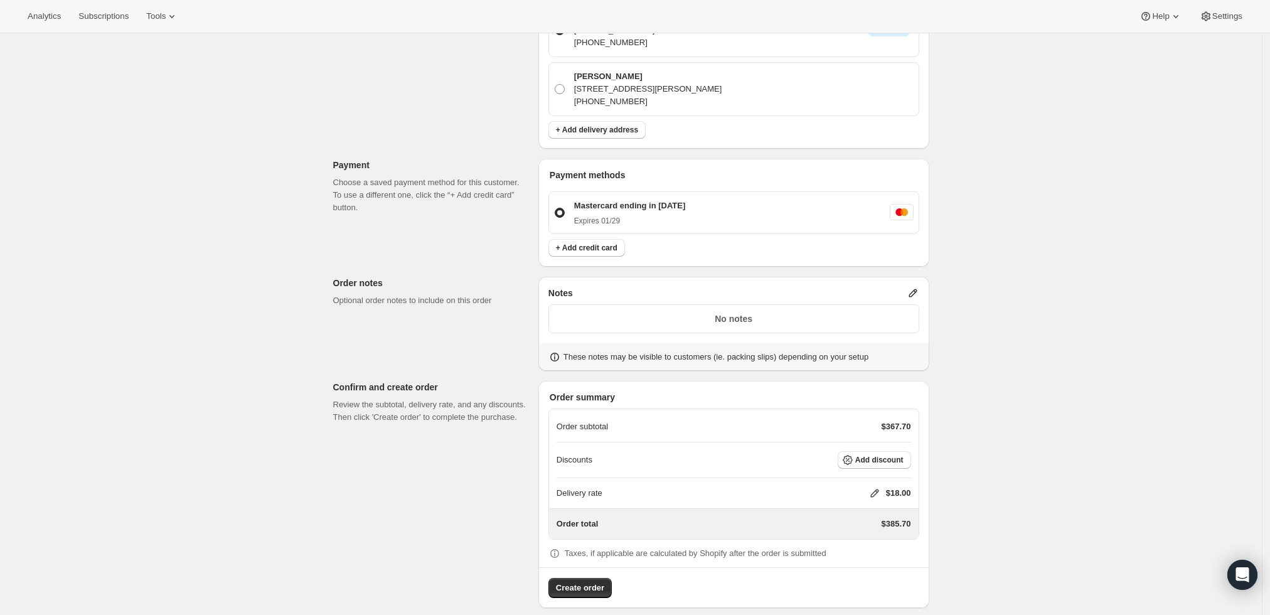
scroll to position [385, 0]
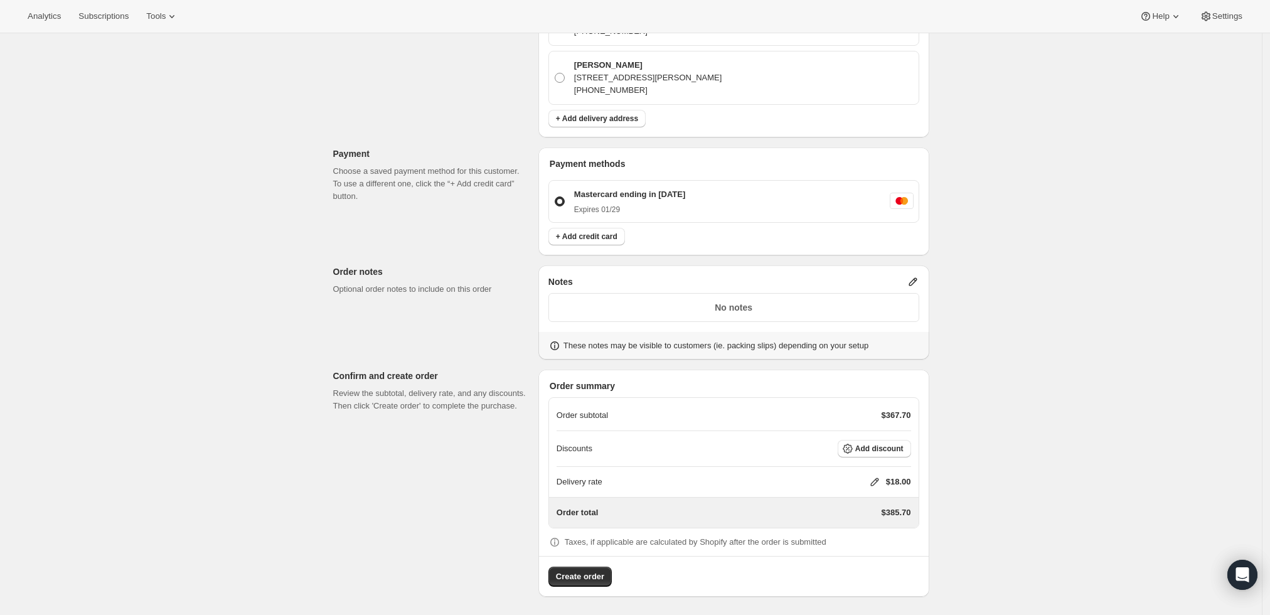
click at [881, 476] on icon at bounding box center [874, 482] width 13 height 13
click at [851, 526] on input "0" at bounding box center [880, 528] width 113 height 20
type input "0"
click at [863, 560] on span "Save" at bounding box center [872, 557] width 18 height 10
click at [568, 567] on button "Create order" at bounding box center [579, 577] width 63 height 20
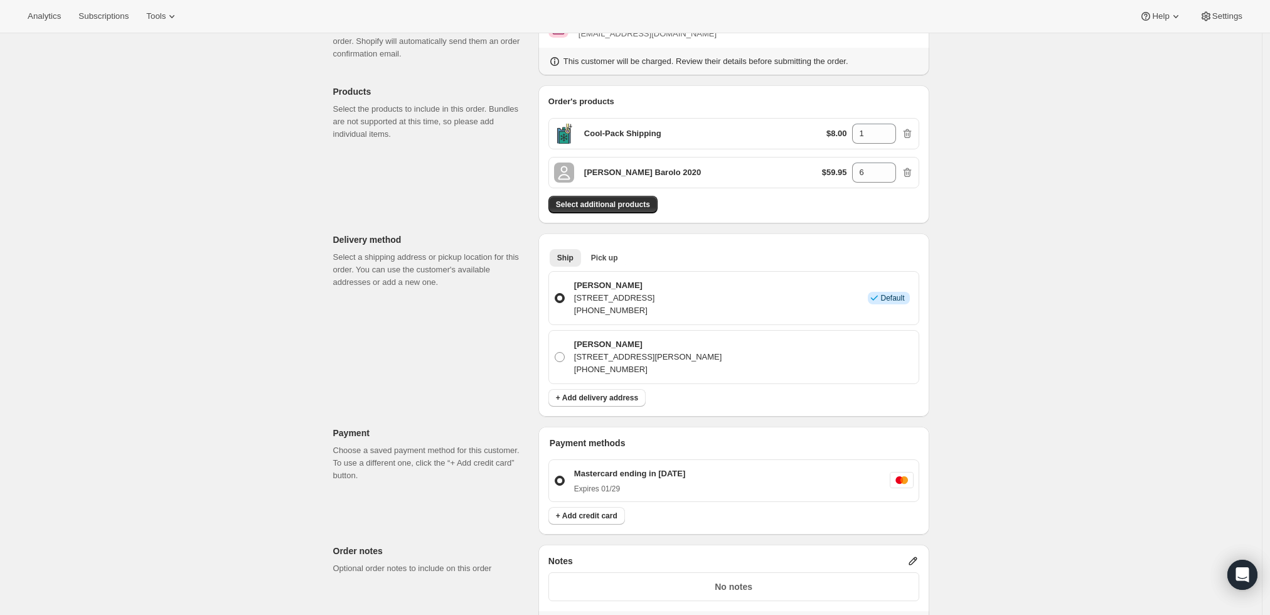
scroll to position [36, 0]
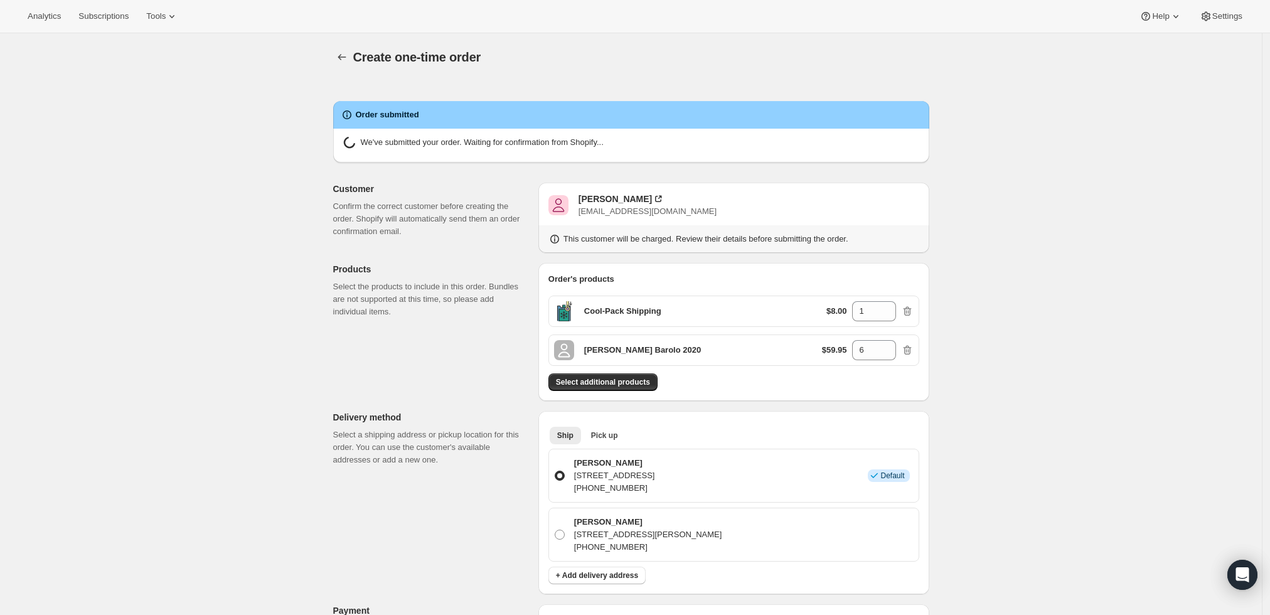
radio input "true"
